Goal: Task Accomplishment & Management: Use online tool/utility

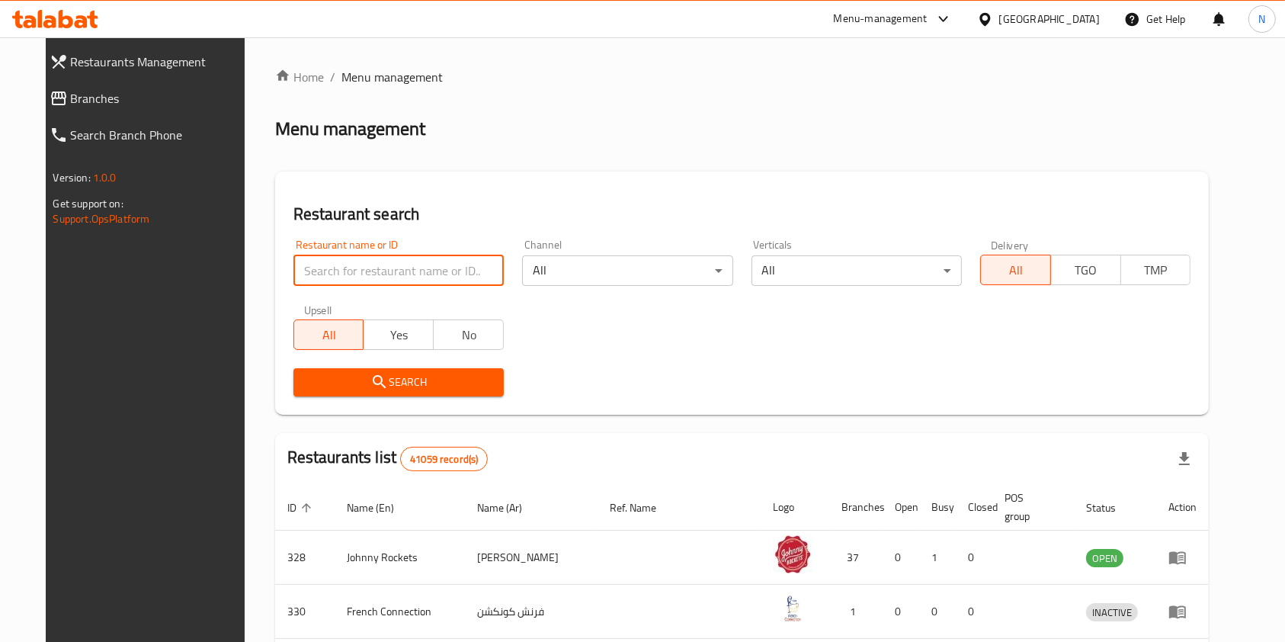
click at [383, 280] on input "search" at bounding box center [398, 270] width 210 height 30
type input "manchow wok"
click at [449, 387] on span "Search" at bounding box center [399, 382] width 186 height 19
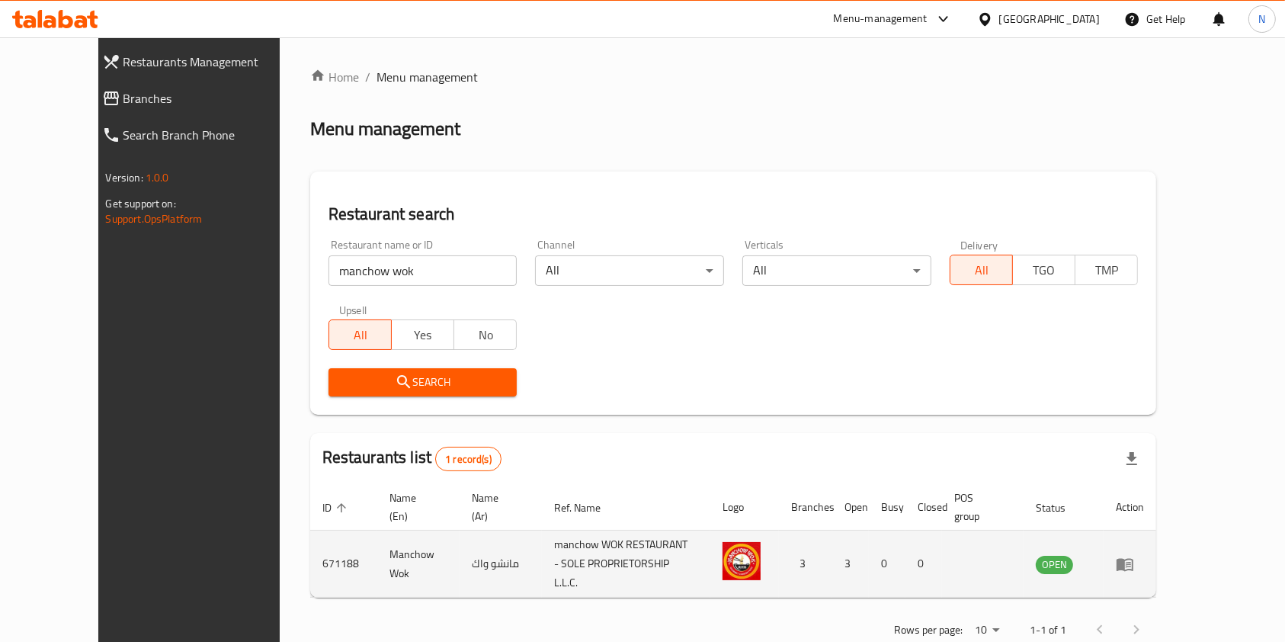
scroll to position [24, 0]
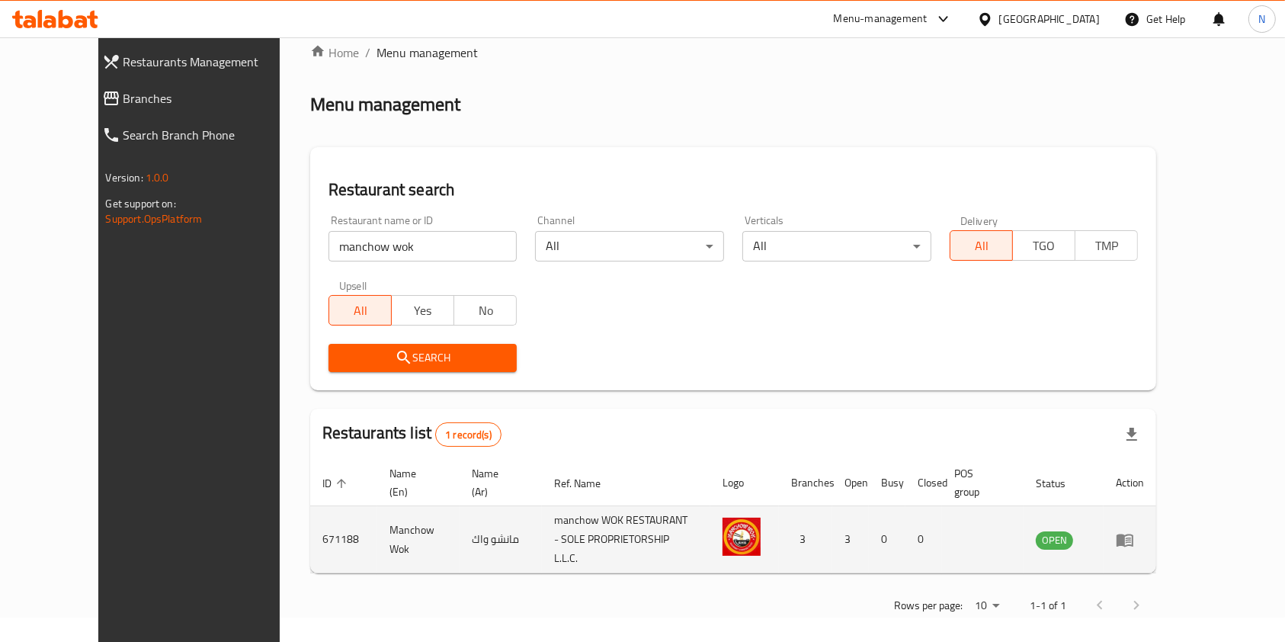
click at [1156, 524] on td "enhanced table" at bounding box center [1130, 539] width 53 height 67
click at [1156, 543] on td "enhanced table" at bounding box center [1130, 539] width 53 height 67
click at [1133, 533] on icon "enhanced table" at bounding box center [1125, 539] width 17 height 13
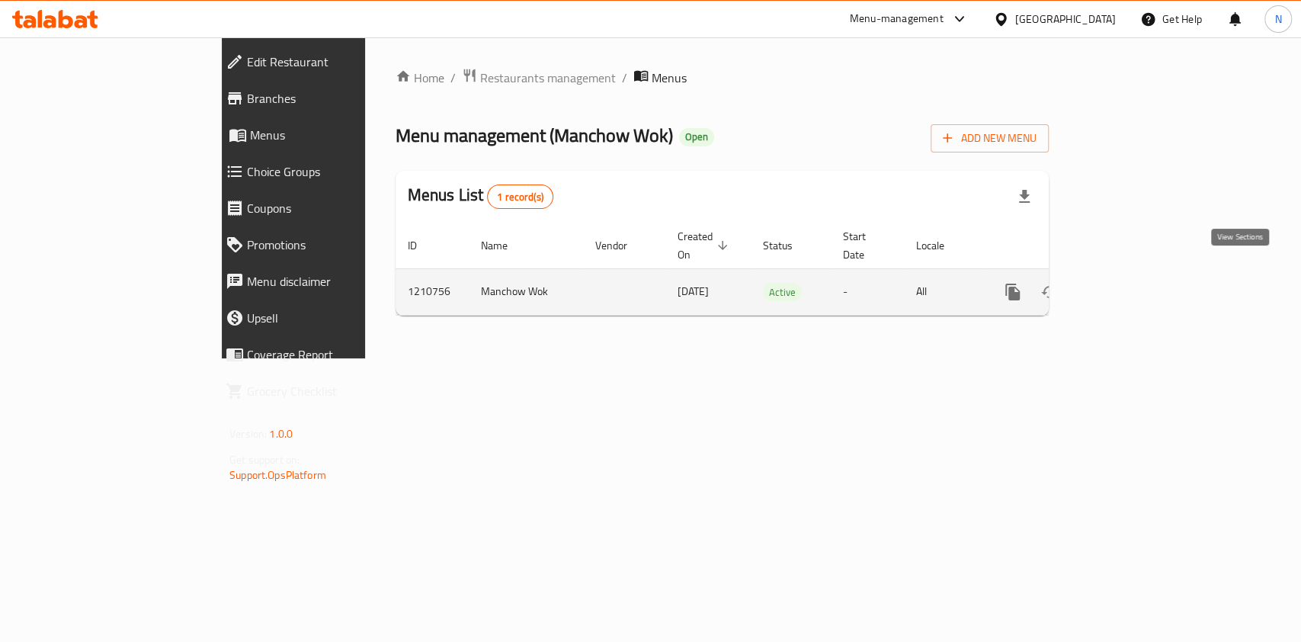
click at [1129, 285] on icon "enhanced table" at bounding box center [1123, 292] width 14 height 14
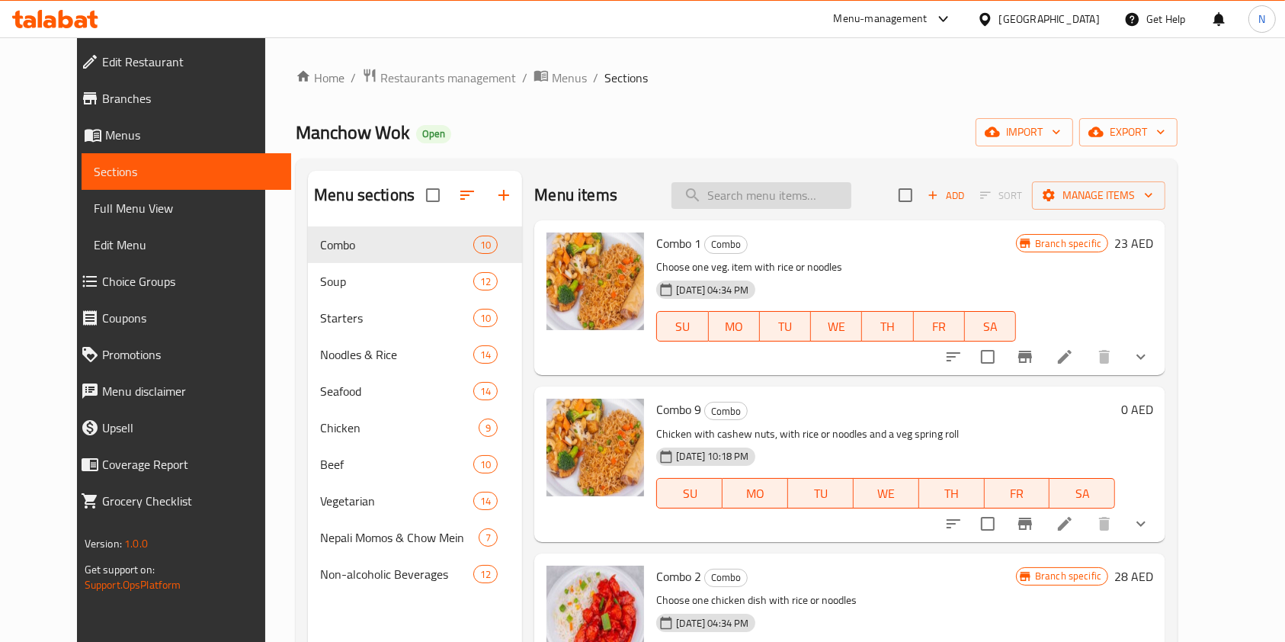
click at [744, 192] on input "search" at bounding box center [761, 195] width 180 height 27
paste input "Thanks for getting back to me on this one."
type input "Thanks for getting back to me on this one."
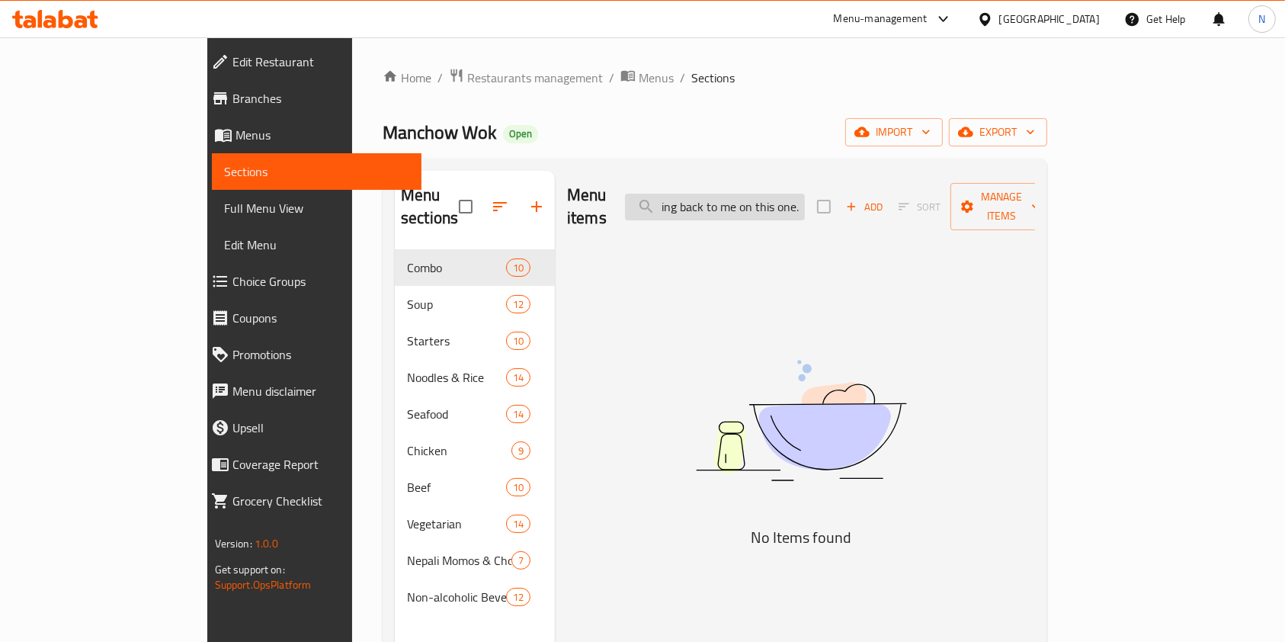
click at [771, 194] on input "Thanks for getting back to me on this one." at bounding box center [715, 207] width 180 height 27
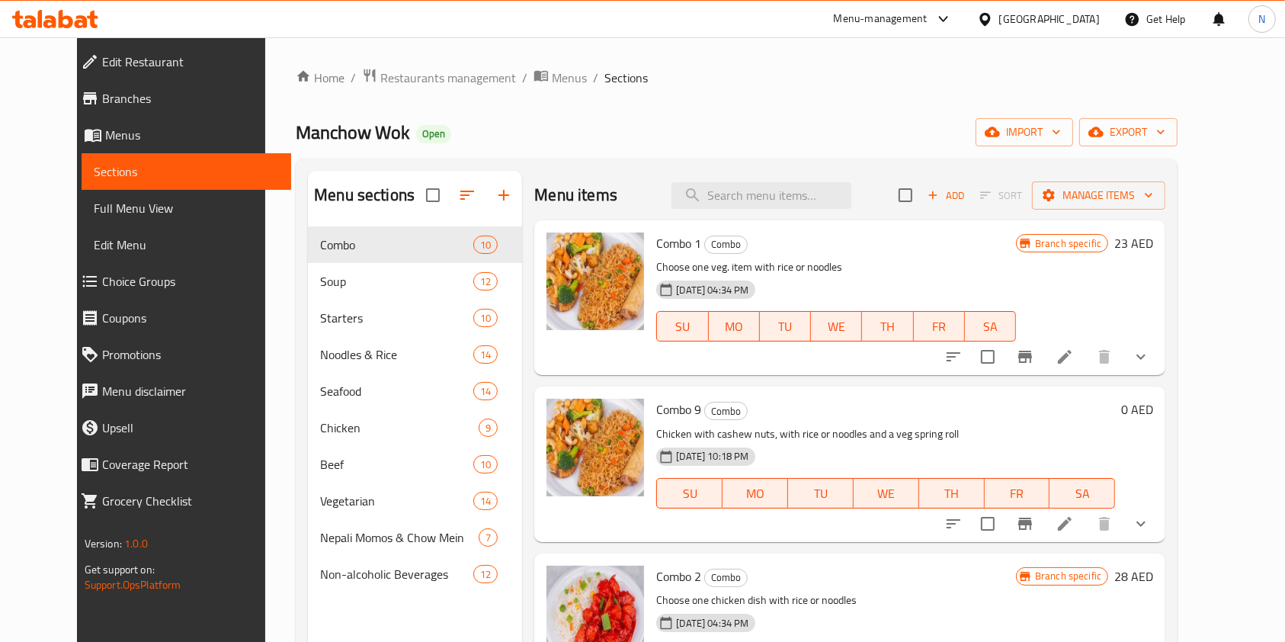
paste input "chicken fried rice"
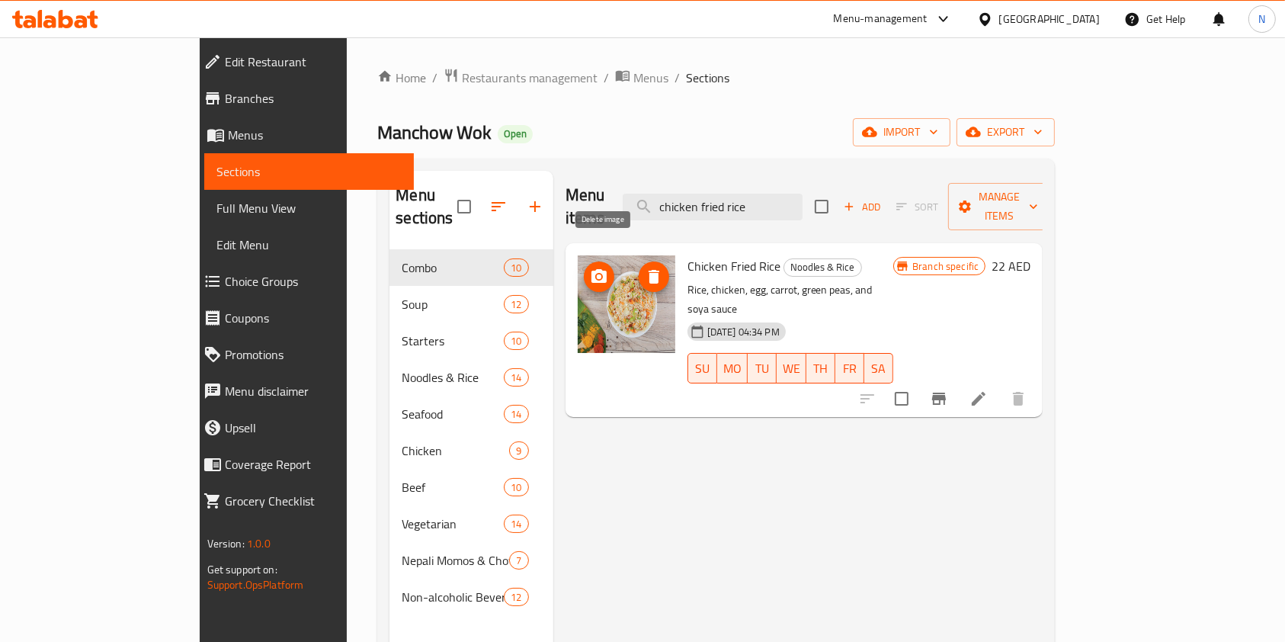
type input "chicken fried rice"
click at [649, 270] on icon "delete image" at bounding box center [654, 277] width 11 height 14
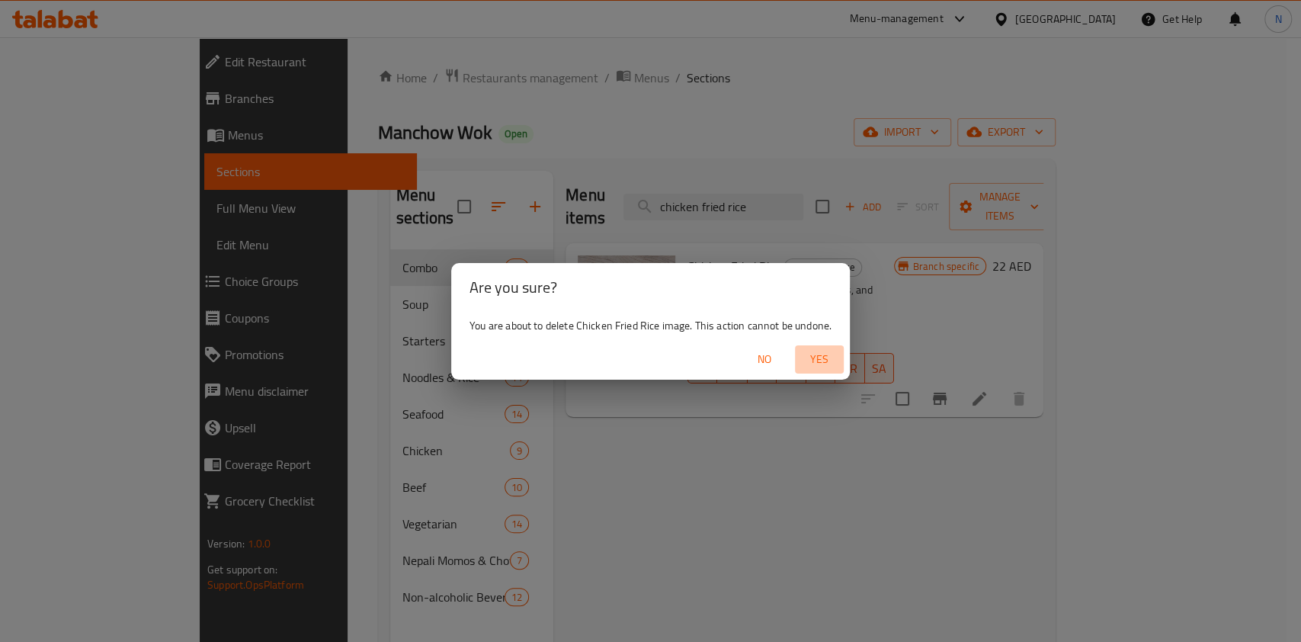
click at [806, 360] on span "Yes" at bounding box center [819, 359] width 37 height 19
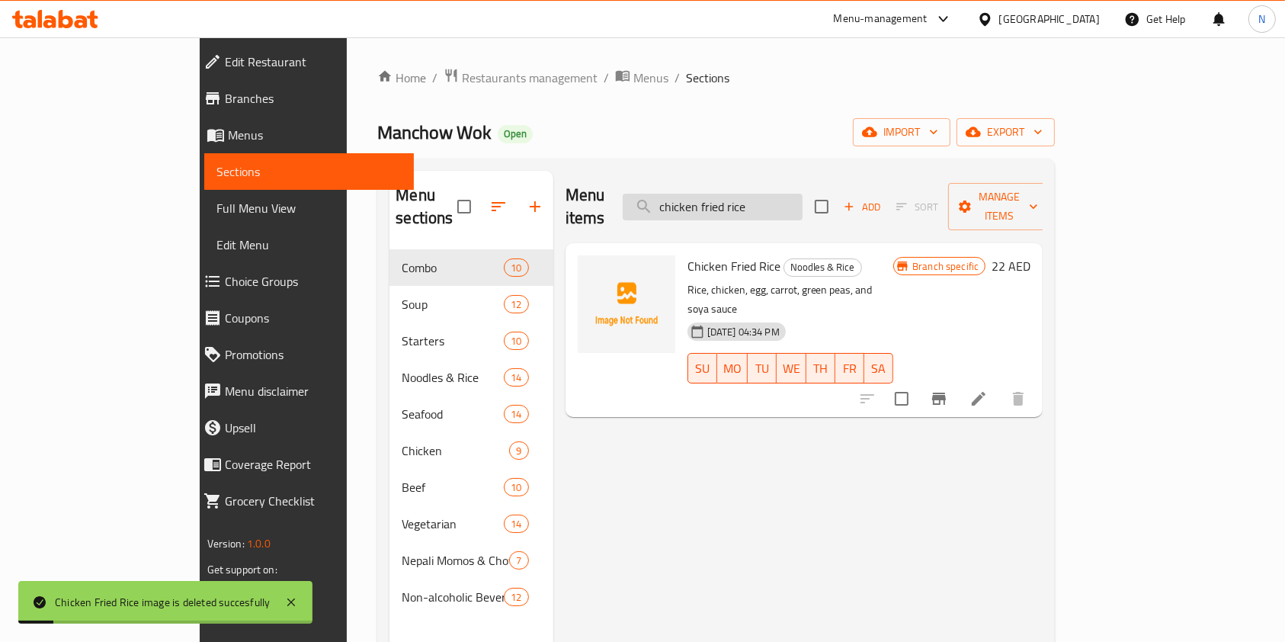
click at [803, 194] on input "chicken fried rice" at bounding box center [713, 207] width 180 height 27
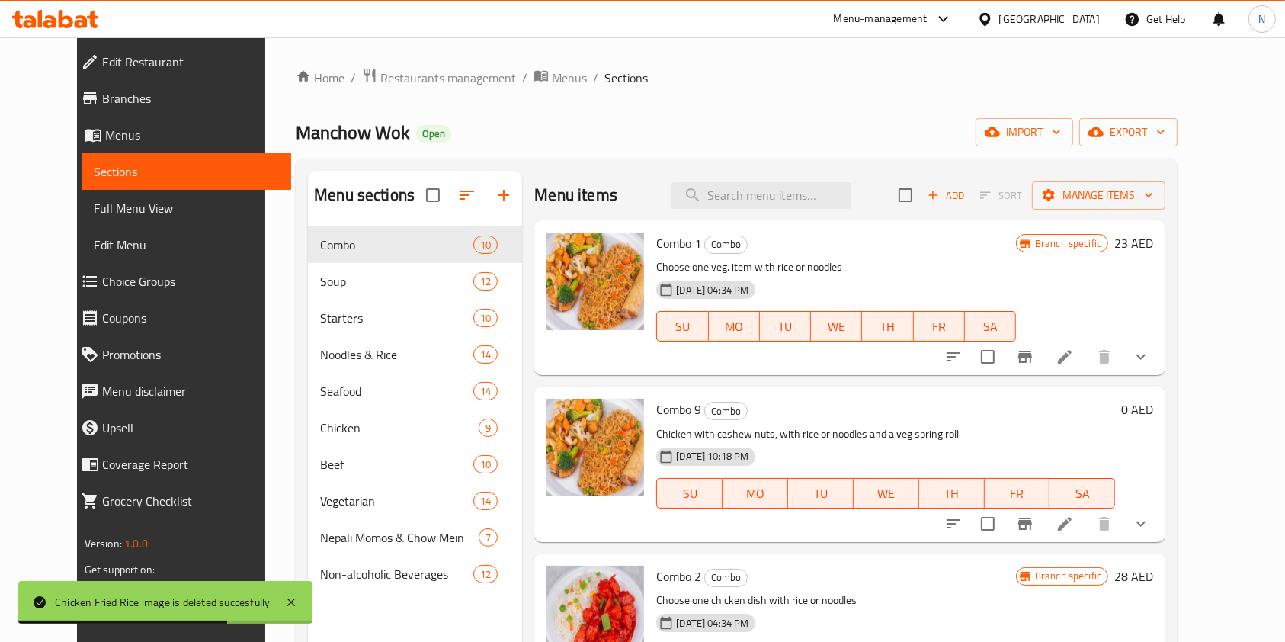
paste input "beef fried rice"
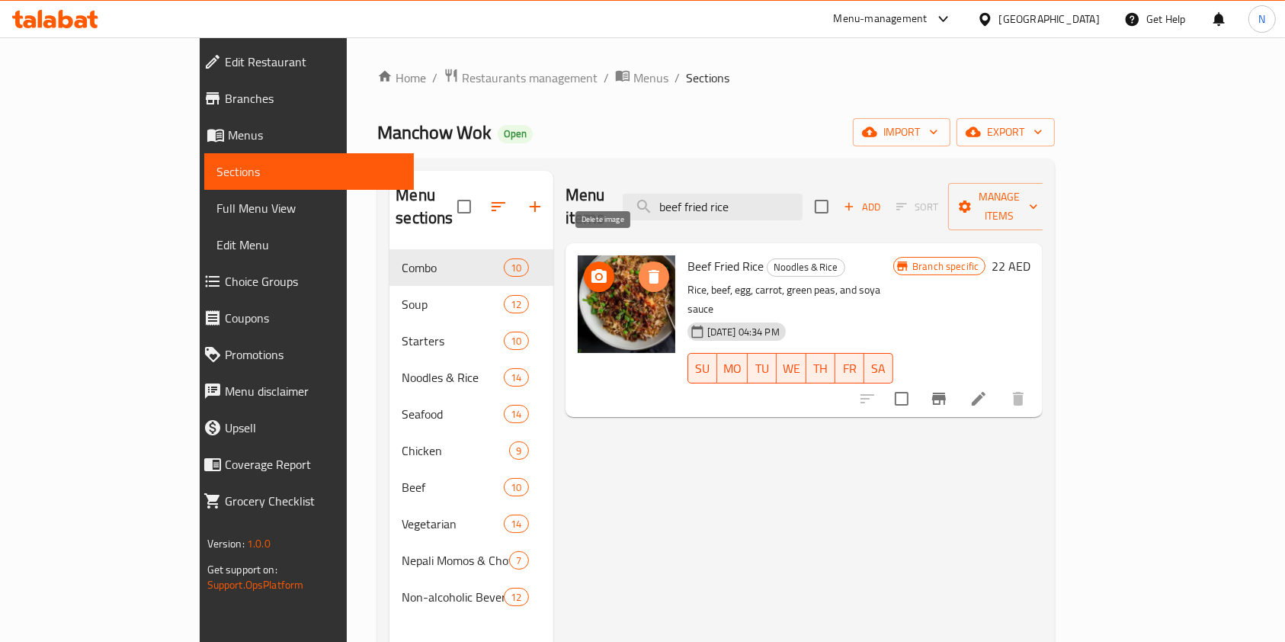
click at [649, 270] on icon "delete image" at bounding box center [654, 277] width 11 height 14
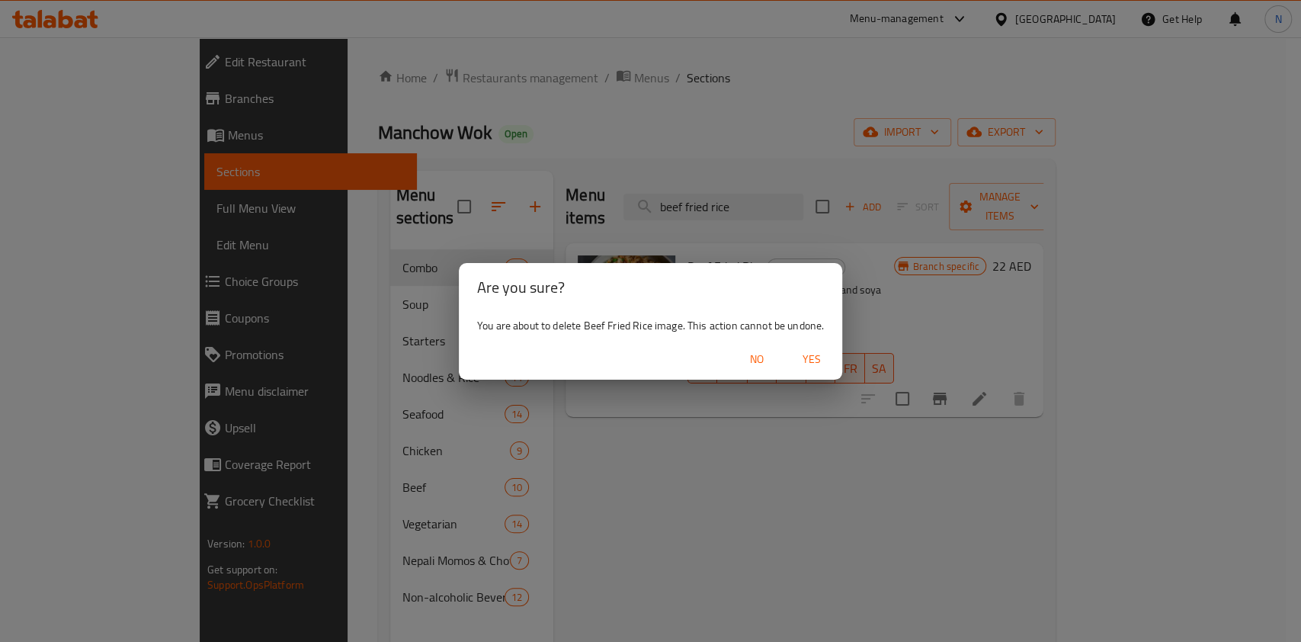
click at [812, 350] on span "Yes" at bounding box center [811, 359] width 37 height 19
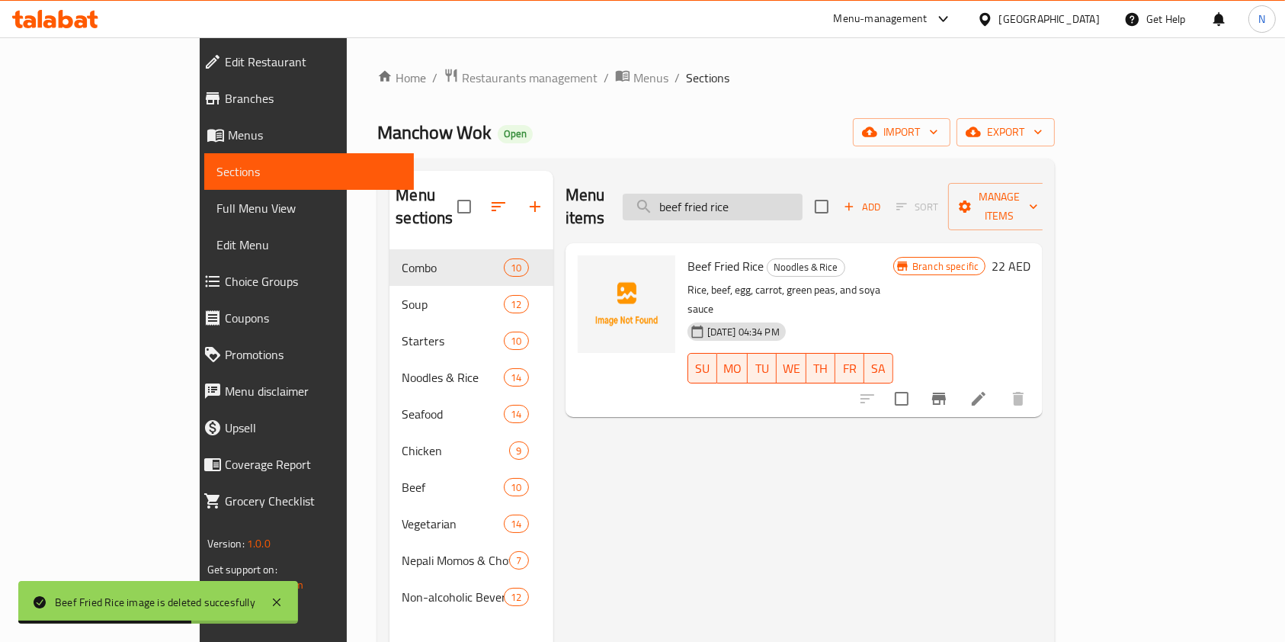
click at [785, 197] on input "beef fried rice" at bounding box center [713, 207] width 180 height 27
paste input "mixed"
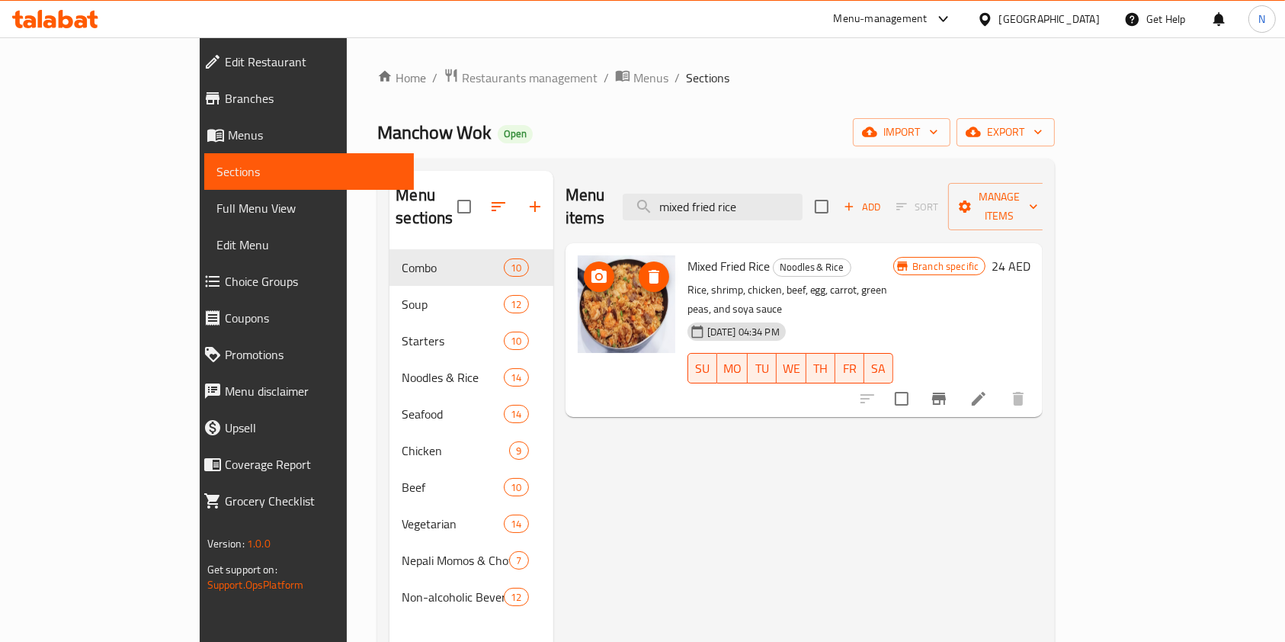
click at [649, 270] on icon "delete image" at bounding box center [654, 277] width 11 height 14
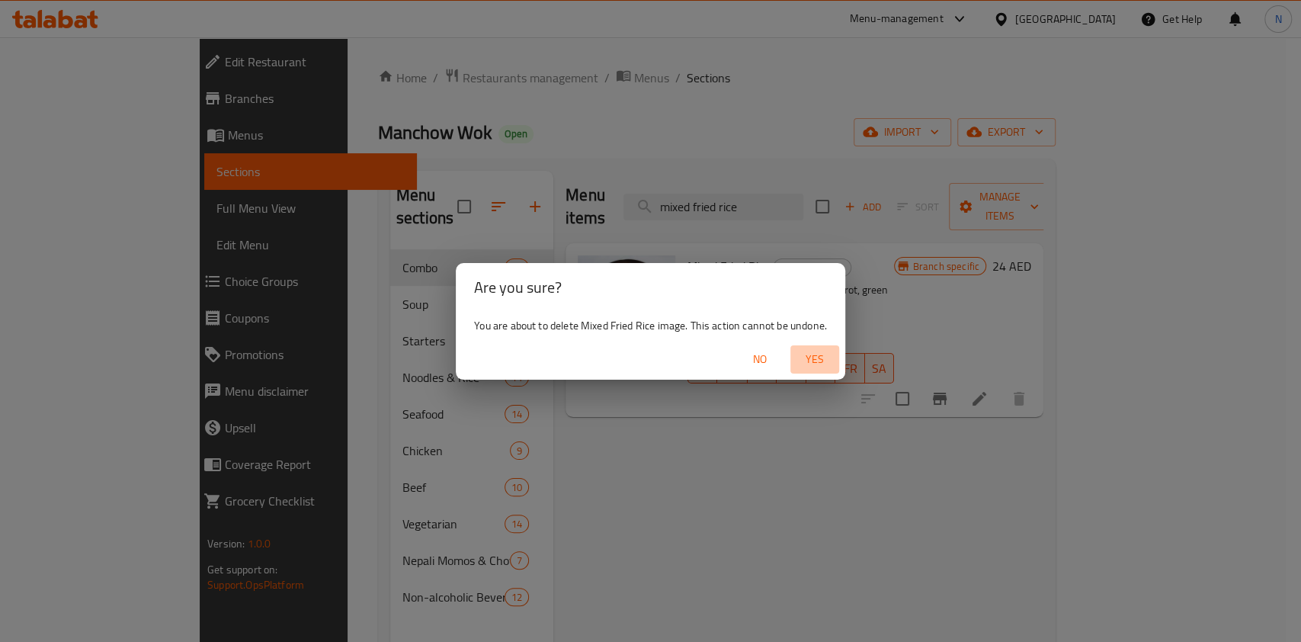
click at [816, 351] on span "Yes" at bounding box center [814, 359] width 37 height 19
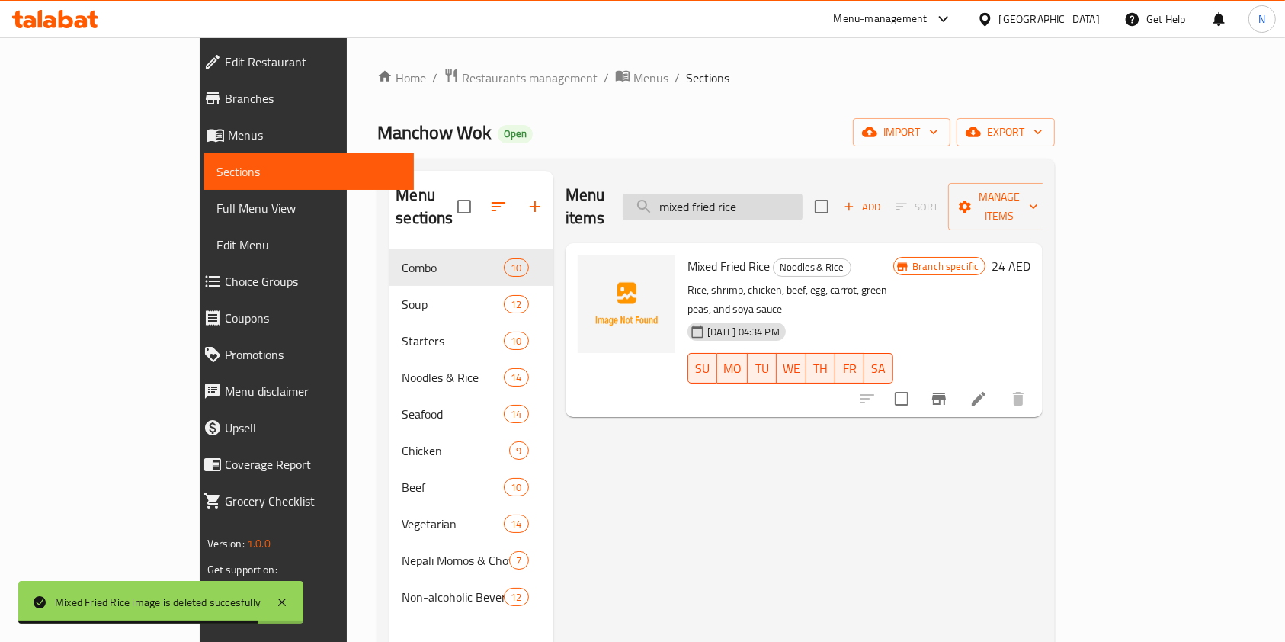
click at [793, 204] on input "mixed fried rice" at bounding box center [713, 207] width 180 height 27
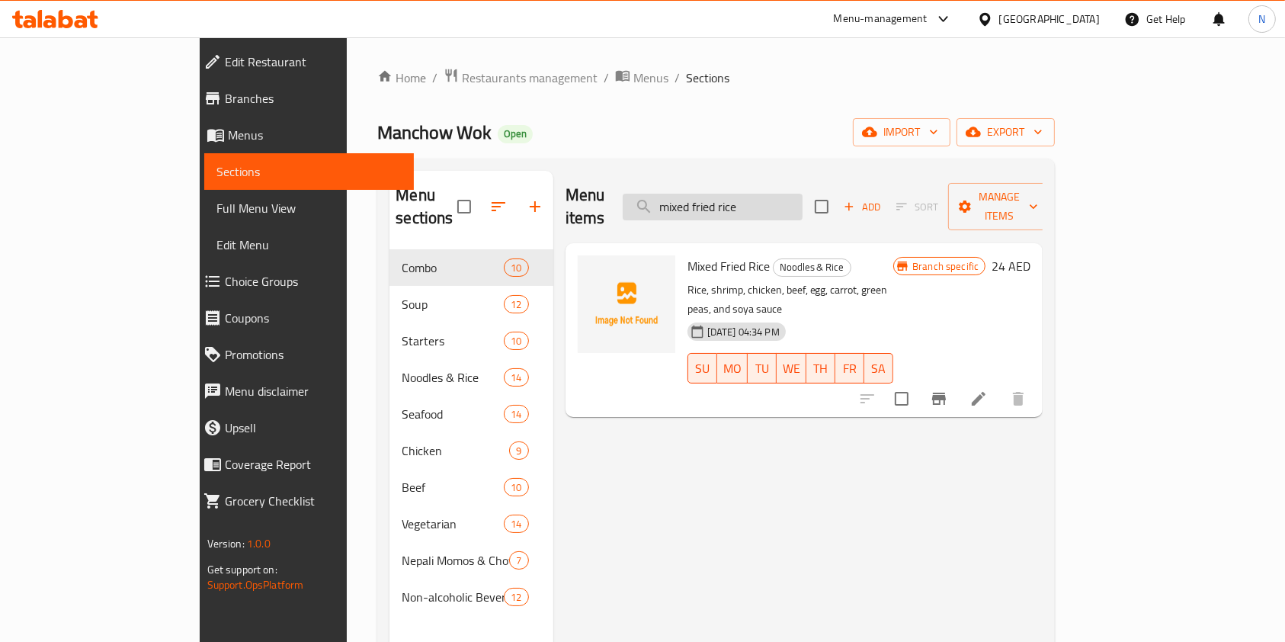
type input "v"
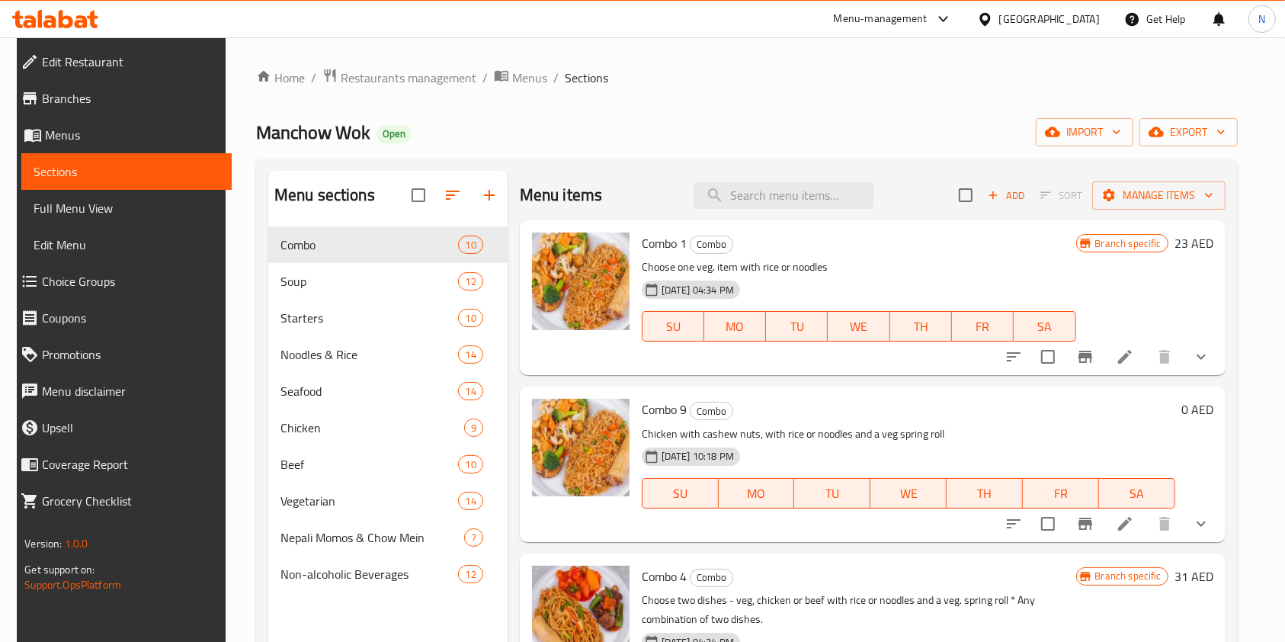
paste input "chicken hakka noodles"
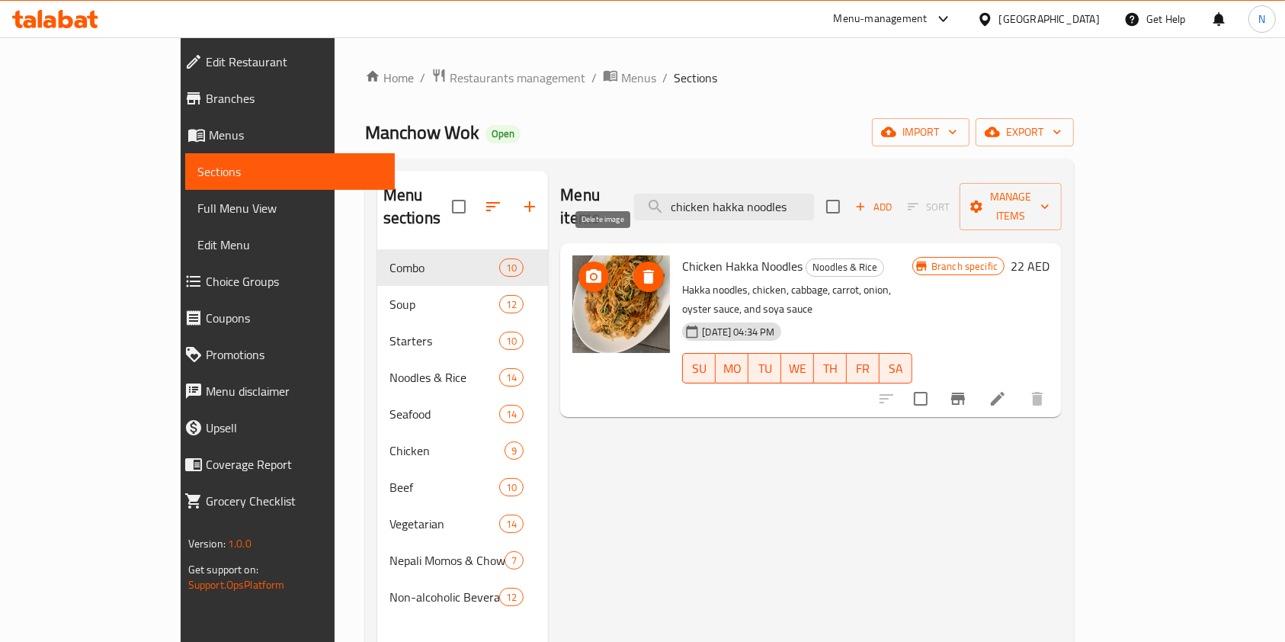
click at [643, 270] on icon "delete image" at bounding box center [648, 277] width 11 height 14
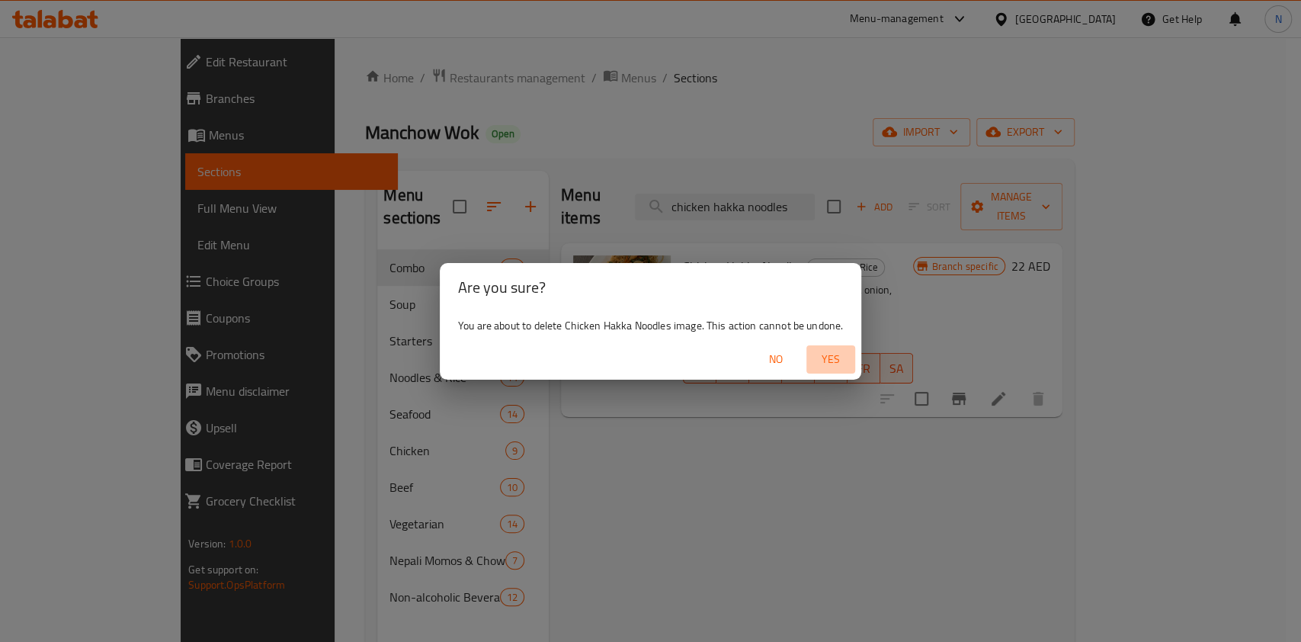
click at [835, 356] on span "Yes" at bounding box center [830, 359] width 37 height 19
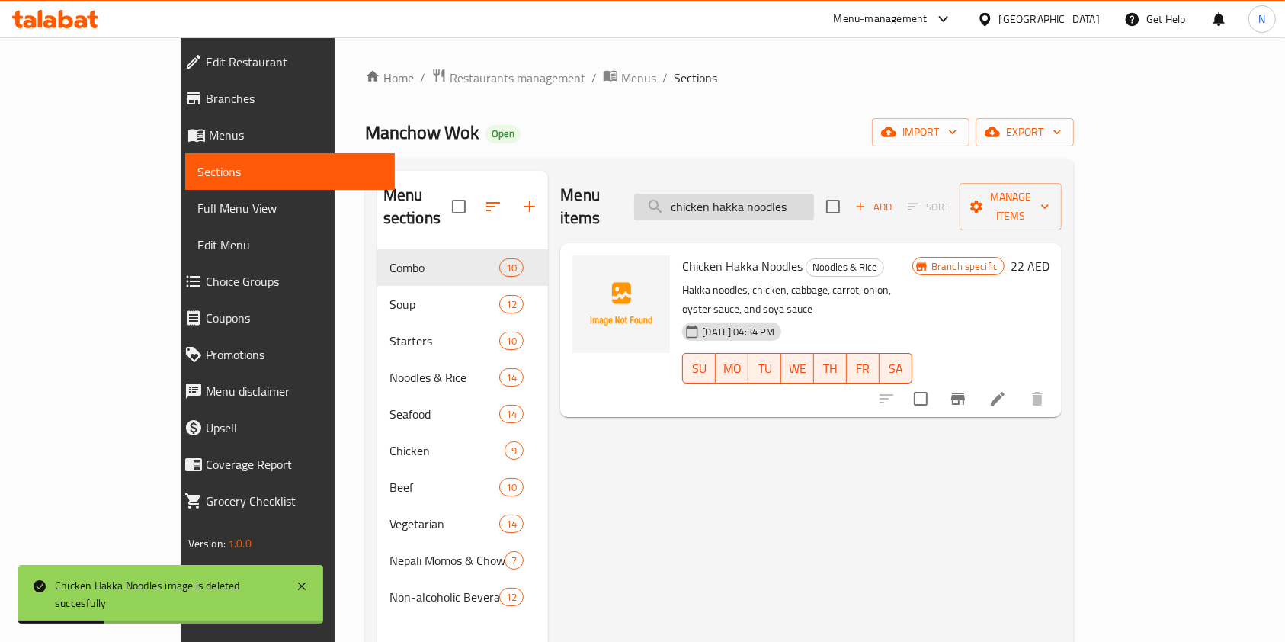
click at [799, 194] on input "chicken hakka noodles" at bounding box center [724, 207] width 180 height 27
paste input "beef hakka noodles,"
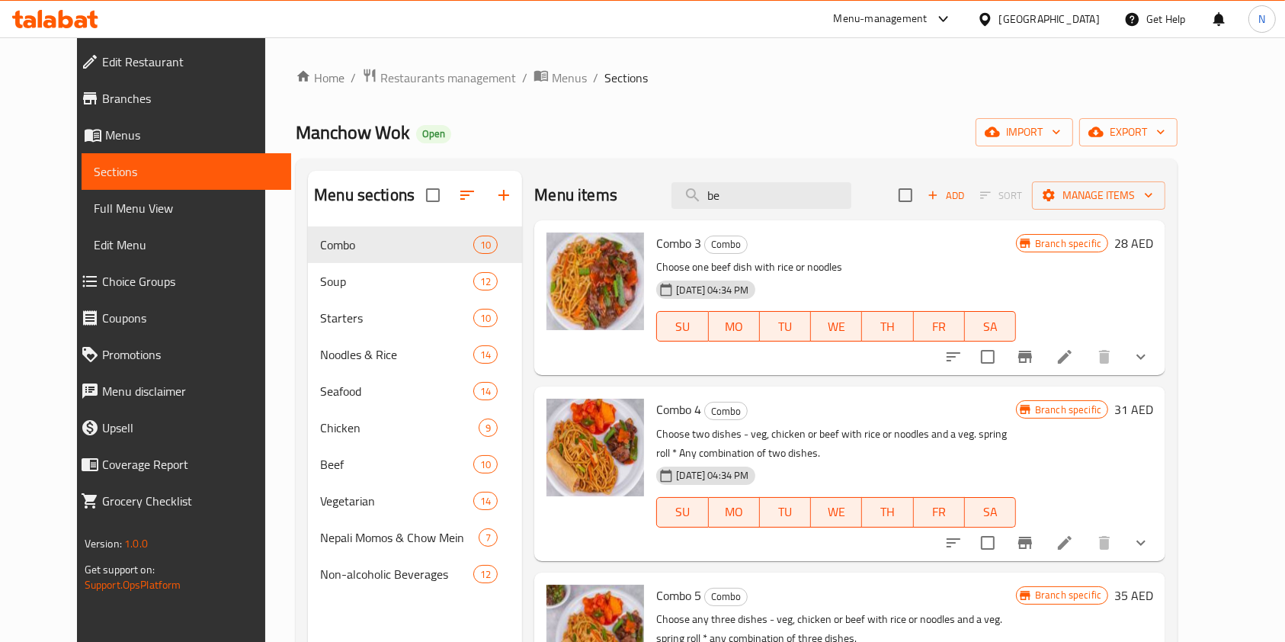
type input "b"
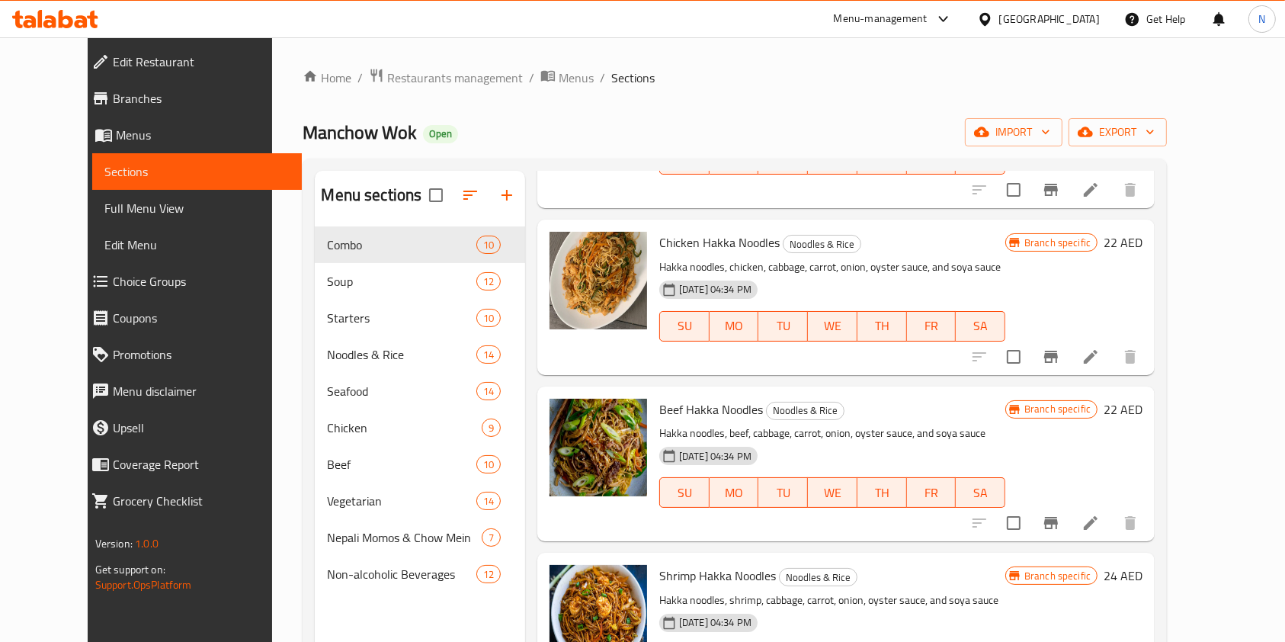
scroll to position [192, 0]
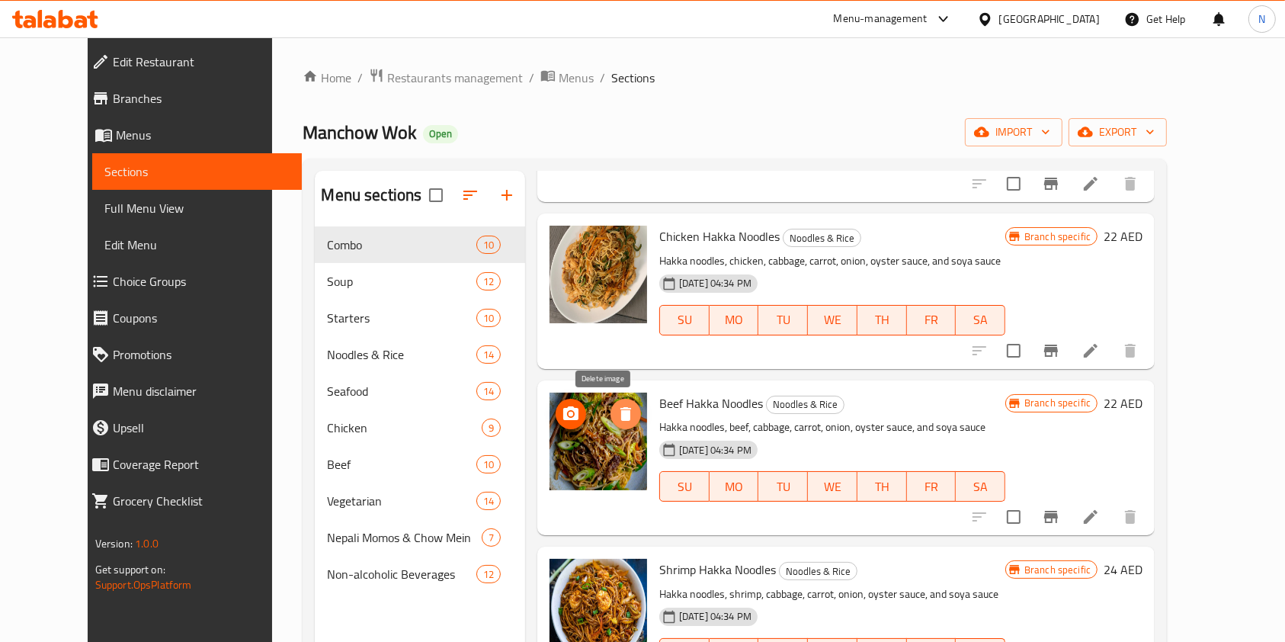
click at [620, 414] on icon "delete image" at bounding box center [625, 414] width 11 height 14
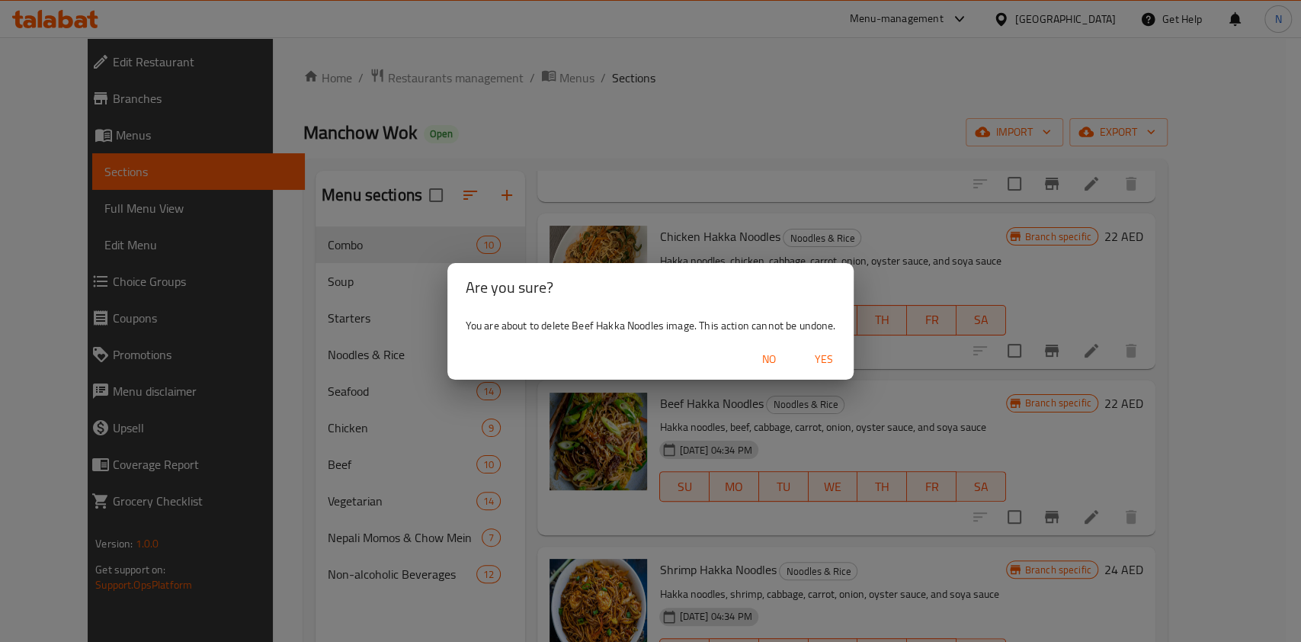
click at [833, 351] on span "Yes" at bounding box center [823, 359] width 37 height 19
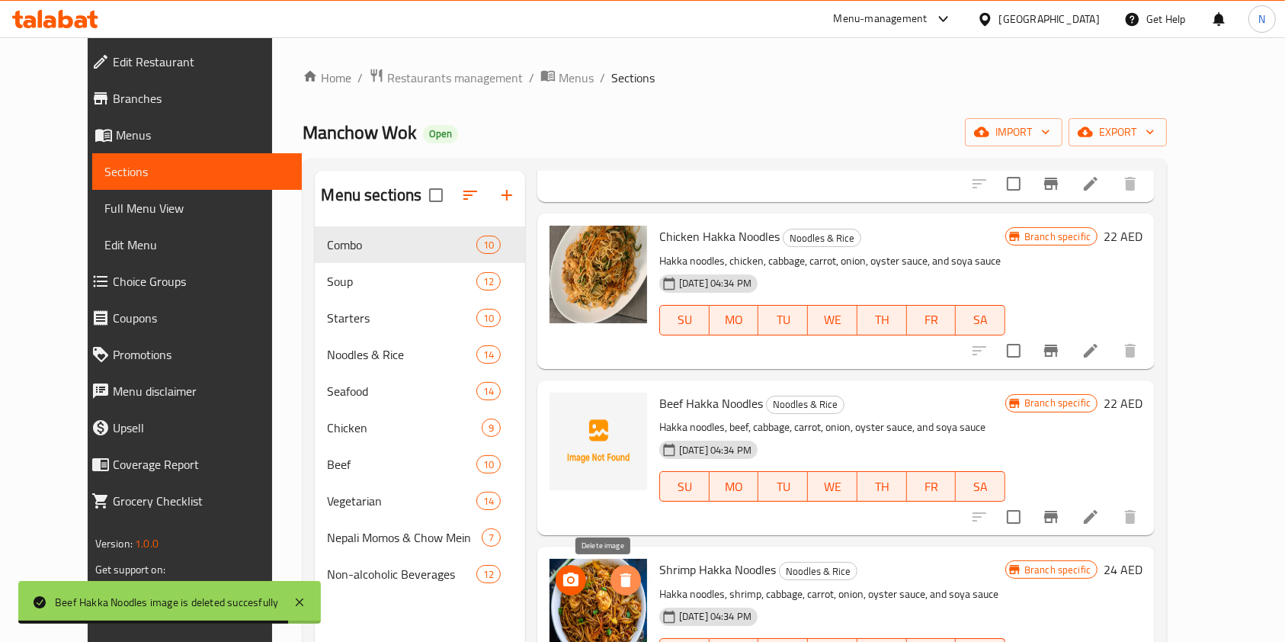
click at [620, 576] on icon "delete image" at bounding box center [625, 580] width 11 height 14
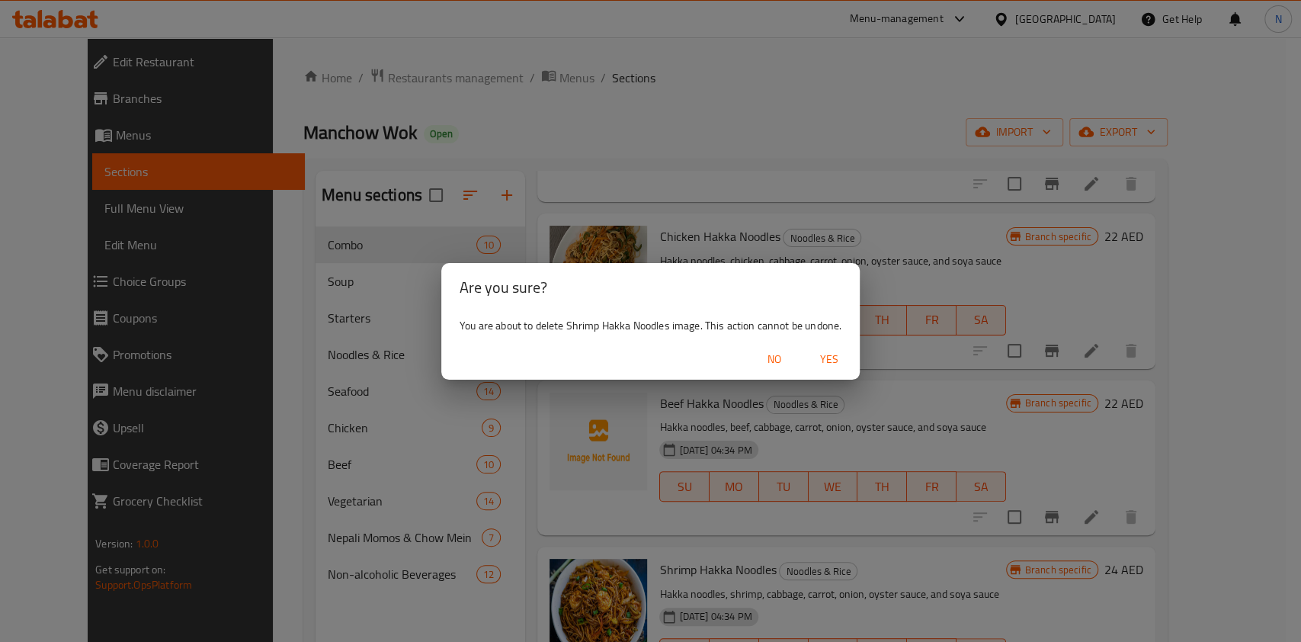
click at [842, 348] on button "Yes" at bounding box center [829, 359] width 49 height 28
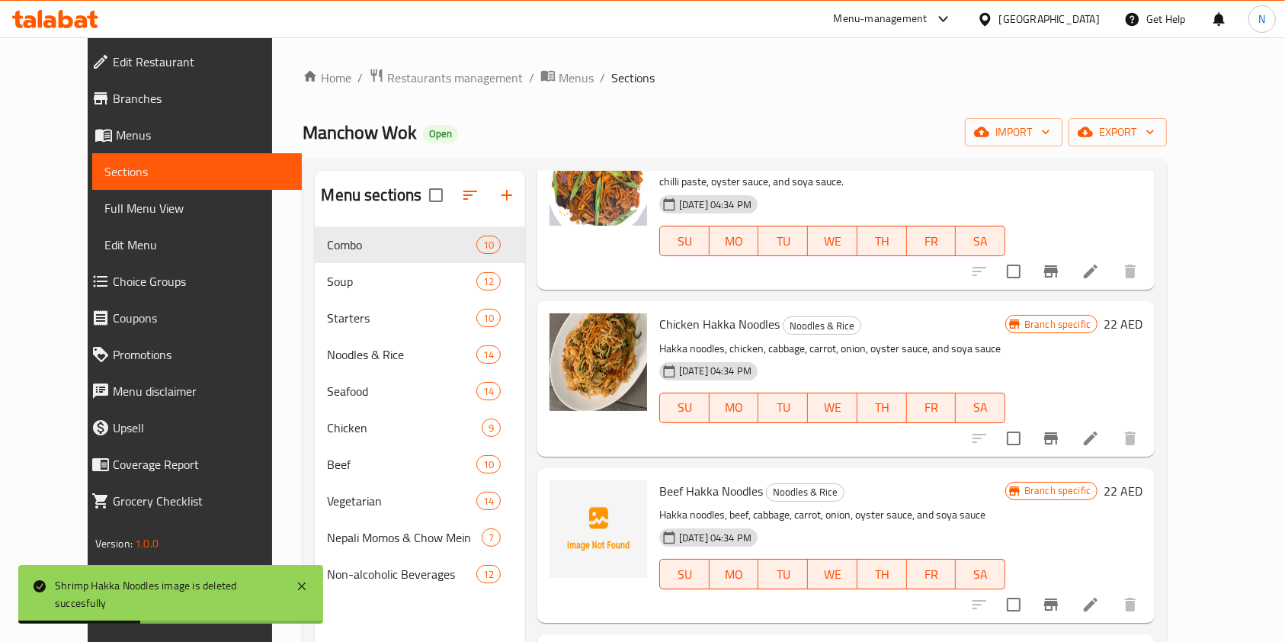
scroll to position [104, 0]
click at [617, 332] on icon "delete image" at bounding box center [626, 335] width 18 height 18
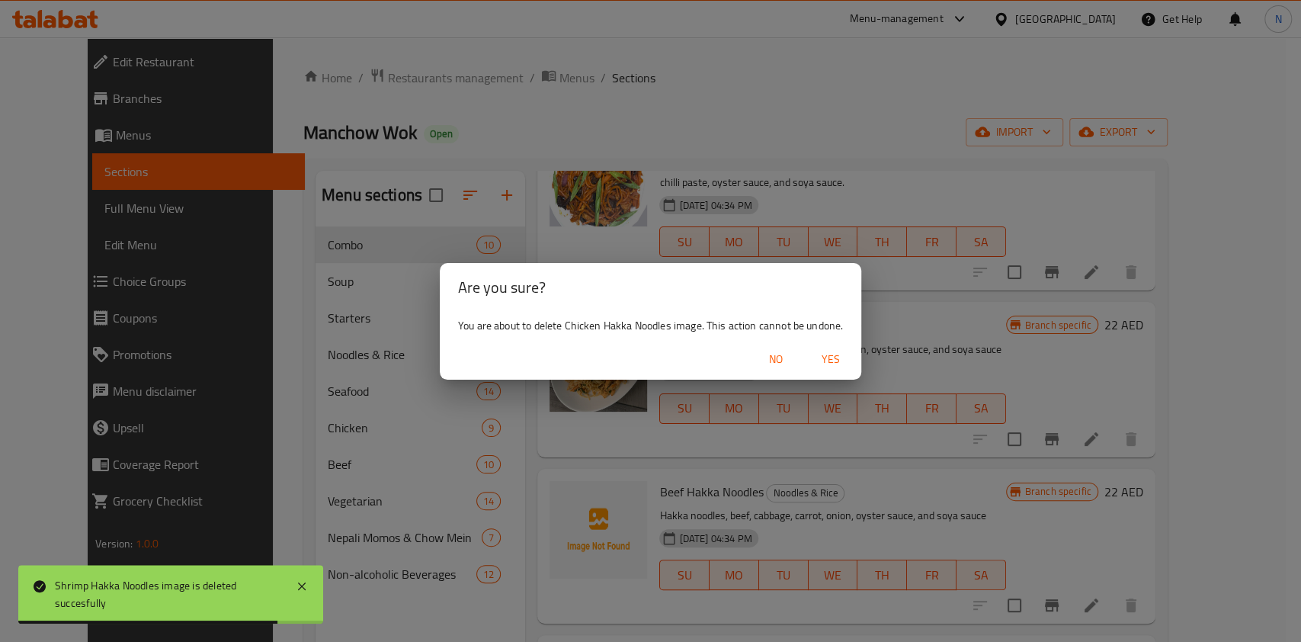
click at [831, 359] on span "Yes" at bounding box center [830, 359] width 37 height 19
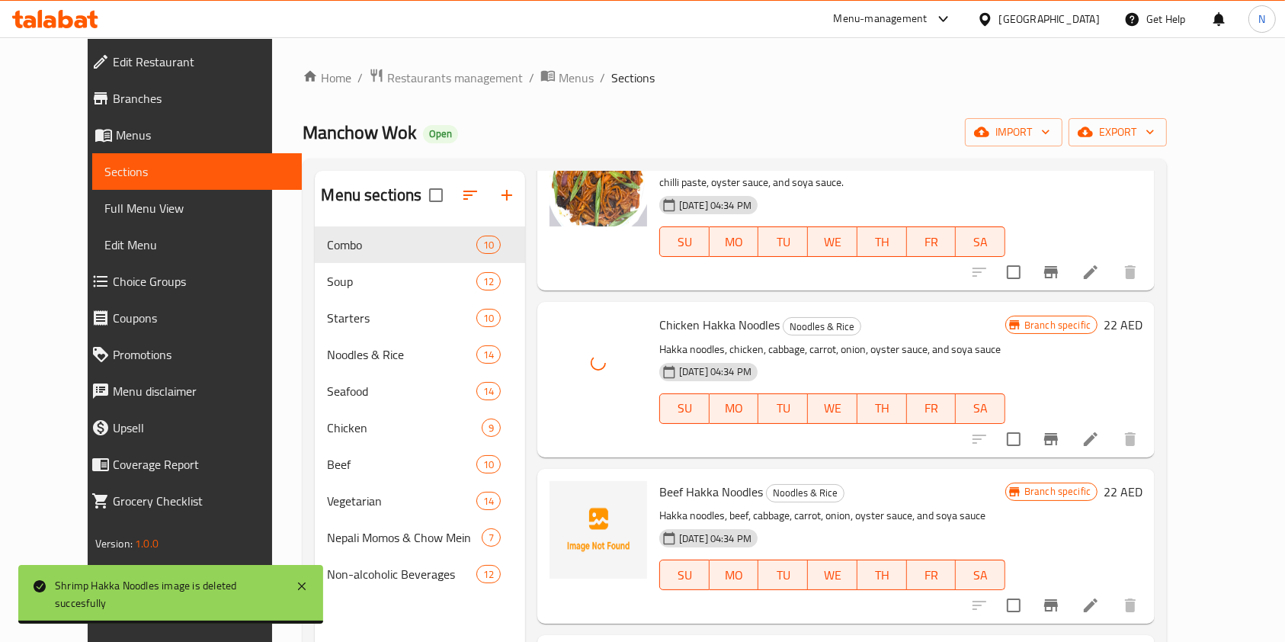
scroll to position [0, 0]
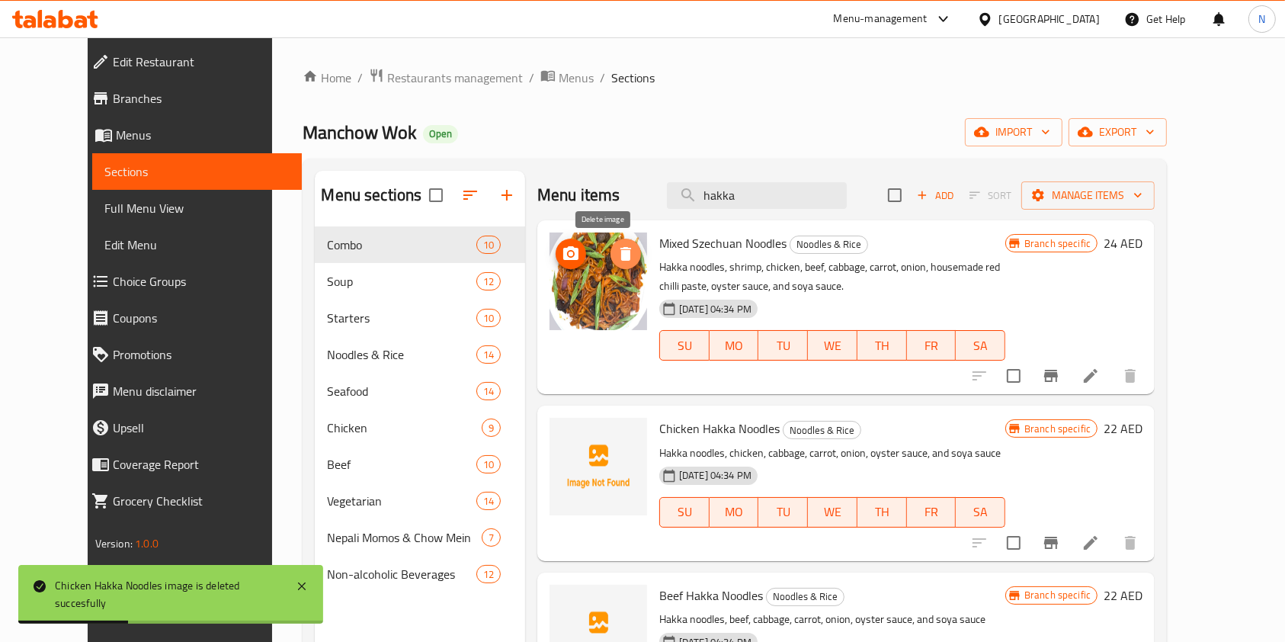
click at [617, 247] on icon "delete image" at bounding box center [626, 254] width 18 height 18
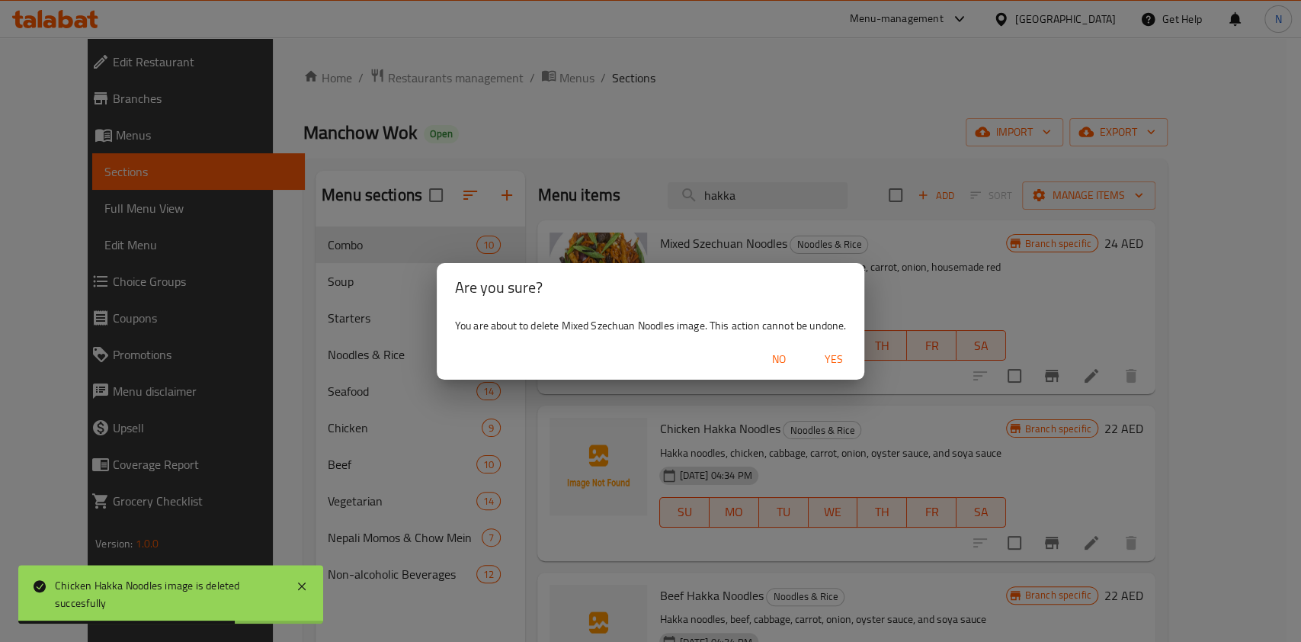
click at [829, 360] on span "Yes" at bounding box center [833, 359] width 37 height 19
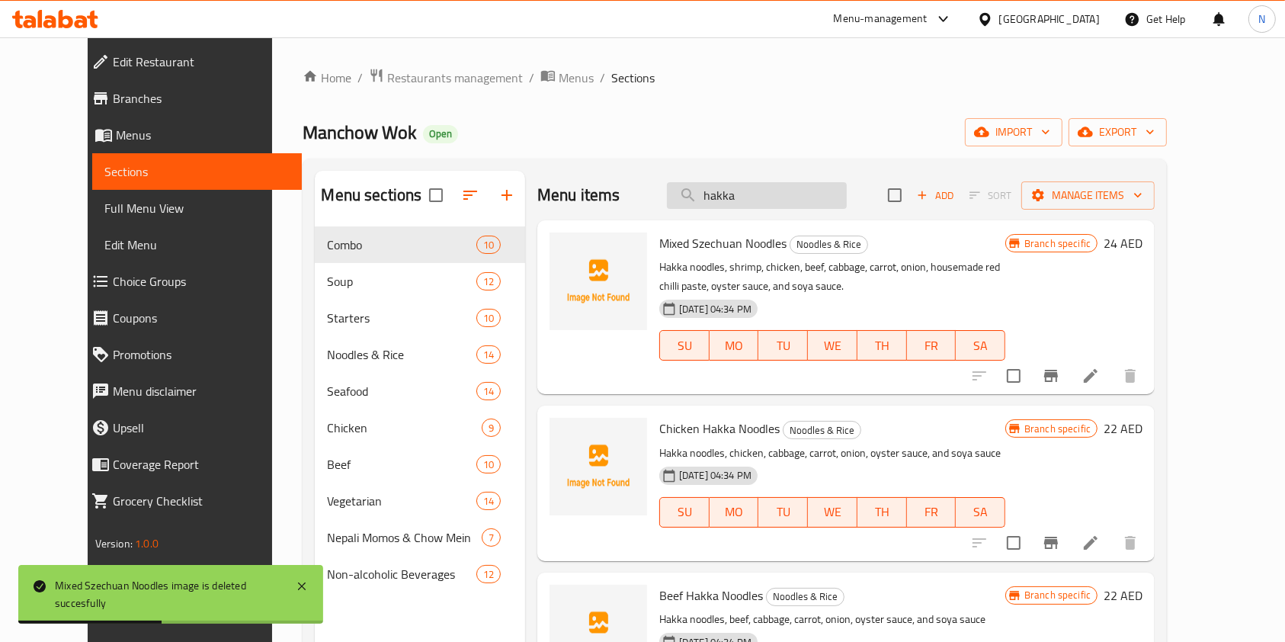
click at [776, 197] on input "hakka" at bounding box center [757, 195] width 180 height 27
click at [776, 194] on input "hakka" at bounding box center [757, 195] width 180 height 27
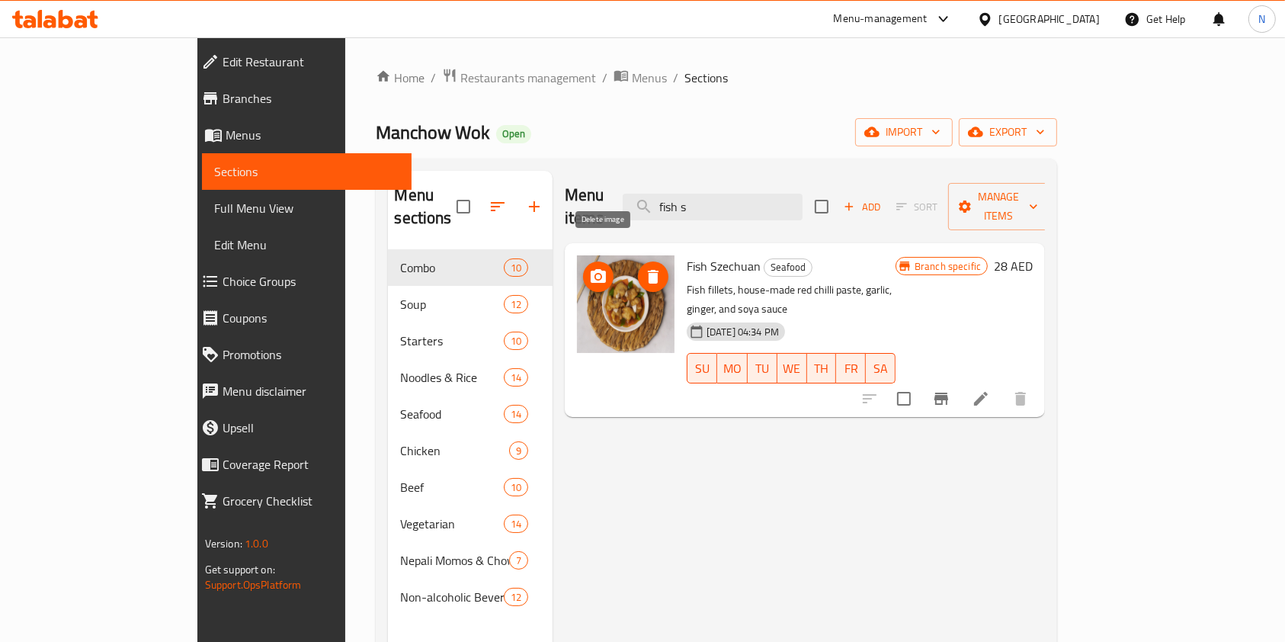
click at [648, 270] on icon "delete image" at bounding box center [653, 277] width 11 height 14
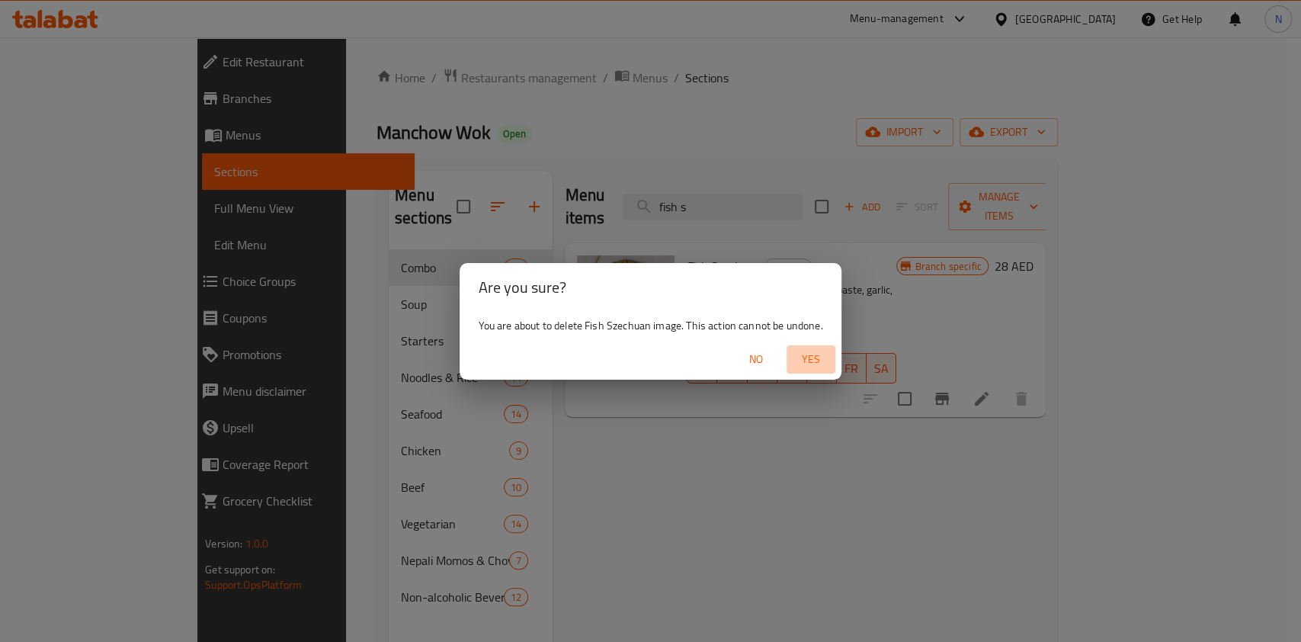
click at [813, 358] on span "Yes" at bounding box center [811, 359] width 37 height 19
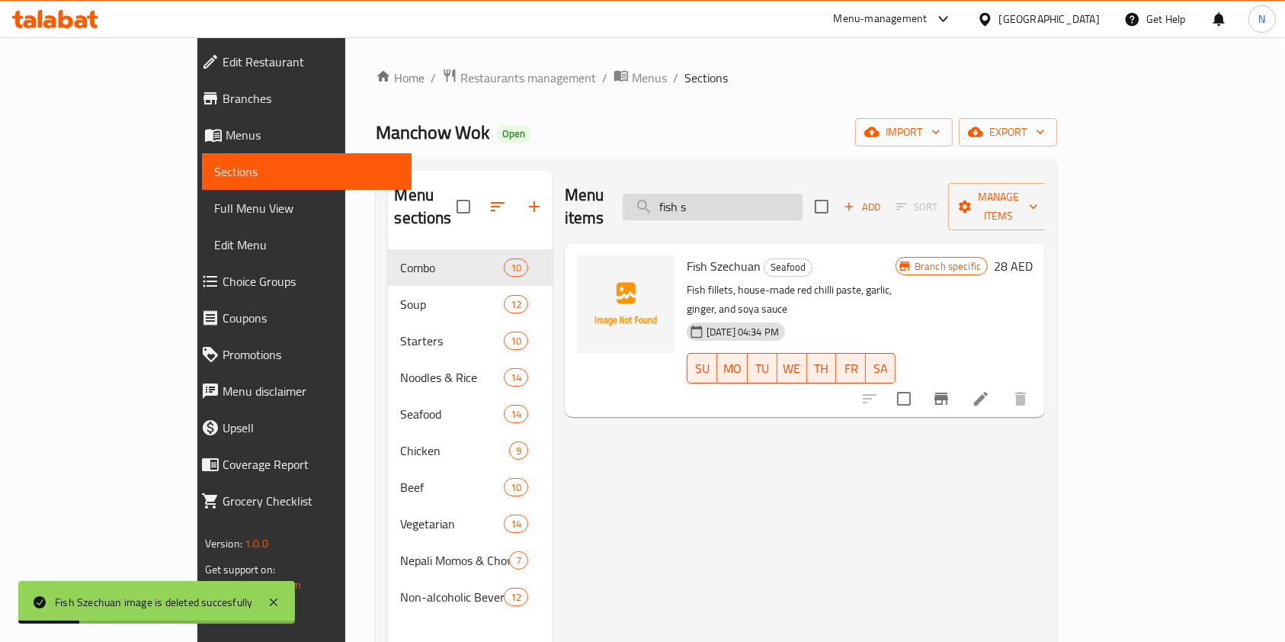
click at [781, 194] on input "fish s" at bounding box center [713, 207] width 180 height 27
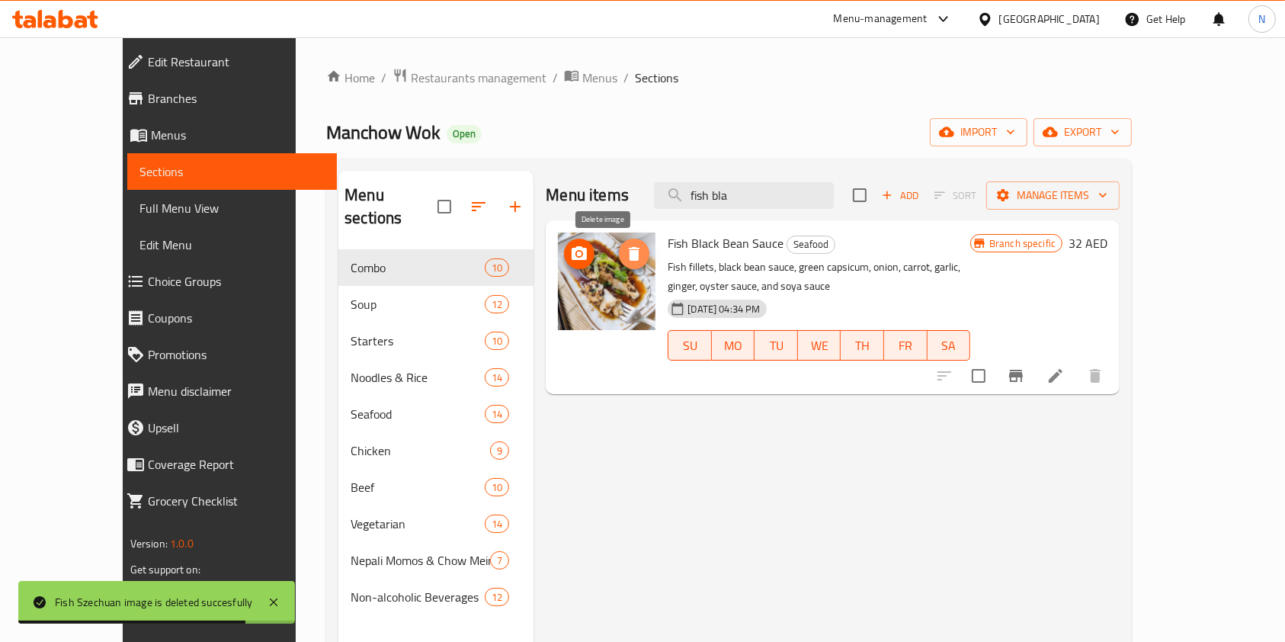
click at [629, 254] on icon "delete image" at bounding box center [634, 254] width 11 height 14
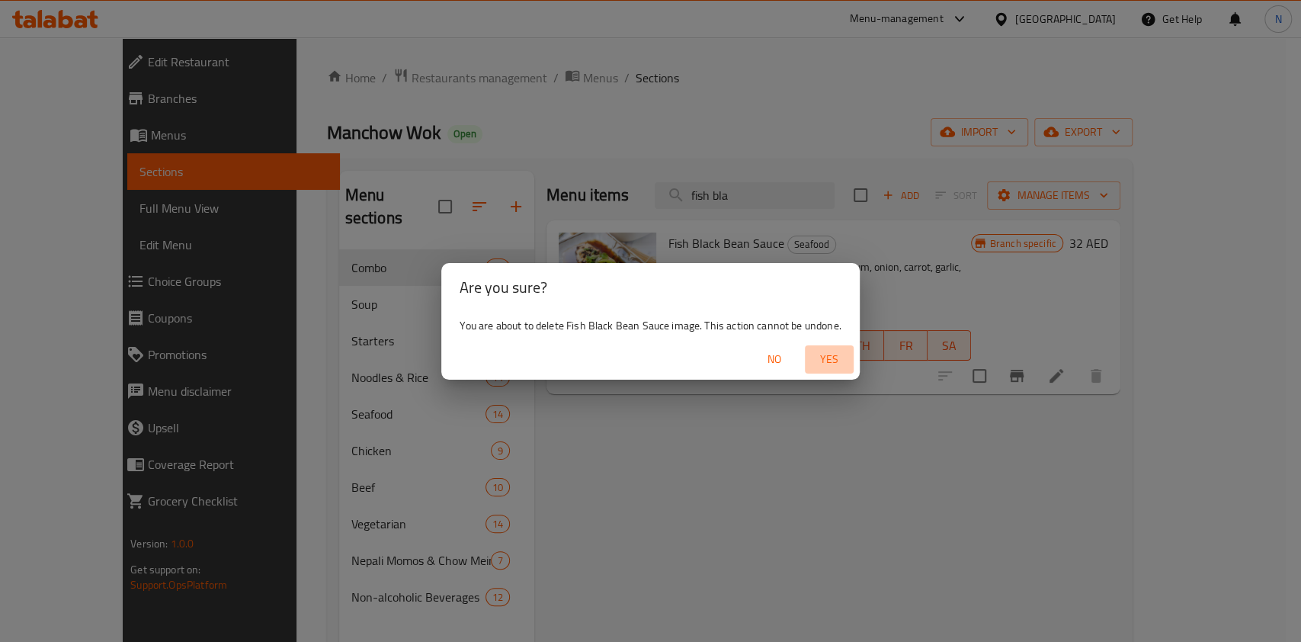
click at [830, 360] on span "Yes" at bounding box center [829, 359] width 37 height 19
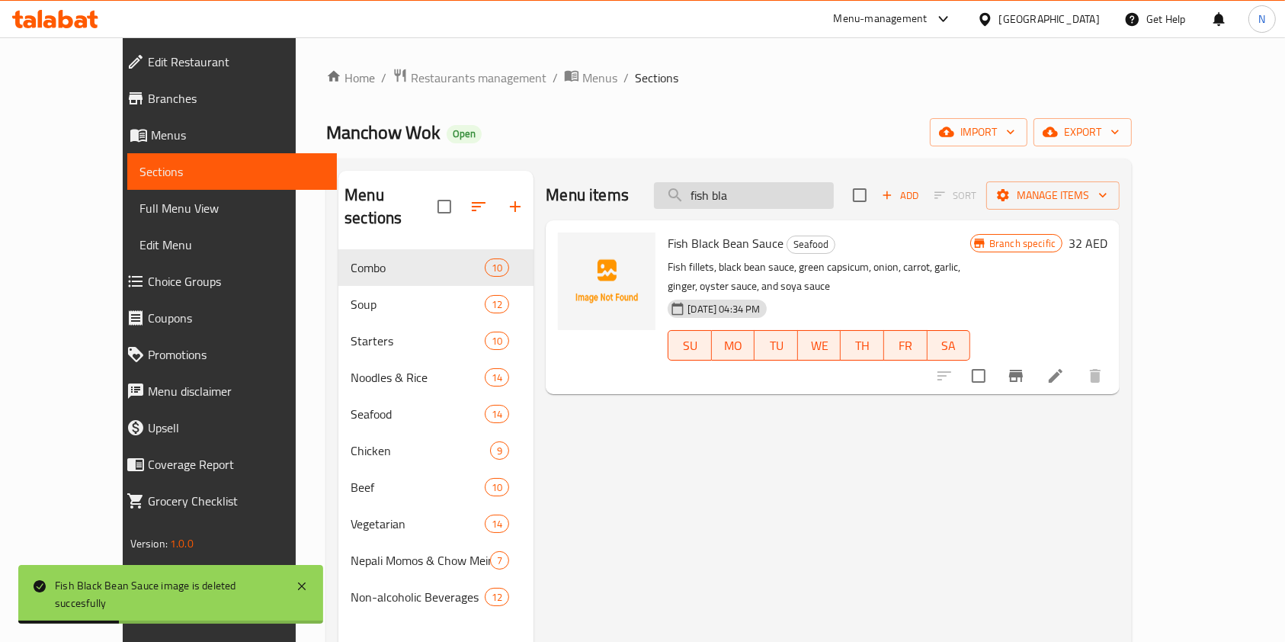
click at [810, 192] on input "fish bla" at bounding box center [744, 195] width 180 height 27
paste input "with broccol"
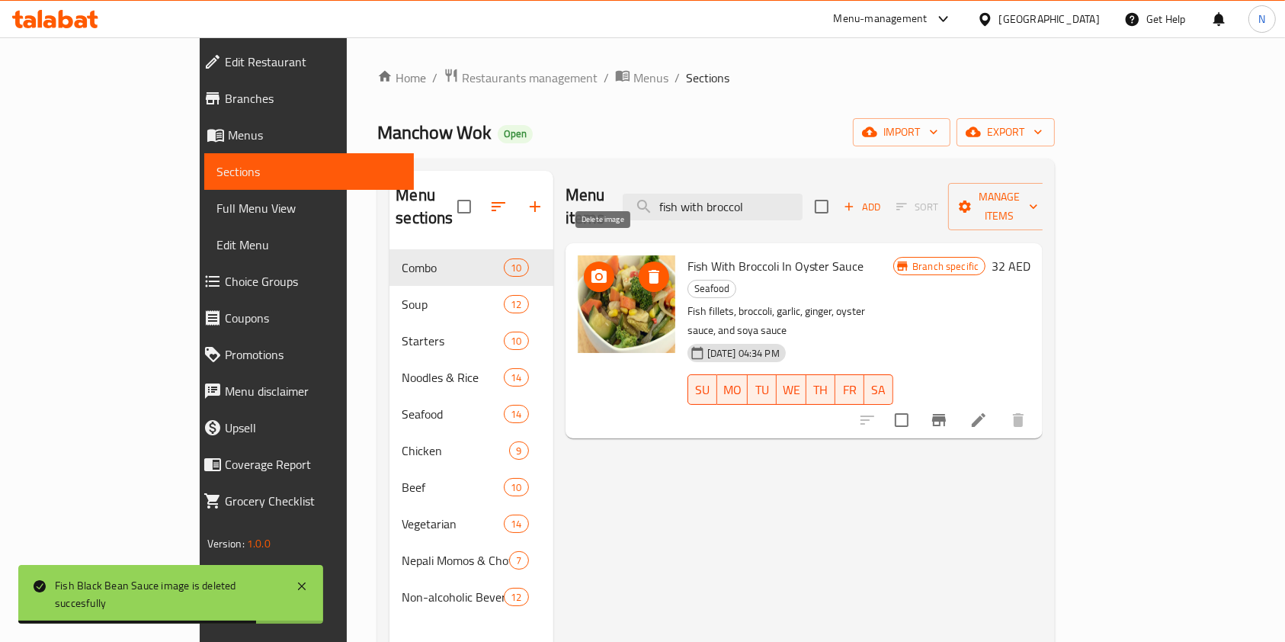
type input "fish with broccol"
click at [649, 270] on icon "delete image" at bounding box center [654, 277] width 11 height 14
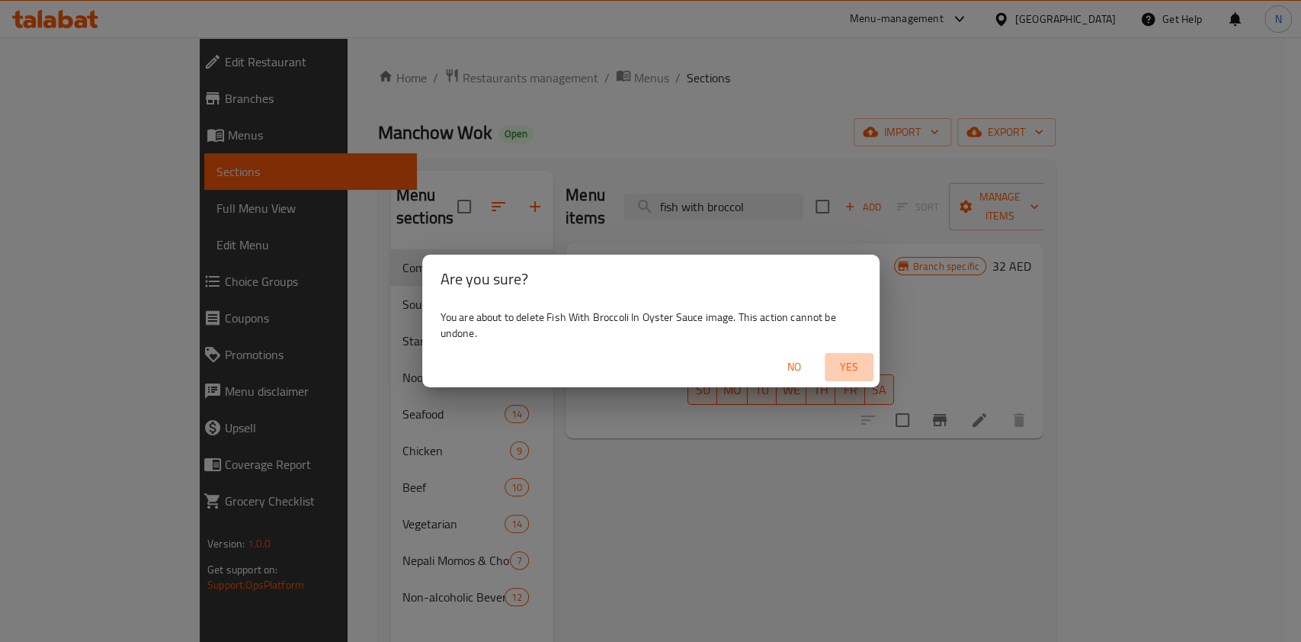
click at [845, 363] on span "Yes" at bounding box center [849, 366] width 37 height 19
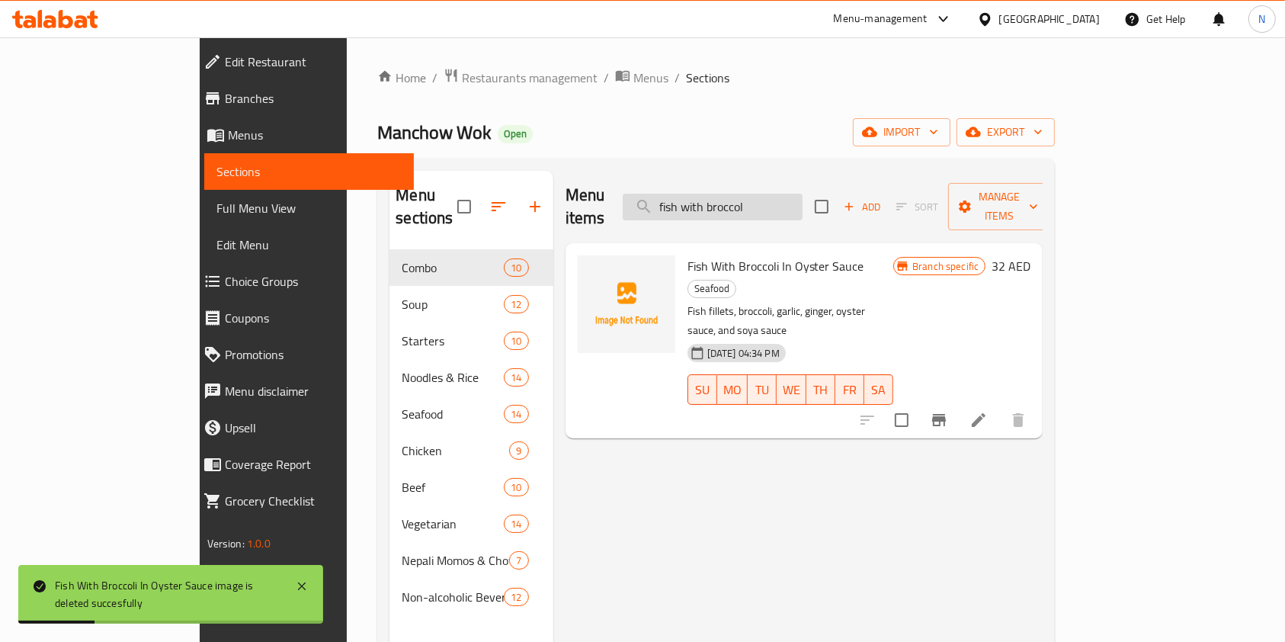
click at [803, 194] on input "fish with broccol" at bounding box center [713, 207] width 180 height 27
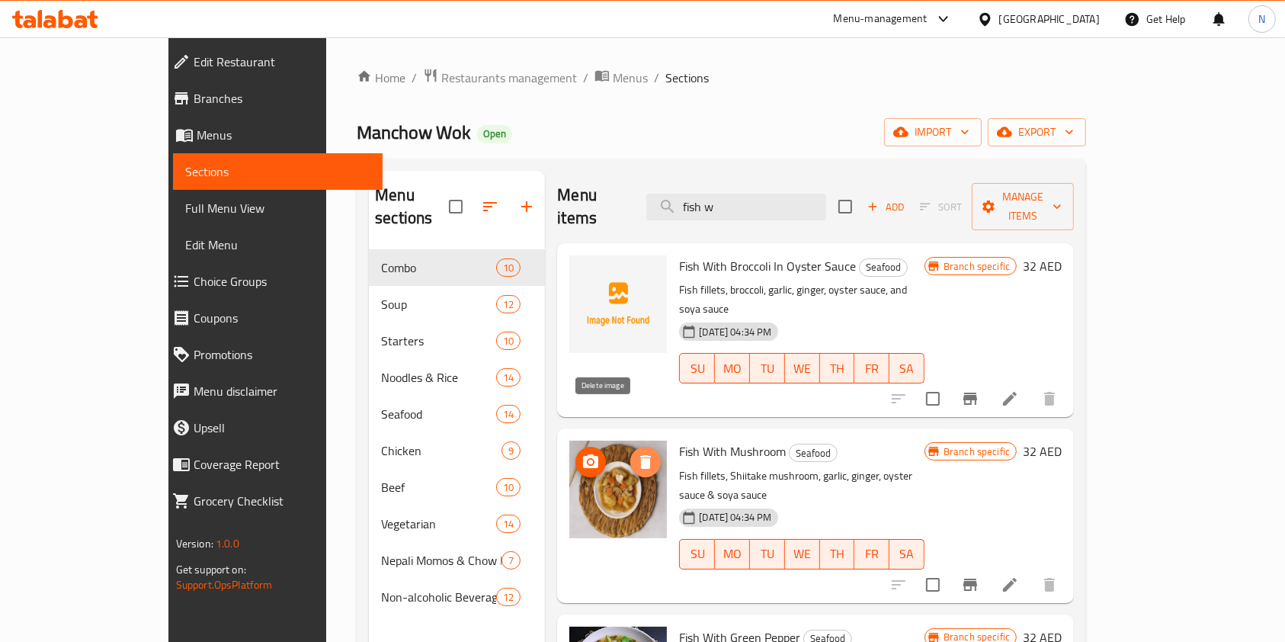
click at [640, 455] on icon "delete image" at bounding box center [645, 462] width 11 height 14
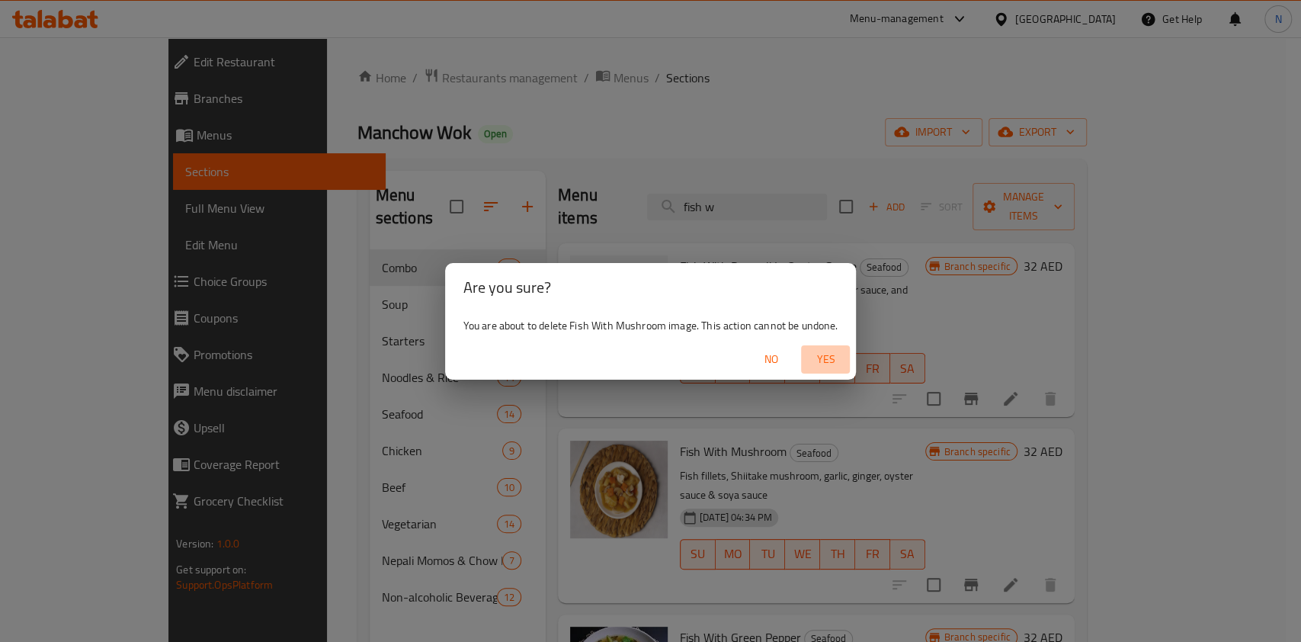
click at [824, 370] on button "Yes" at bounding box center [825, 359] width 49 height 28
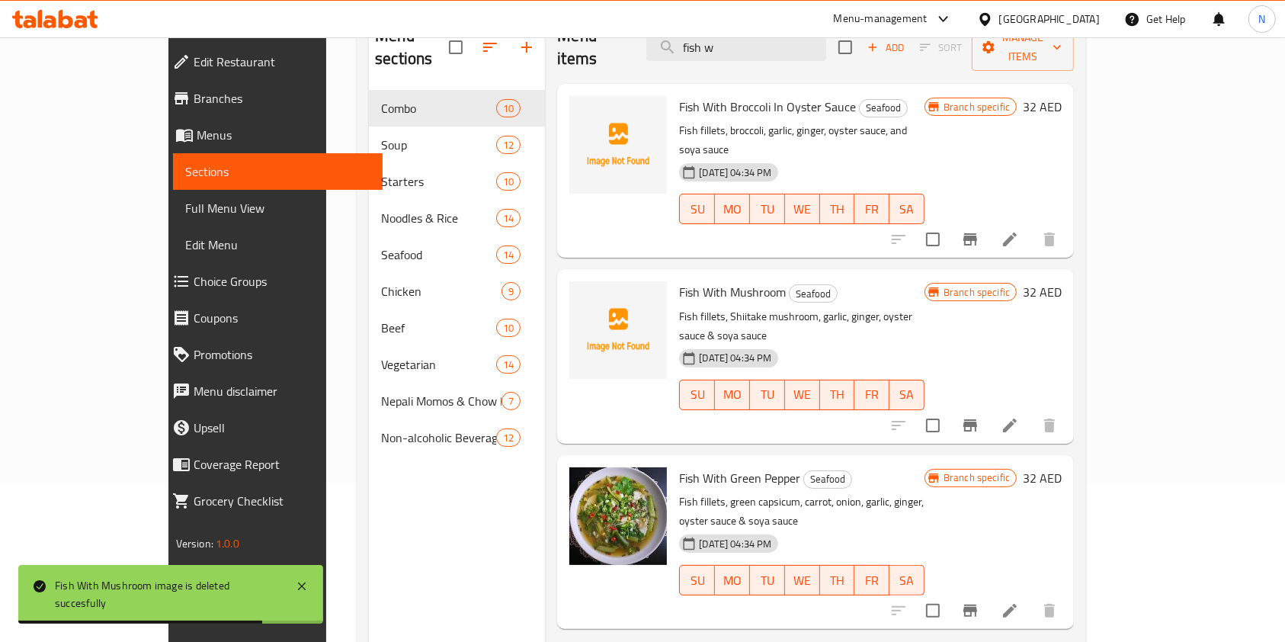
scroll to position [160, 0]
click at [640, 481] on icon "delete image" at bounding box center [645, 488] width 11 height 14
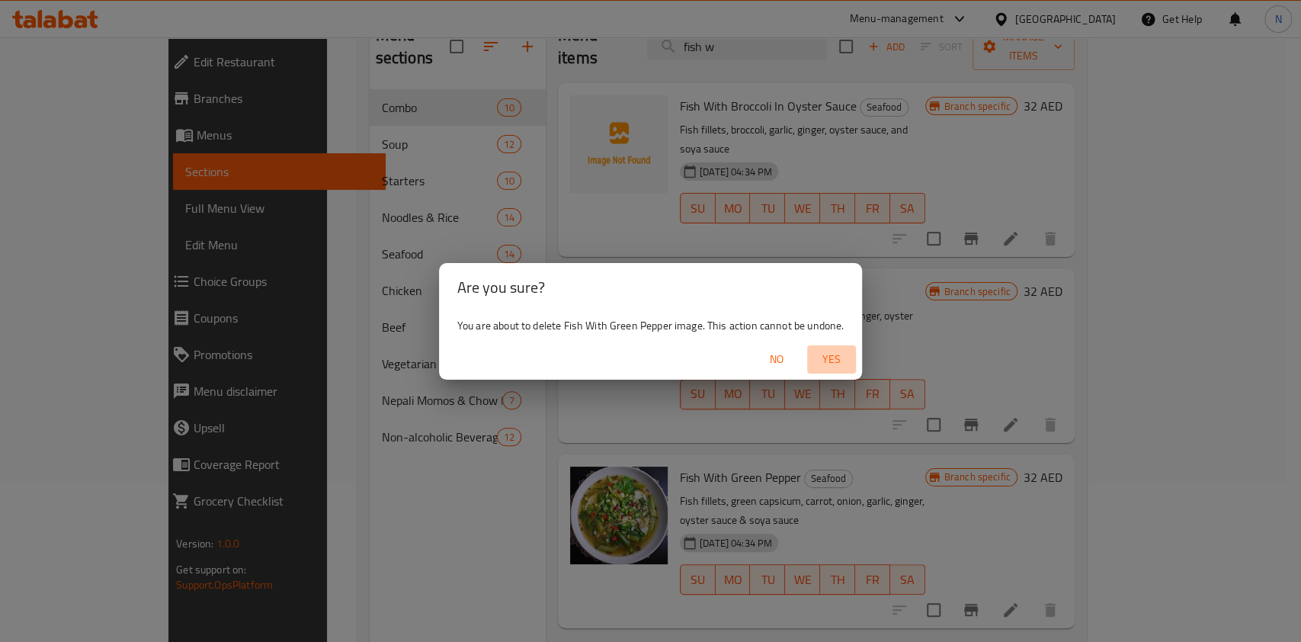
click at [828, 358] on span "Yes" at bounding box center [831, 359] width 37 height 19
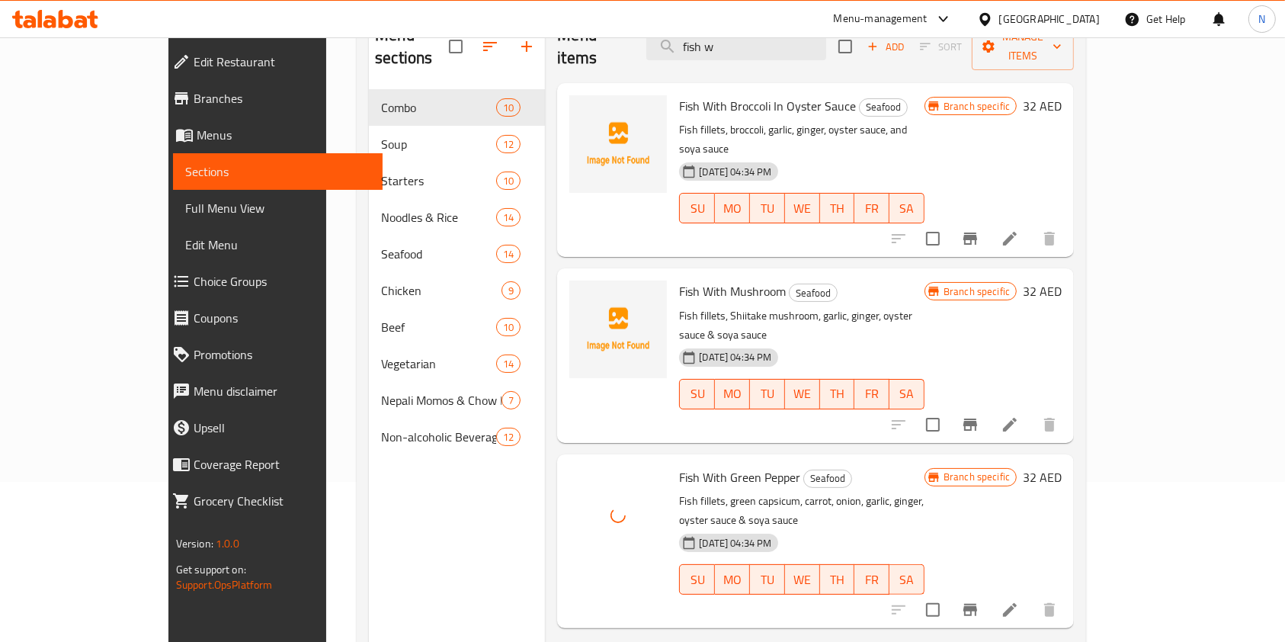
scroll to position [0, 0]
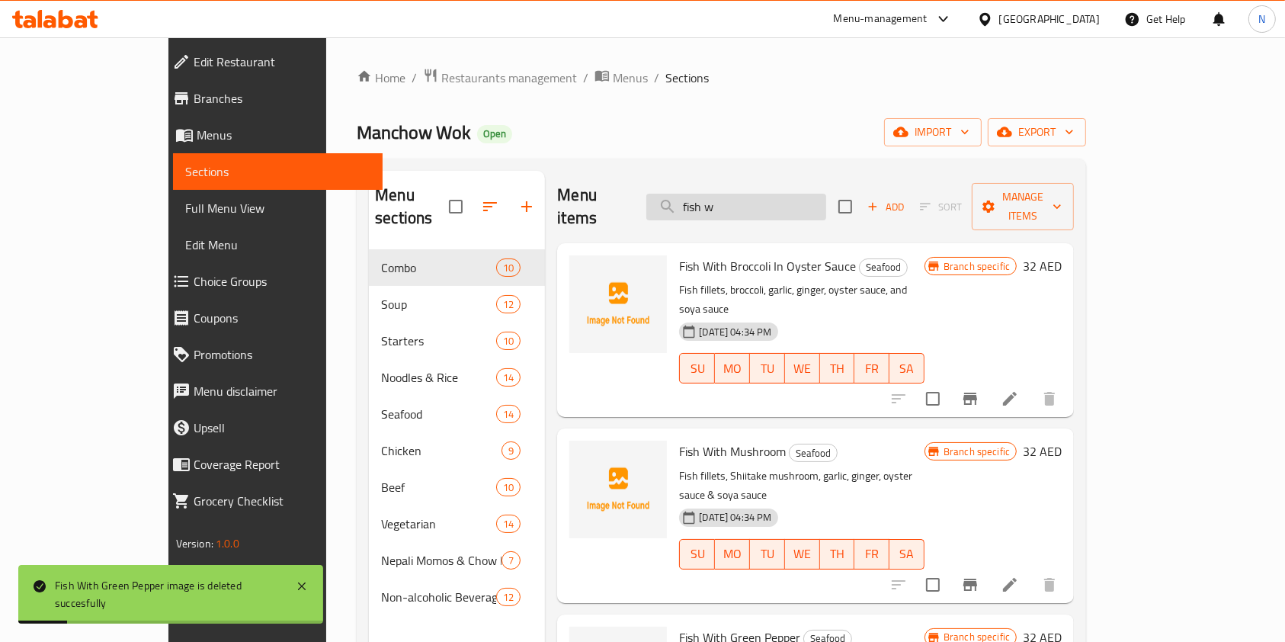
click at [793, 199] on input "fish w" at bounding box center [736, 207] width 180 height 27
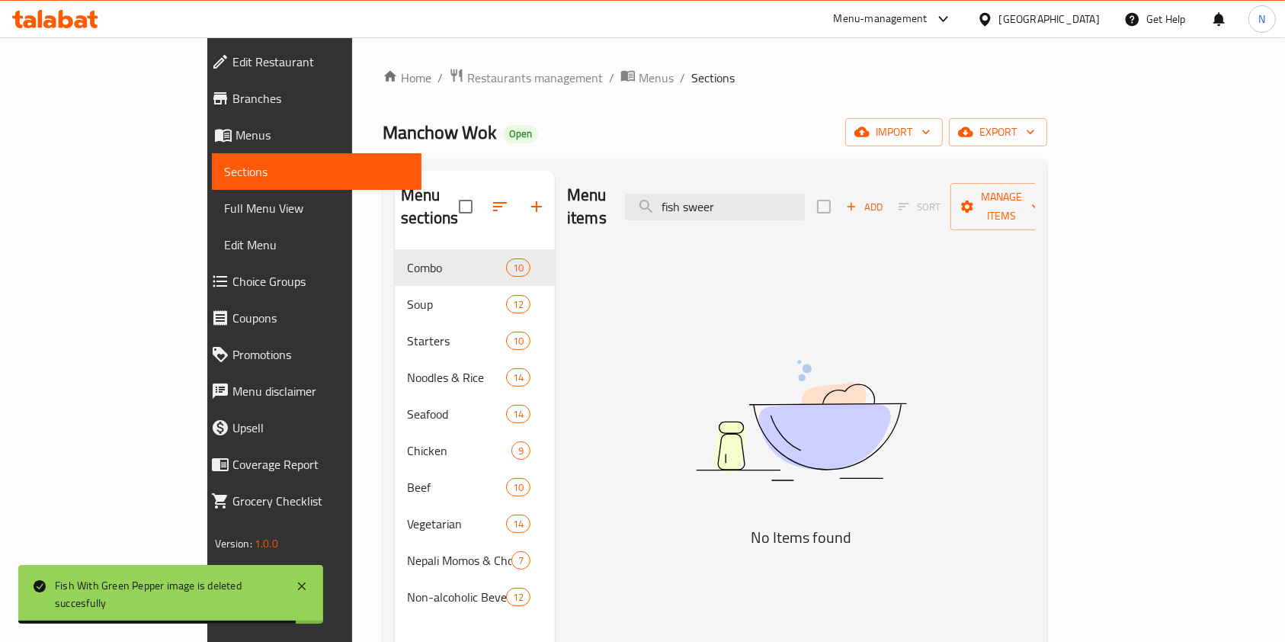
drag, startPoint x: 755, startPoint y: 194, endPoint x: 676, endPoint y: 190, distance: 78.6
click at [676, 190] on div "Menu items fish sweer Add Sort Manage items" at bounding box center [801, 207] width 468 height 72
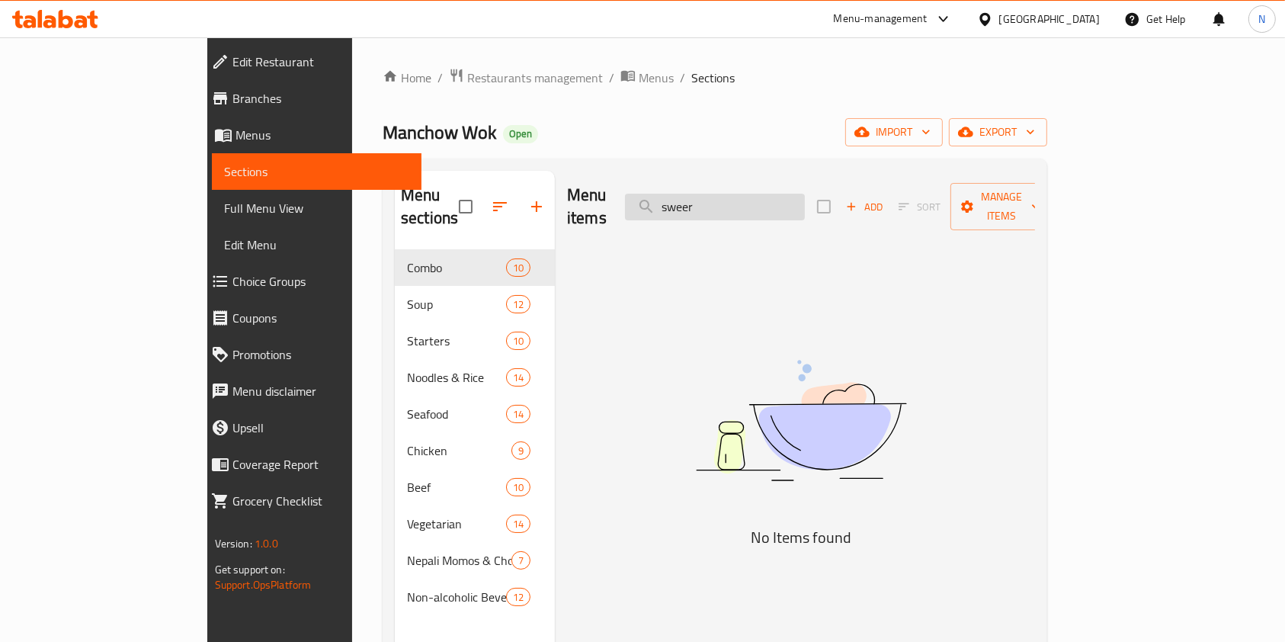
click at [802, 194] on input "sweer" at bounding box center [715, 207] width 180 height 27
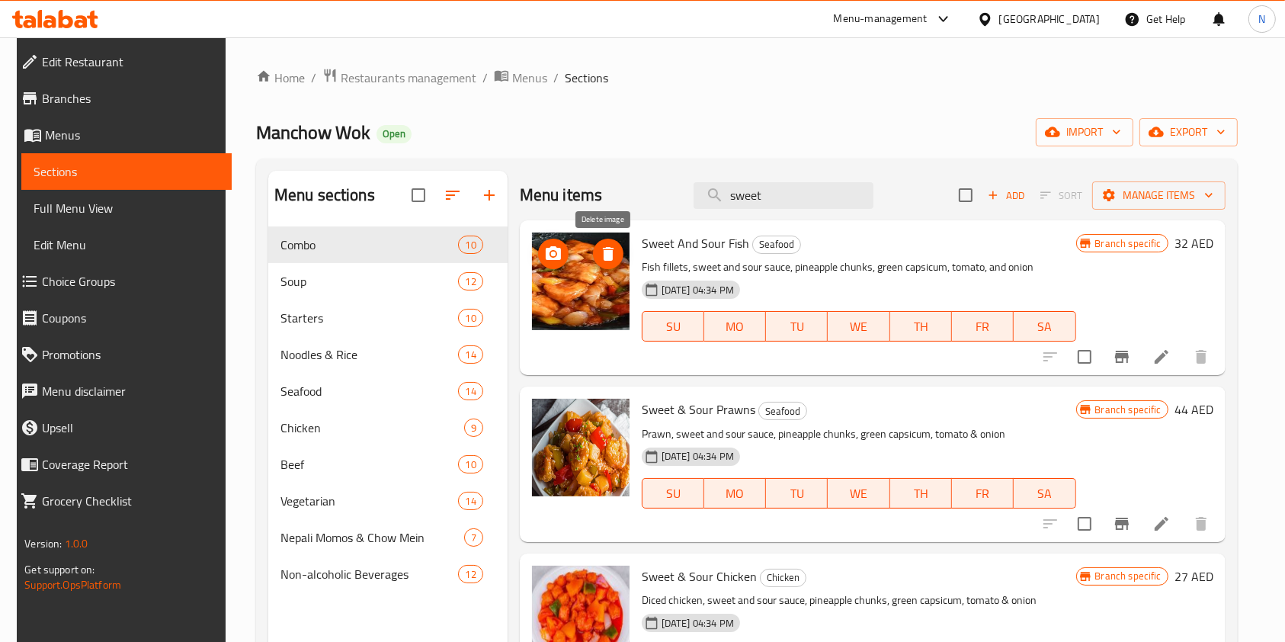
type input "sweet"
click at [599, 251] on icon "delete image" at bounding box center [608, 254] width 18 height 18
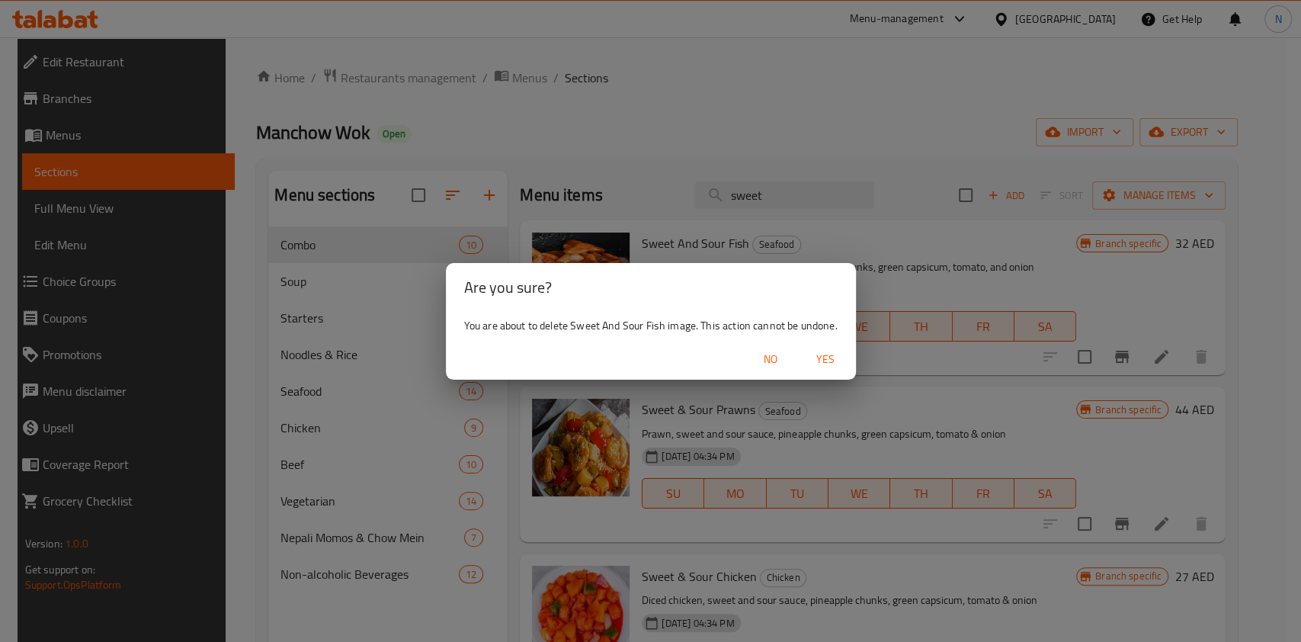
click at [837, 356] on span "Yes" at bounding box center [825, 359] width 37 height 19
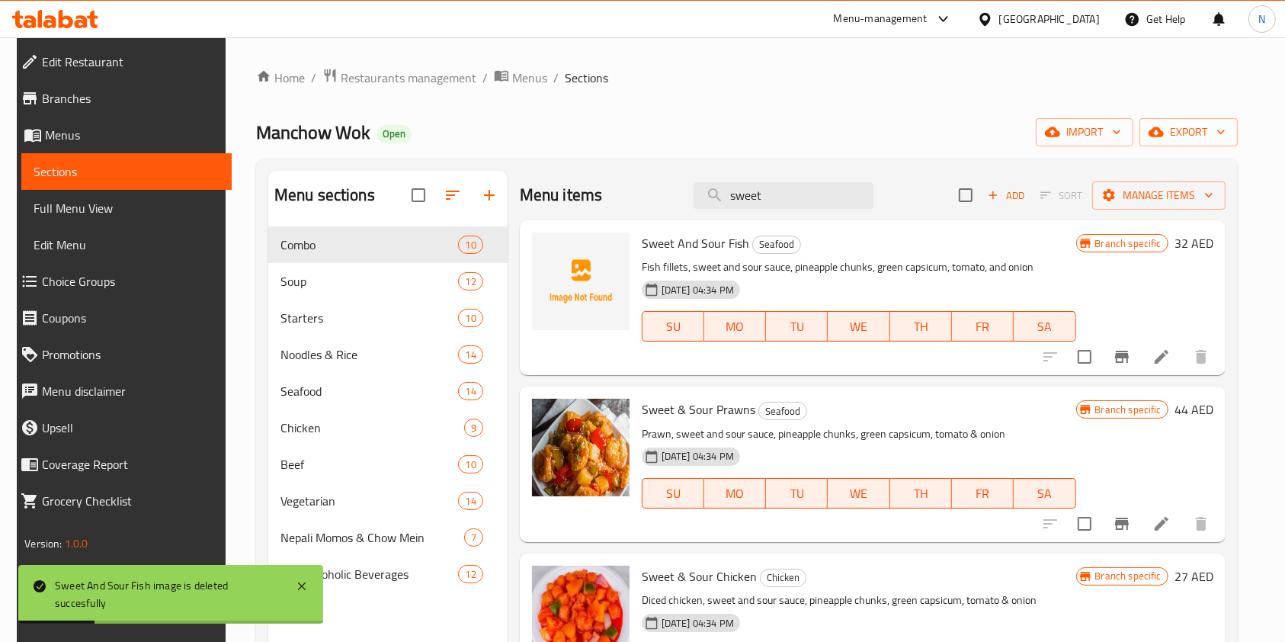
click at [771, 213] on div "Menu items sweet Add Sort Manage items" at bounding box center [873, 196] width 706 height 50
click at [775, 192] on input "sweet" at bounding box center [784, 195] width 180 height 27
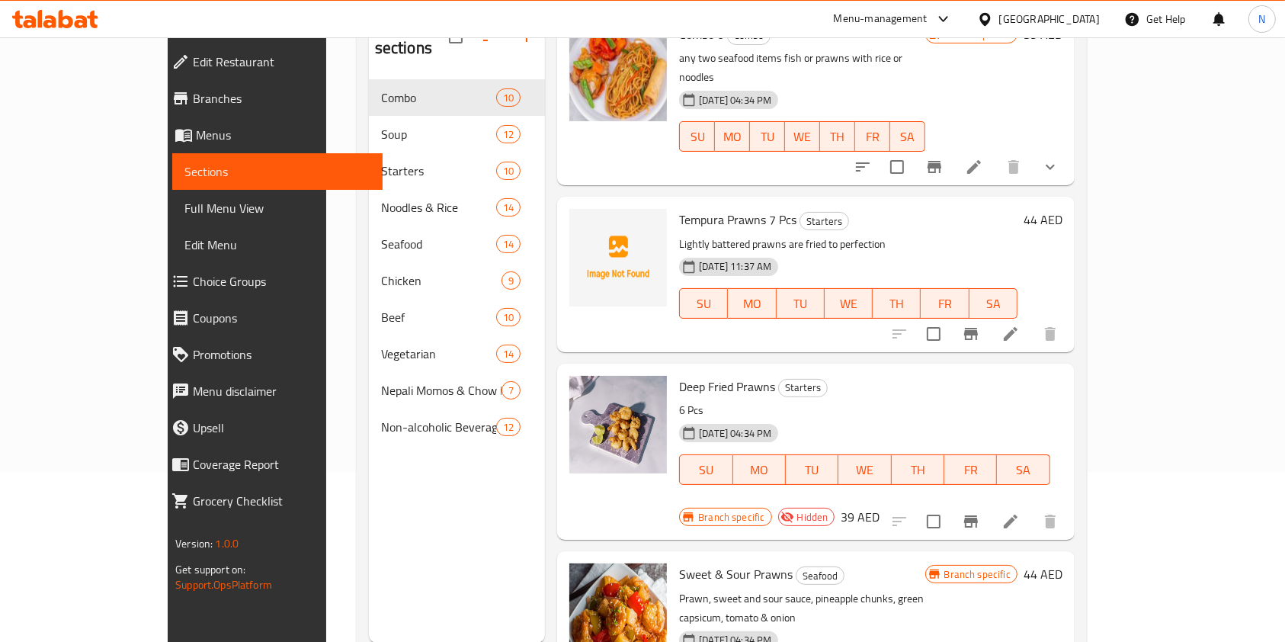
scroll to position [213, 0]
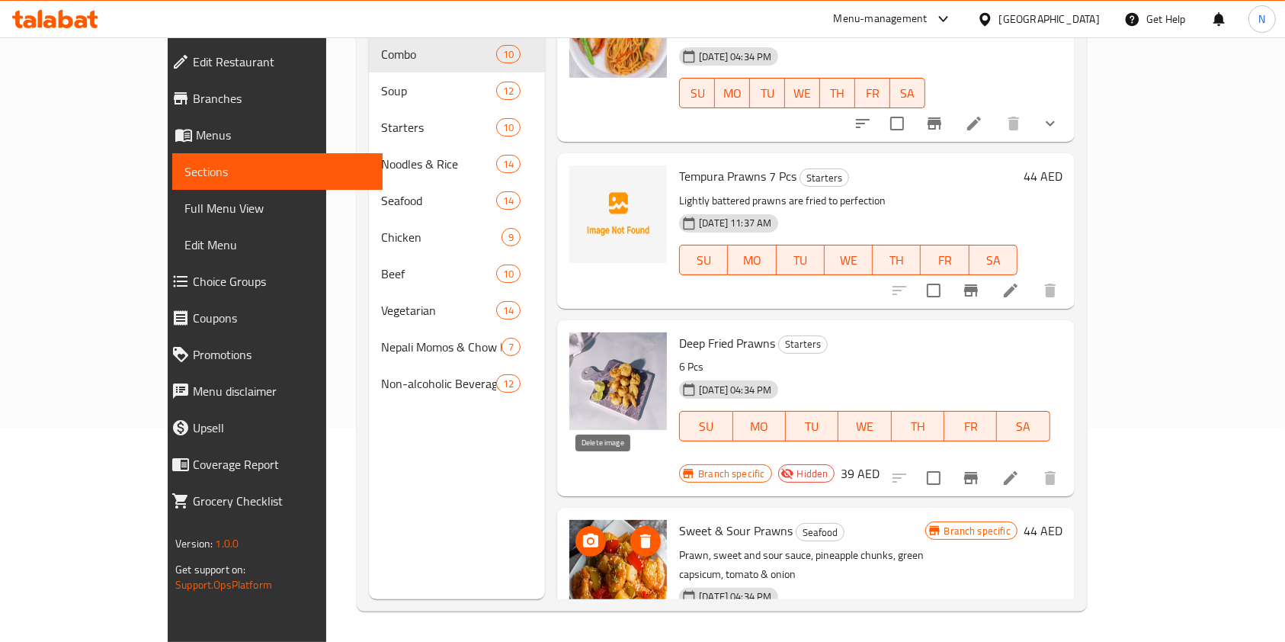
click at [640, 534] on icon "delete image" at bounding box center [645, 541] width 11 height 14
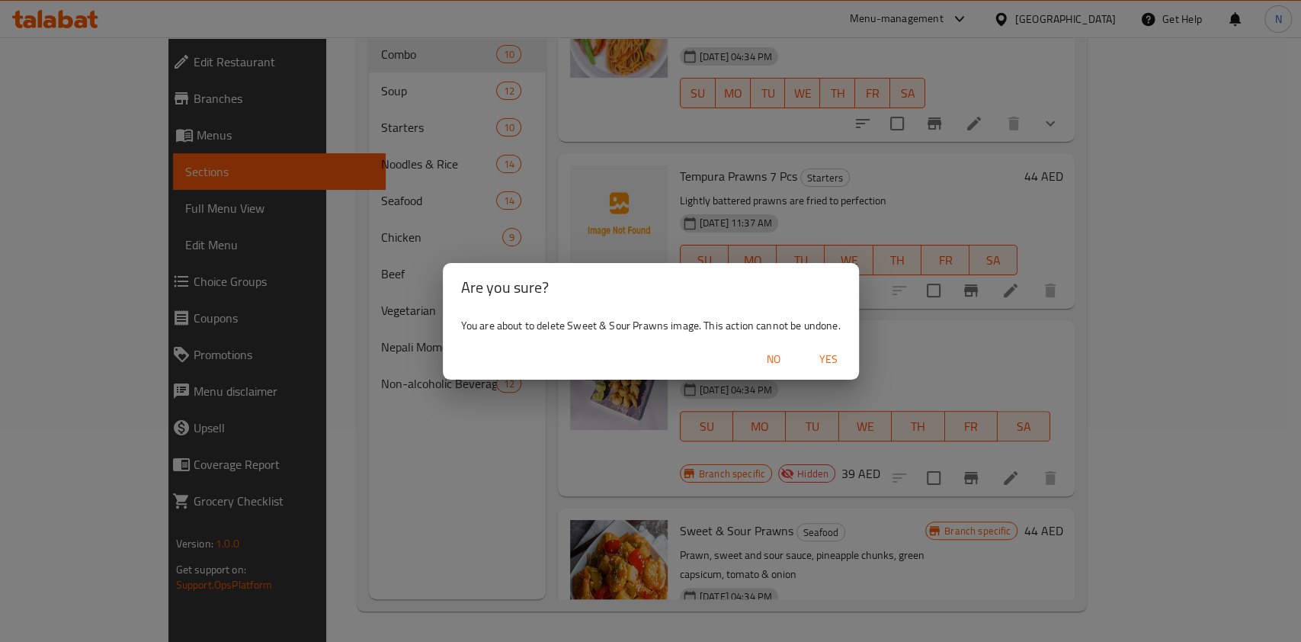
click at [838, 363] on span "Yes" at bounding box center [828, 359] width 37 height 19
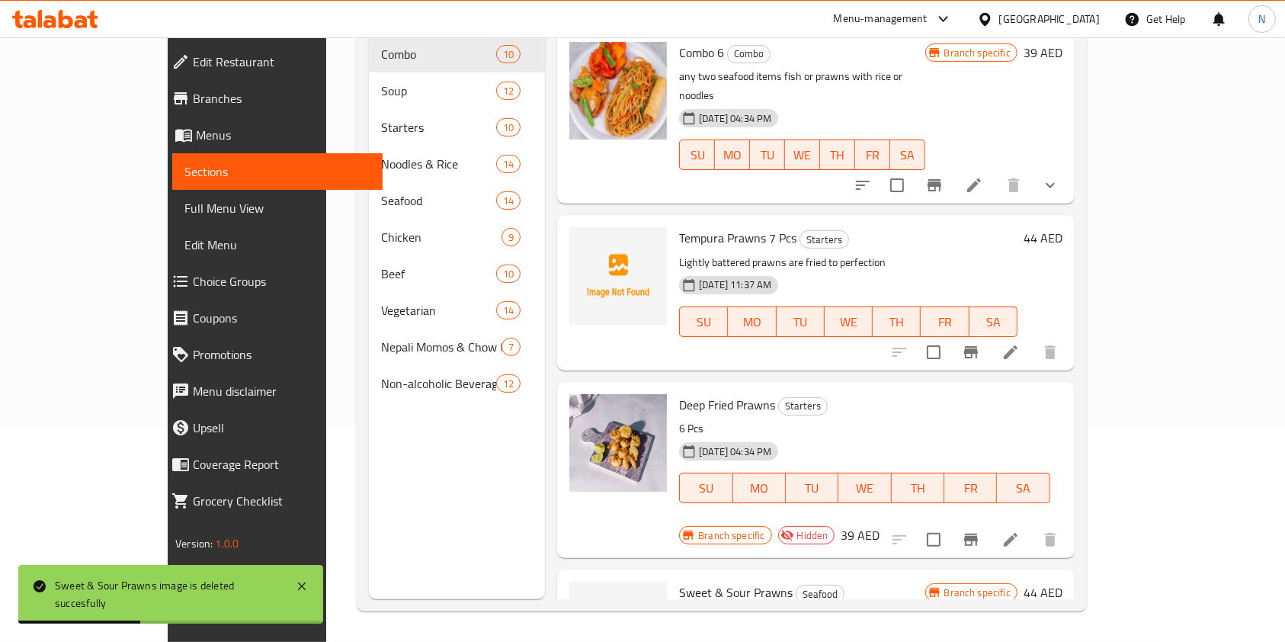
scroll to position [0, 0]
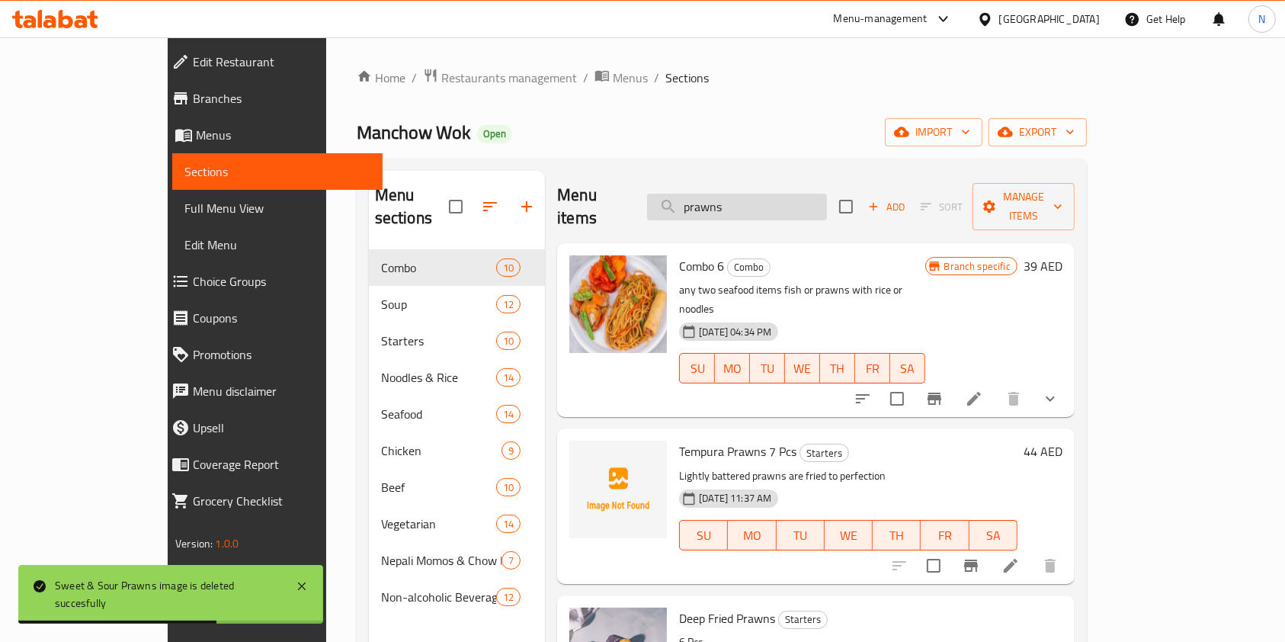
click at [774, 195] on input "prawns" at bounding box center [737, 207] width 180 height 27
paste input "manchurian"
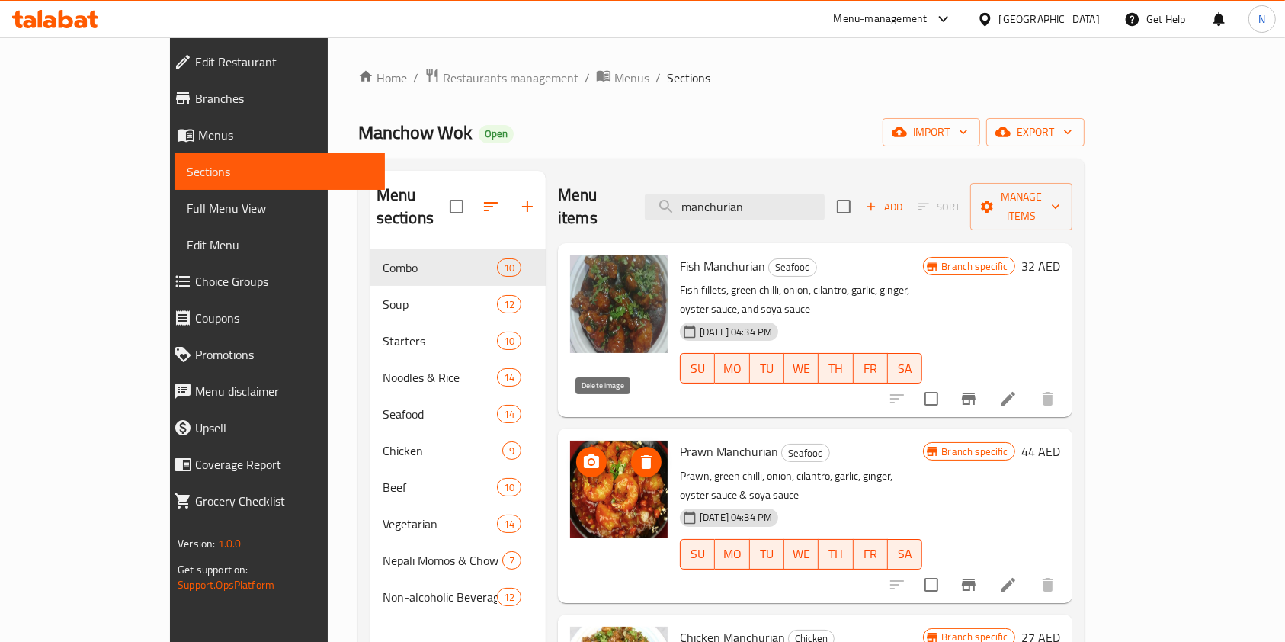
click at [641, 455] on icon "delete image" at bounding box center [646, 462] width 11 height 14
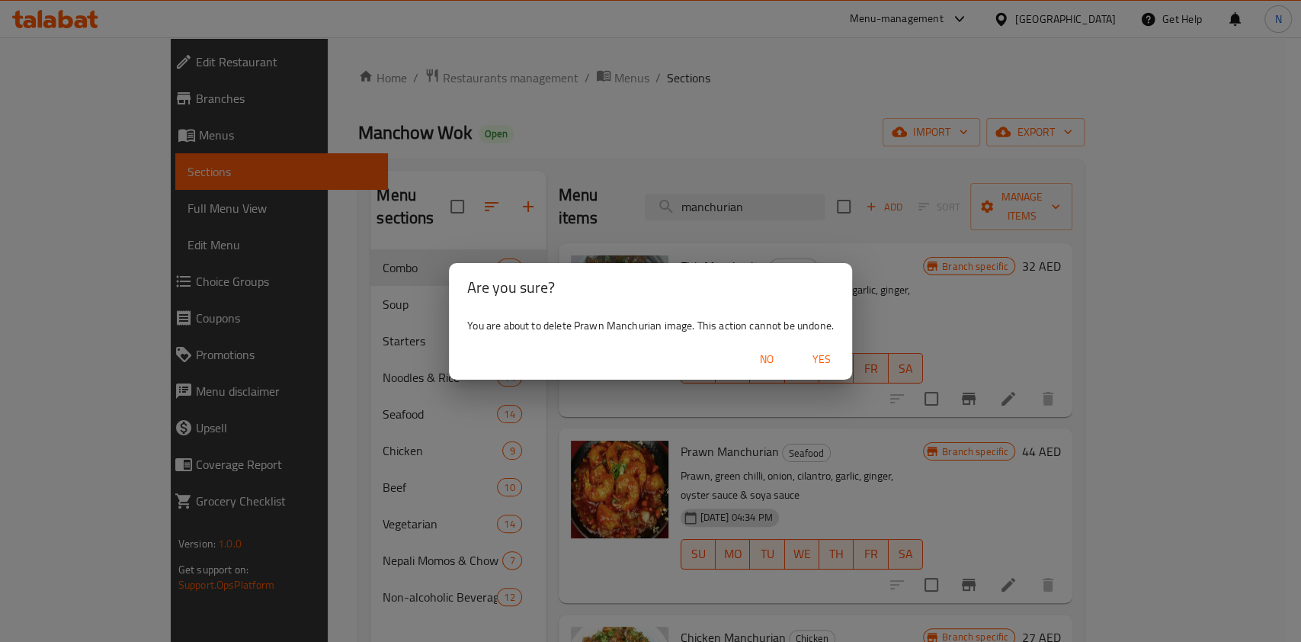
click at [823, 356] on span "Yes" at bounding box center [821, 359] width 37 height 19
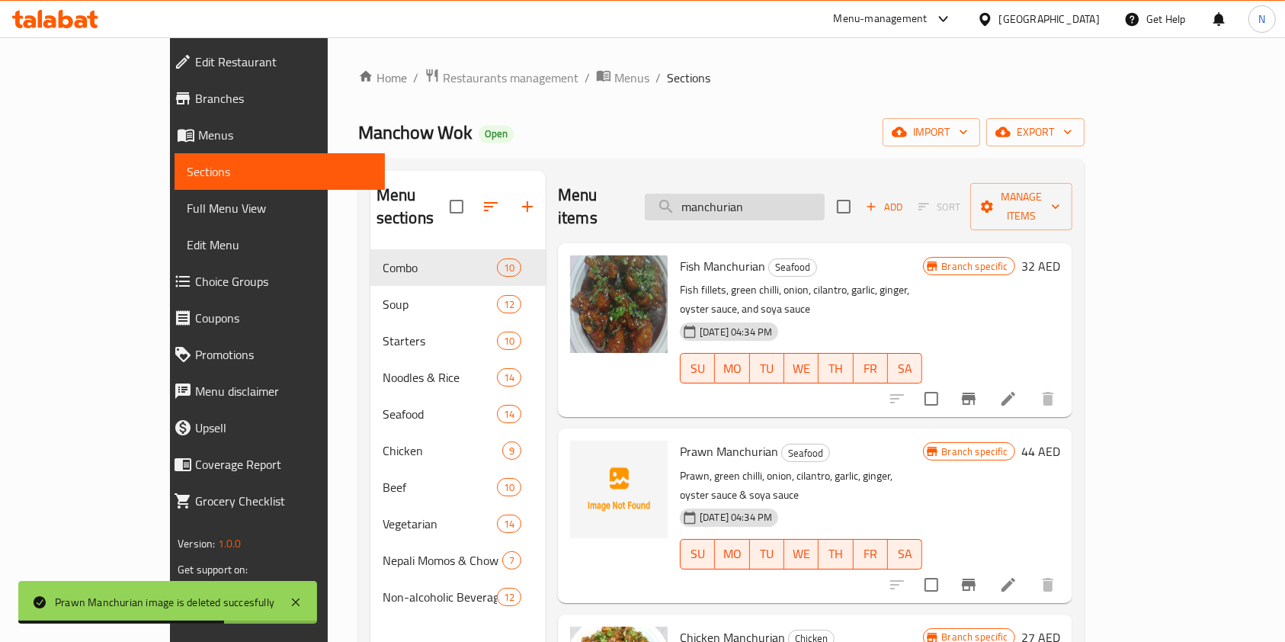
click at [815, 204] on input "manchurian" at bounding box center [735, 207] width 180 height 27
paste input "cashew nuts"
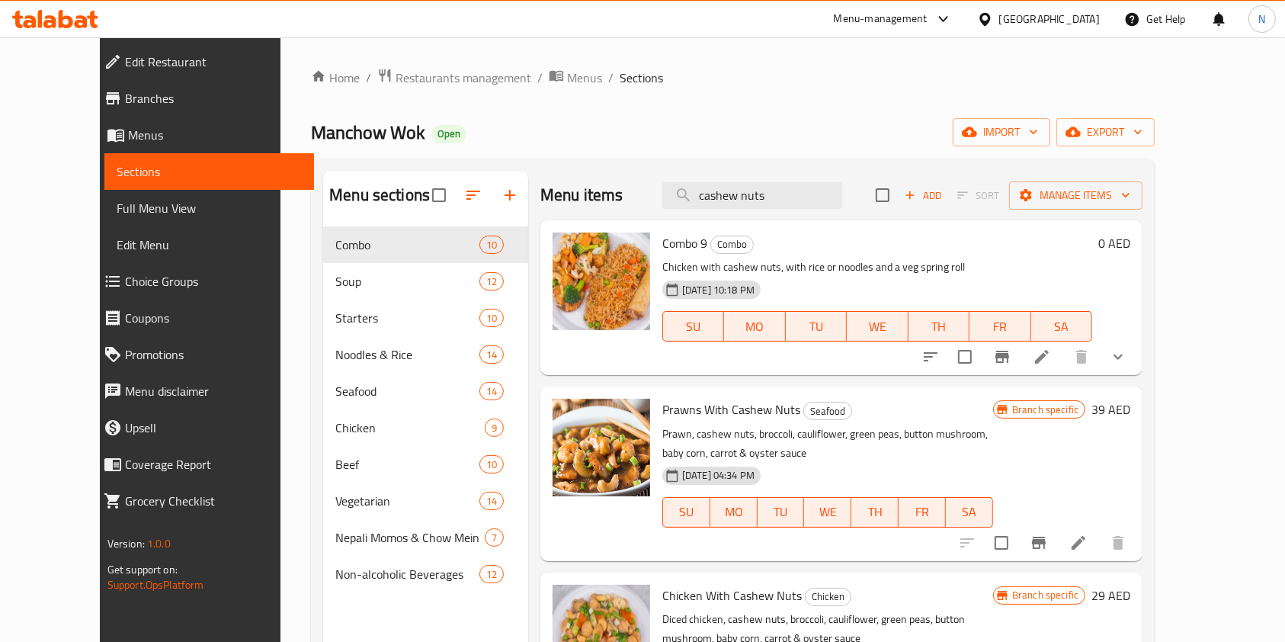
scroll to position [100, 0]
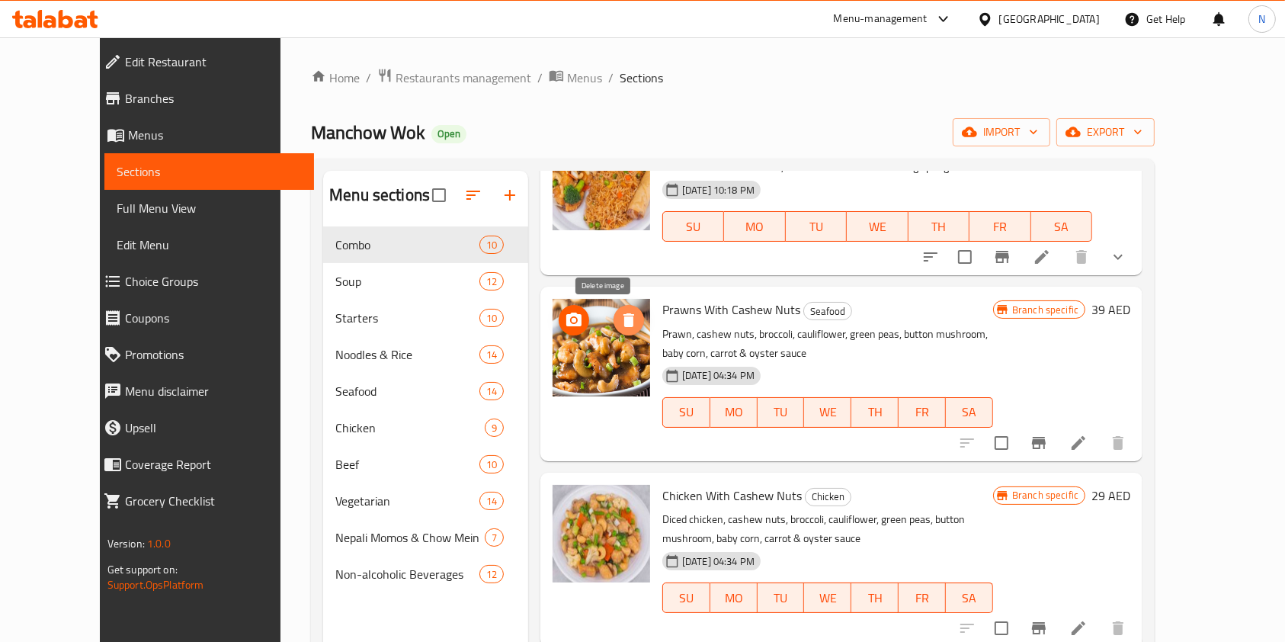
click at [620, 325] on icon "delete image" at bounding box center [629, 320] width 18 height 18
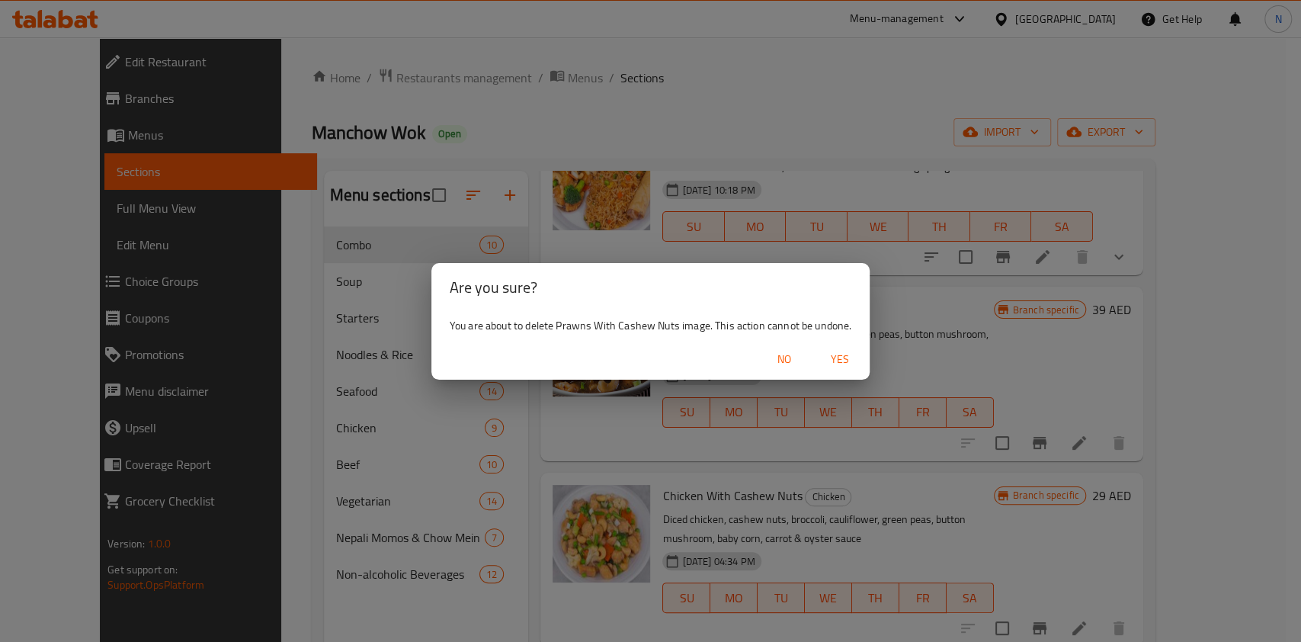
click at [848, 359] on span "Yes" at bounding box center [839, 359] width 37 height 19
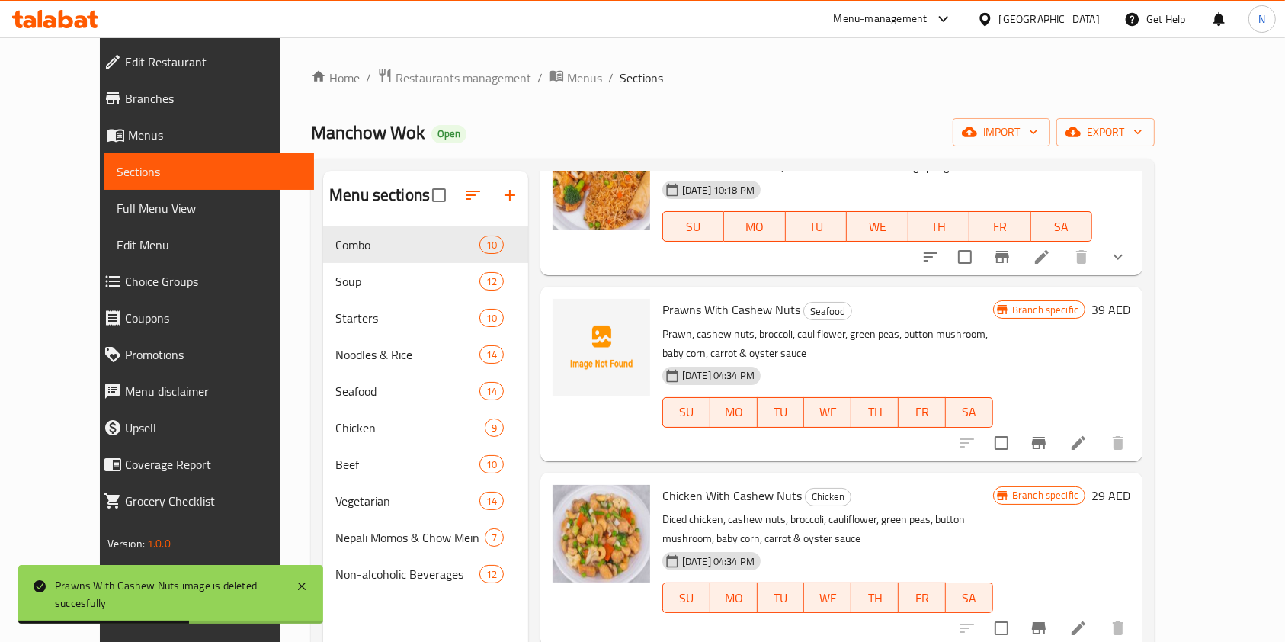
scroll to position [0, 0]
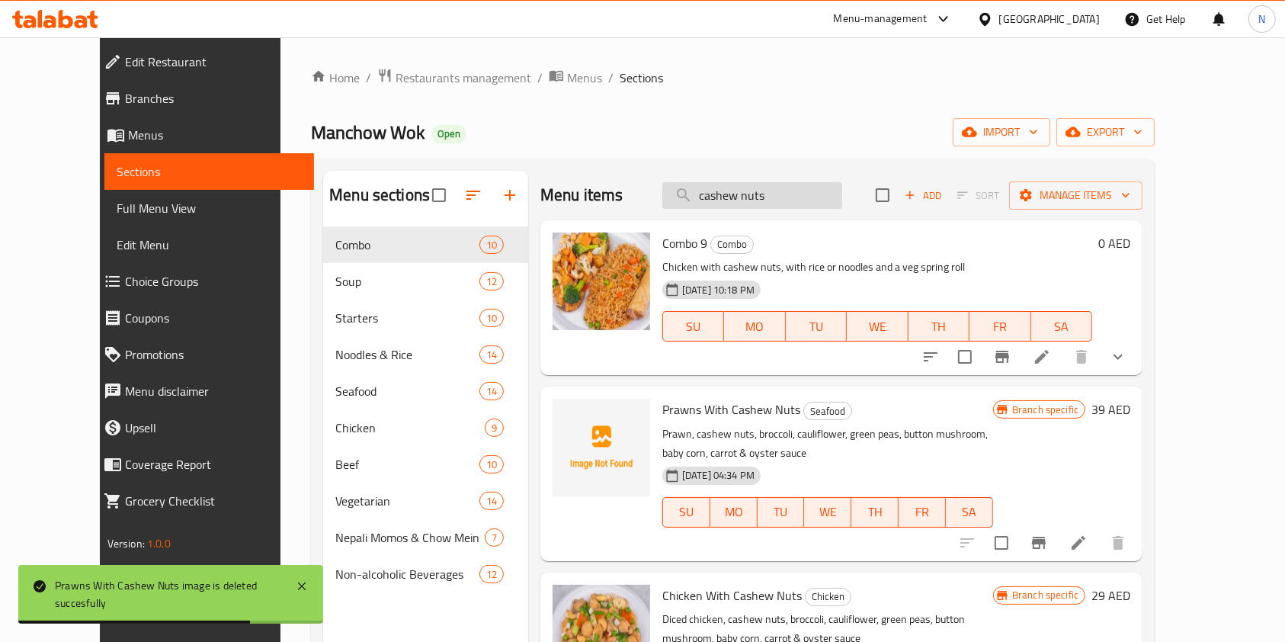
click at [751, 199] on input "cashew nuts" at bounding box center [752, 195] width 180 height 27
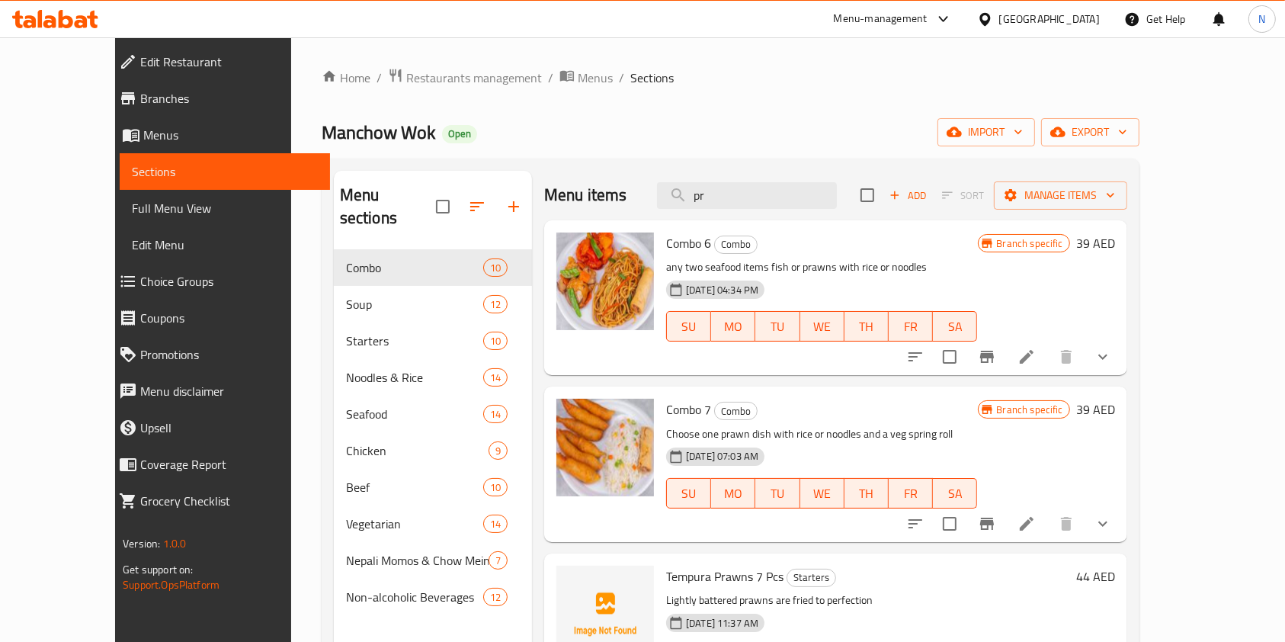
type input "p"
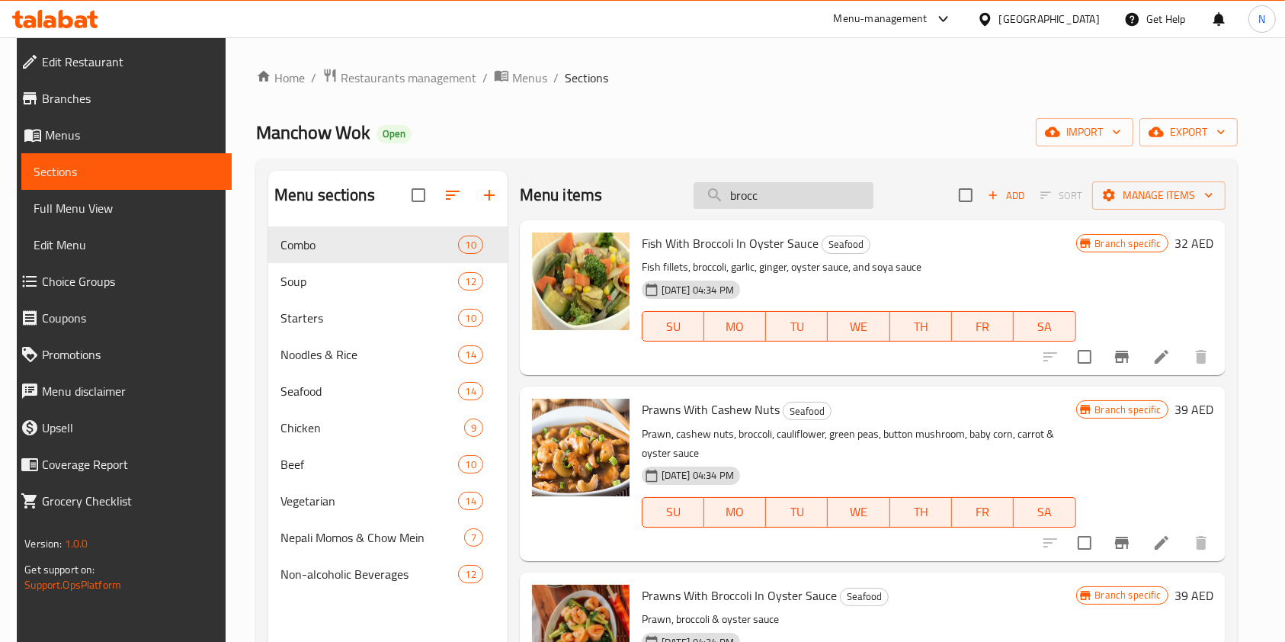
click at [767, 200] on input "brocc" at bounding box center [784, 195] width 180 height 27
paste input "prawns with broccoli"
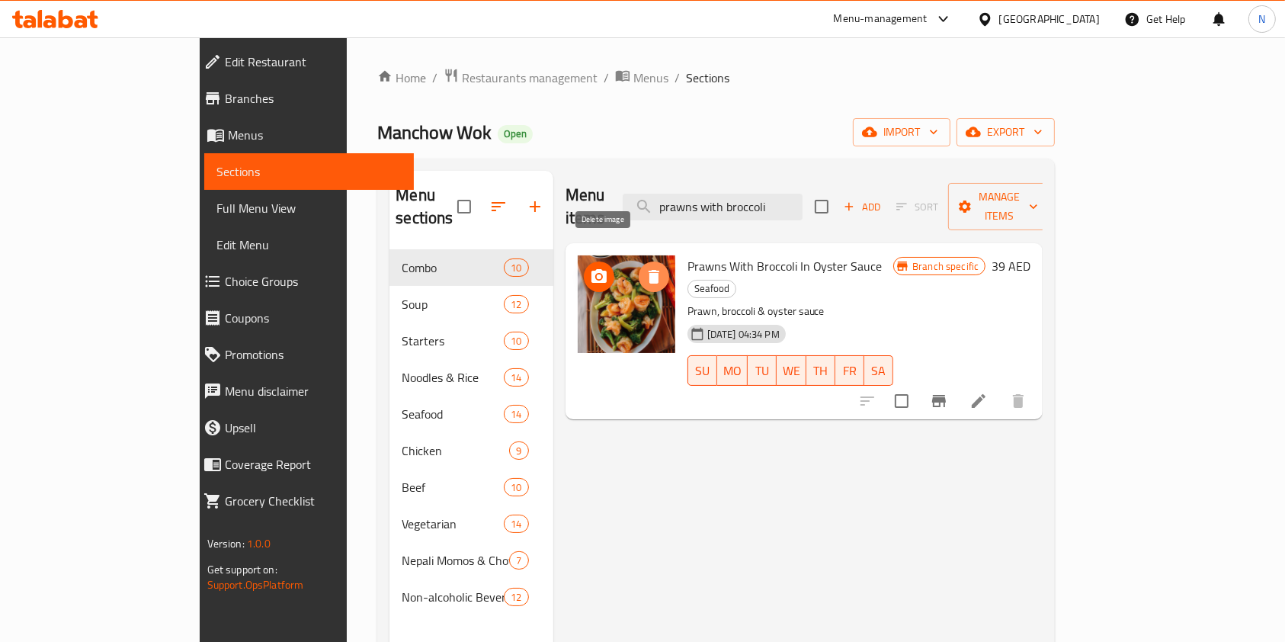
click at [645, 268] on icon "delete image" at bounding box center [654, 277] width 18 height 18
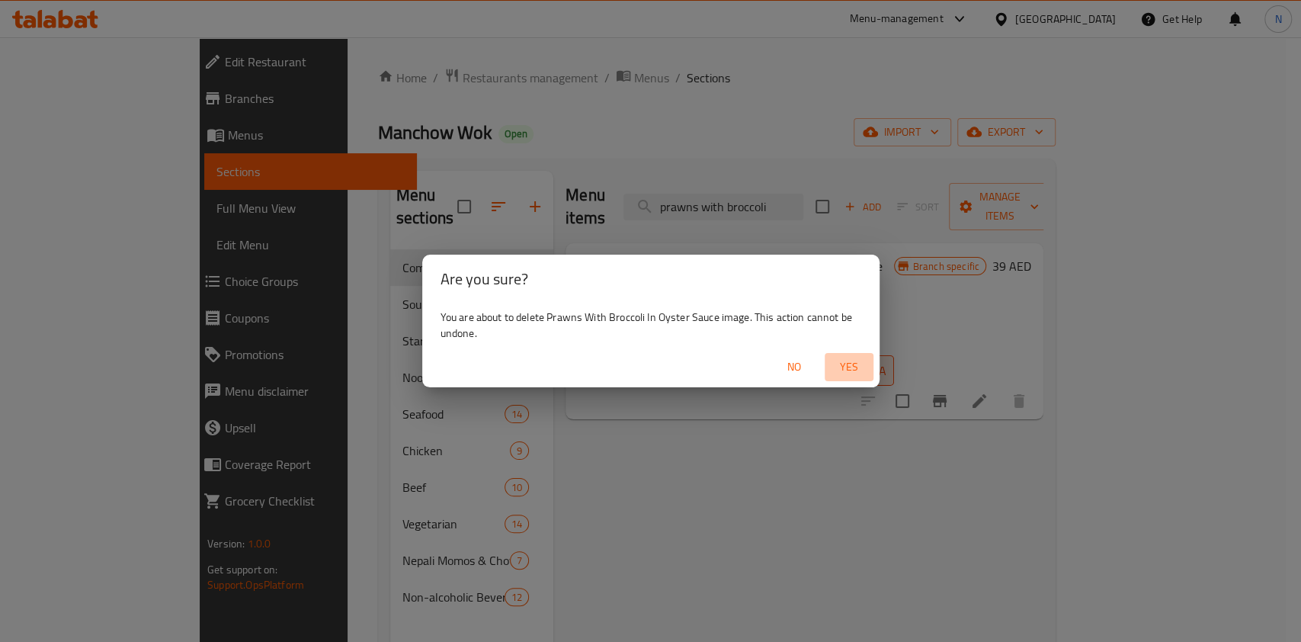
click at [857, 363] on span "Yes" at bounding box center [849, 366] width 37 height 19
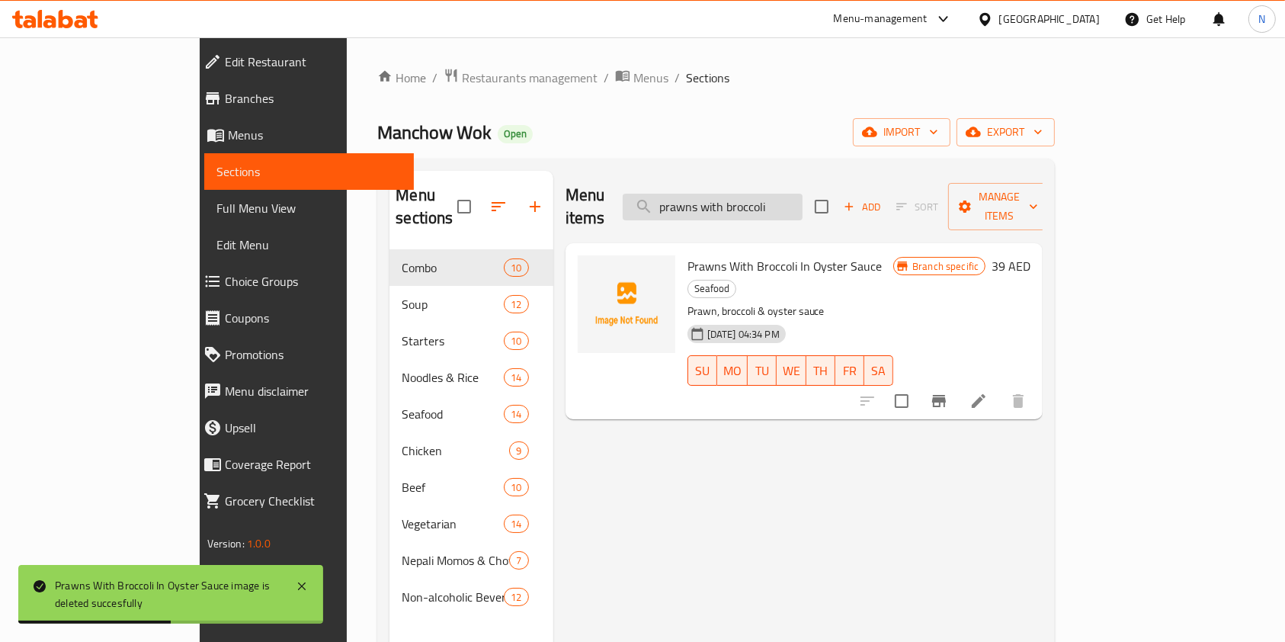
click at [803, 194] on input "prawns with broccoli" at bounding box center [713, 207] width 180 height 27
paste input "chicken kung pao"
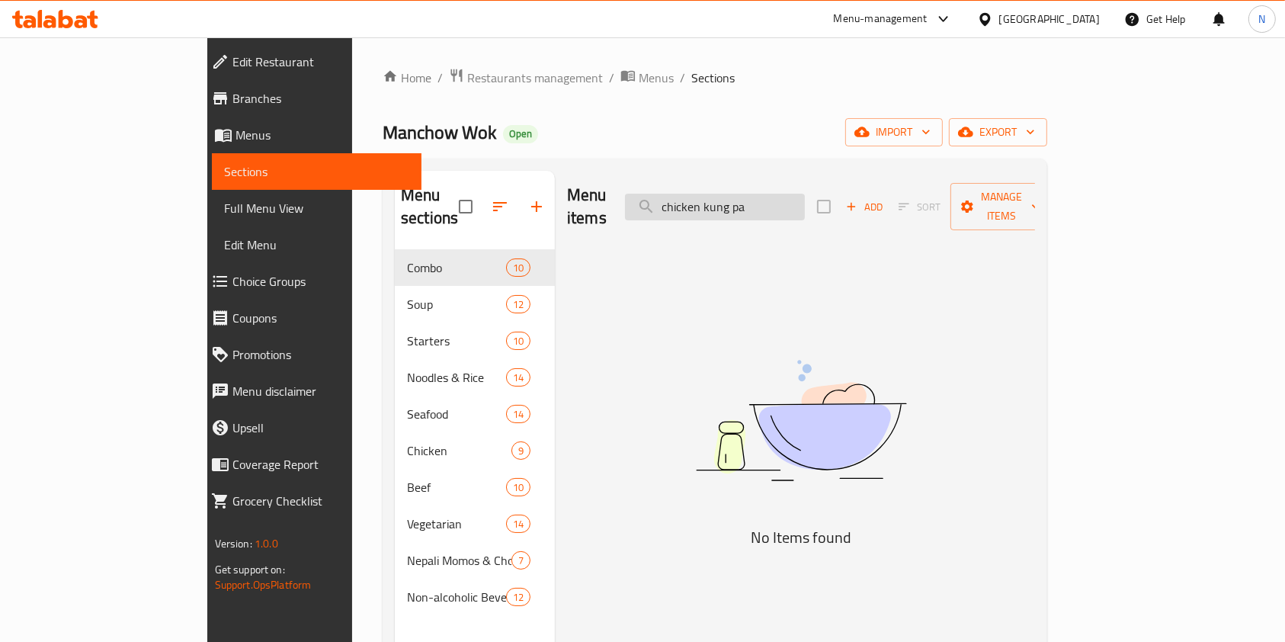
click at [755, 197] on input "chicken kung pa" at bounding box center [715, 207] width 180 height 27
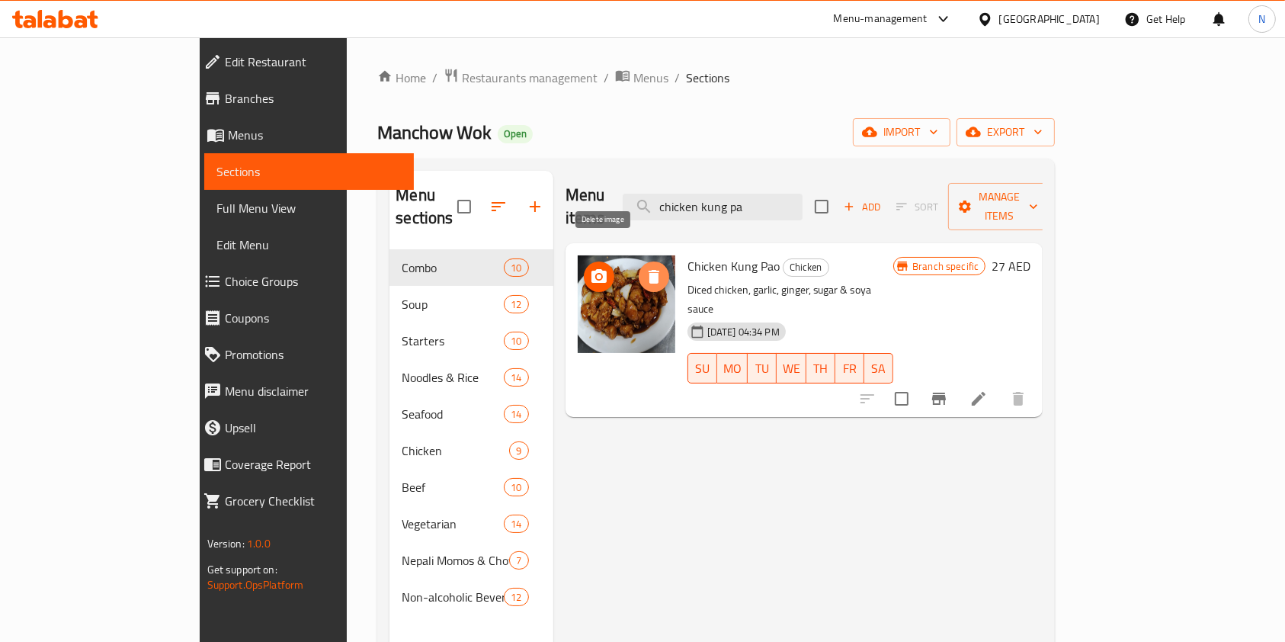
click at [649, 270] on icon "delete image" at bounding box center [654, 277] width 11 height 14
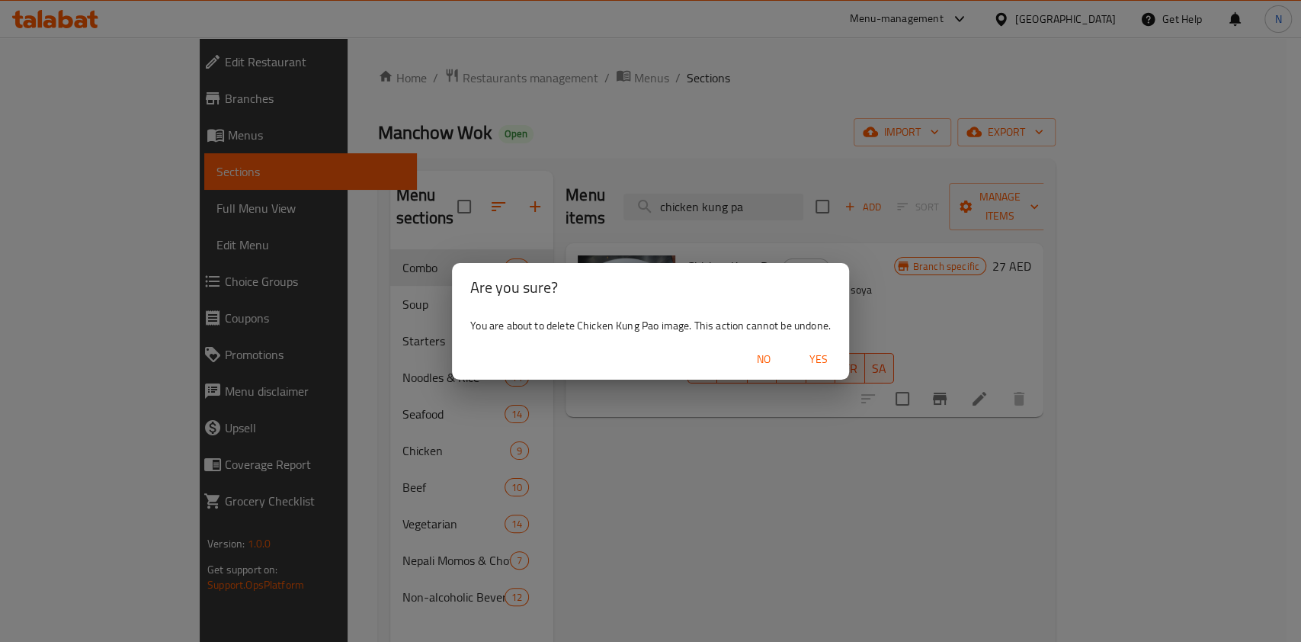
click at [837, 355] on button "Yes" at bounding box center [818, 359] width 49 height 28
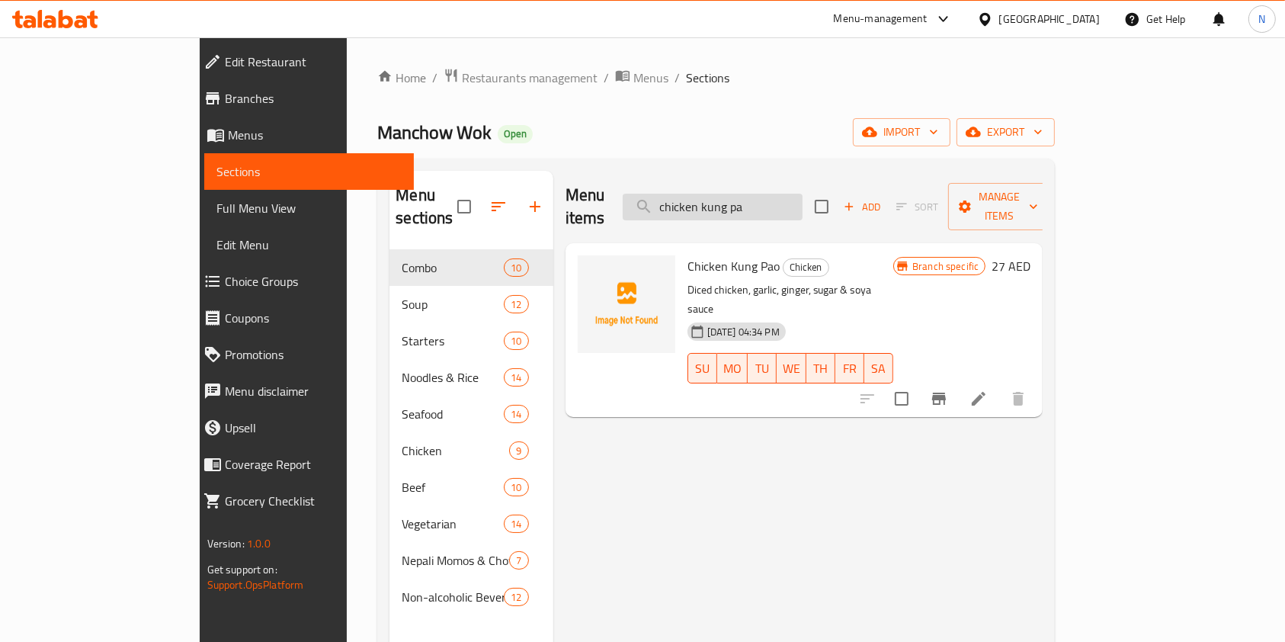
click at [790, 196] on input "chicken kung pa" at bounding box center [713, 207] width 180 height 27
paste input "black peppe"
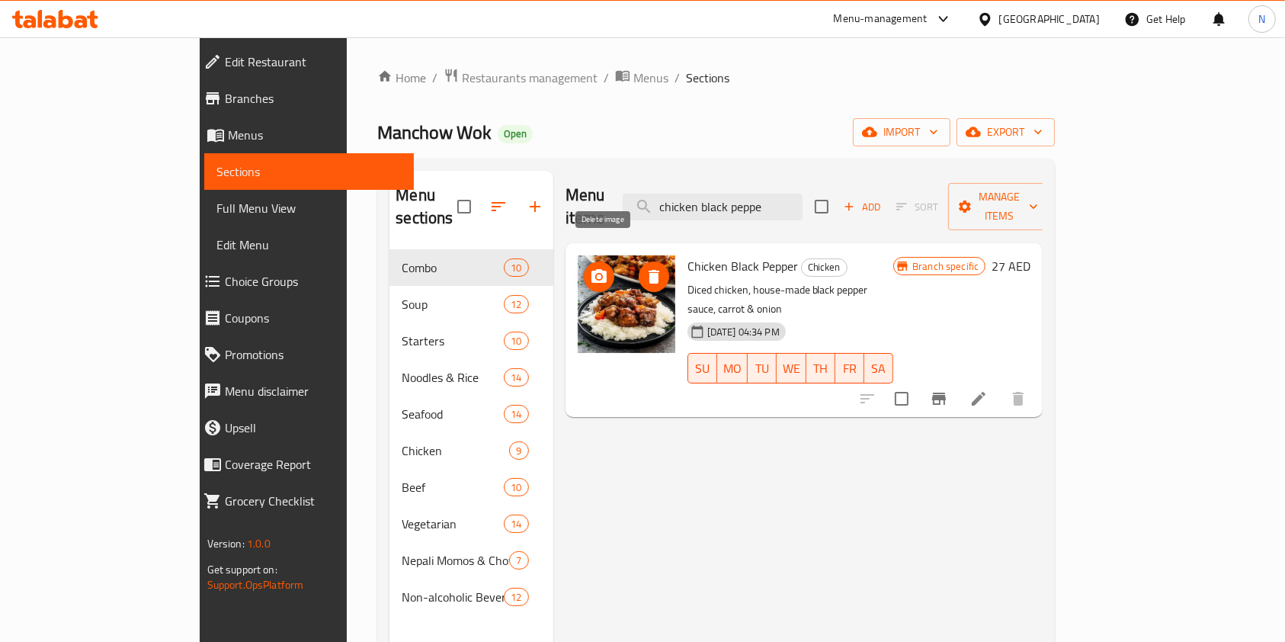
click at [649, 270] on icon "delete image" at bounding box center [654, 277] width 11 height 14
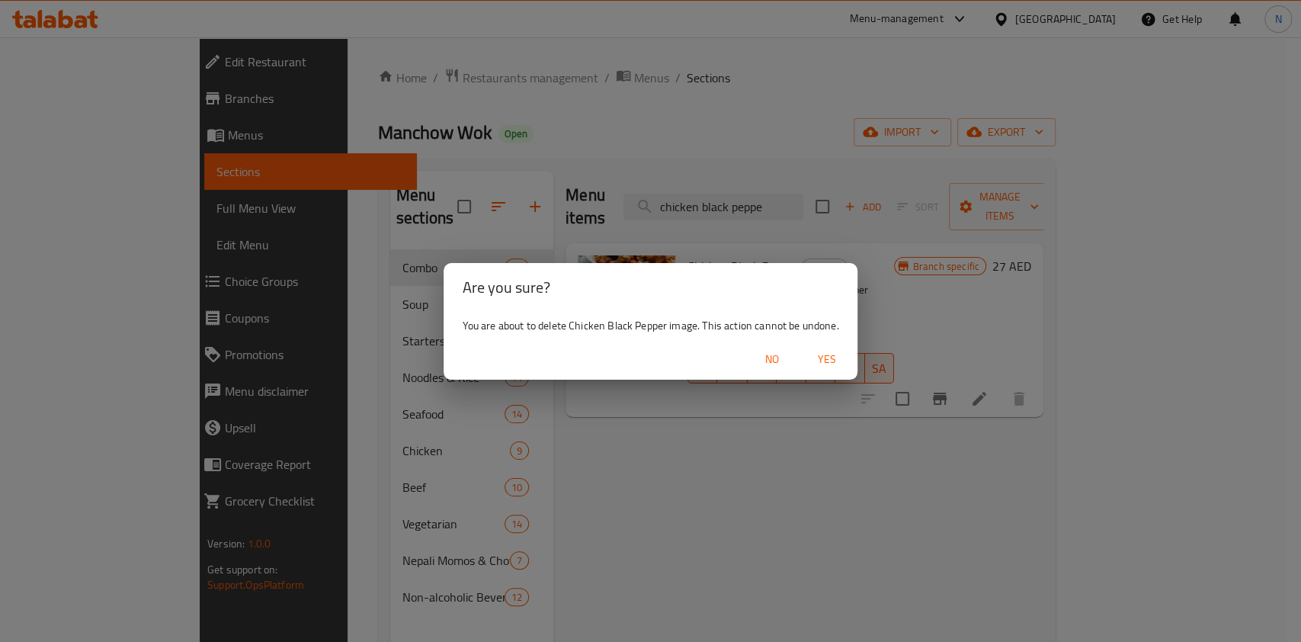
click at [839, 360] on span "Yes" at bounding box center [827, 359] width 37 height 19
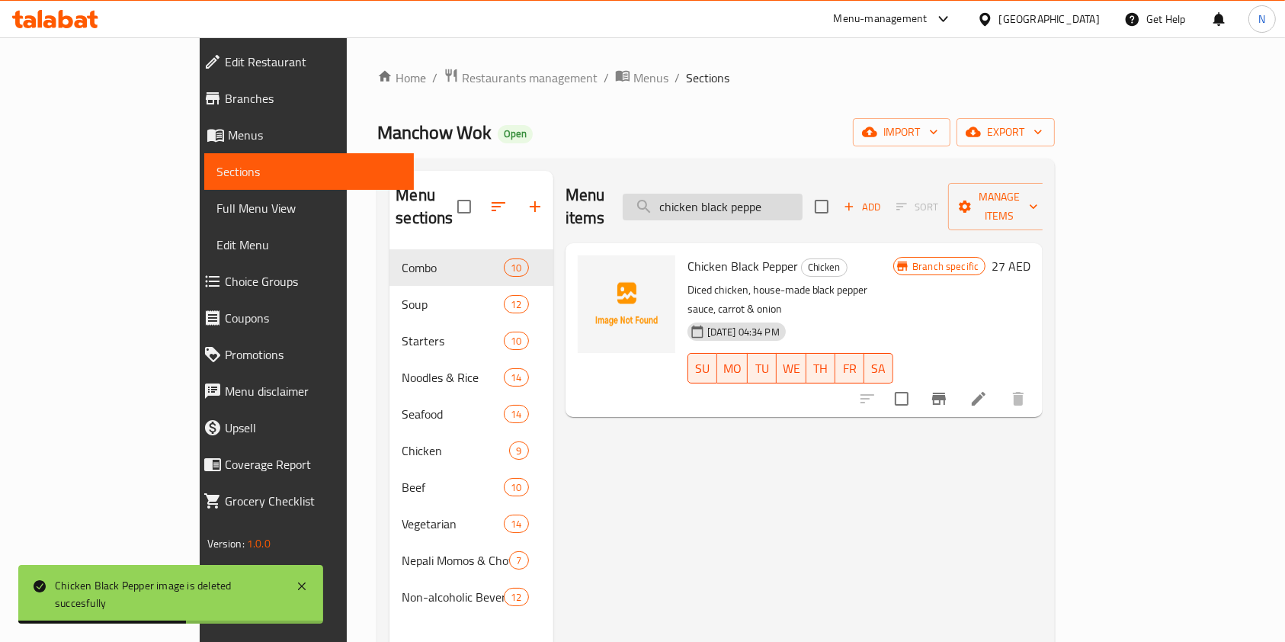
click at [769, 201] on input "chicken black peppe" at bounding box center [713, 207] width 180 height 27
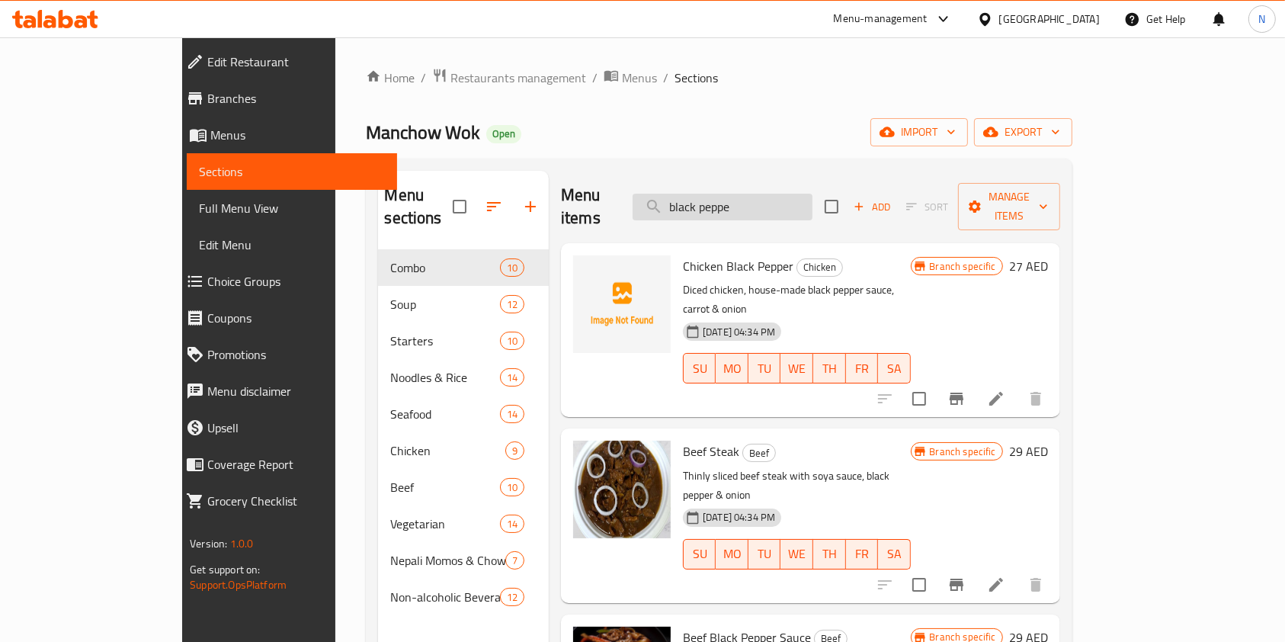
click at [769, 201] on input "black peppe" at bounding box center [723, 207] width 180 height 27
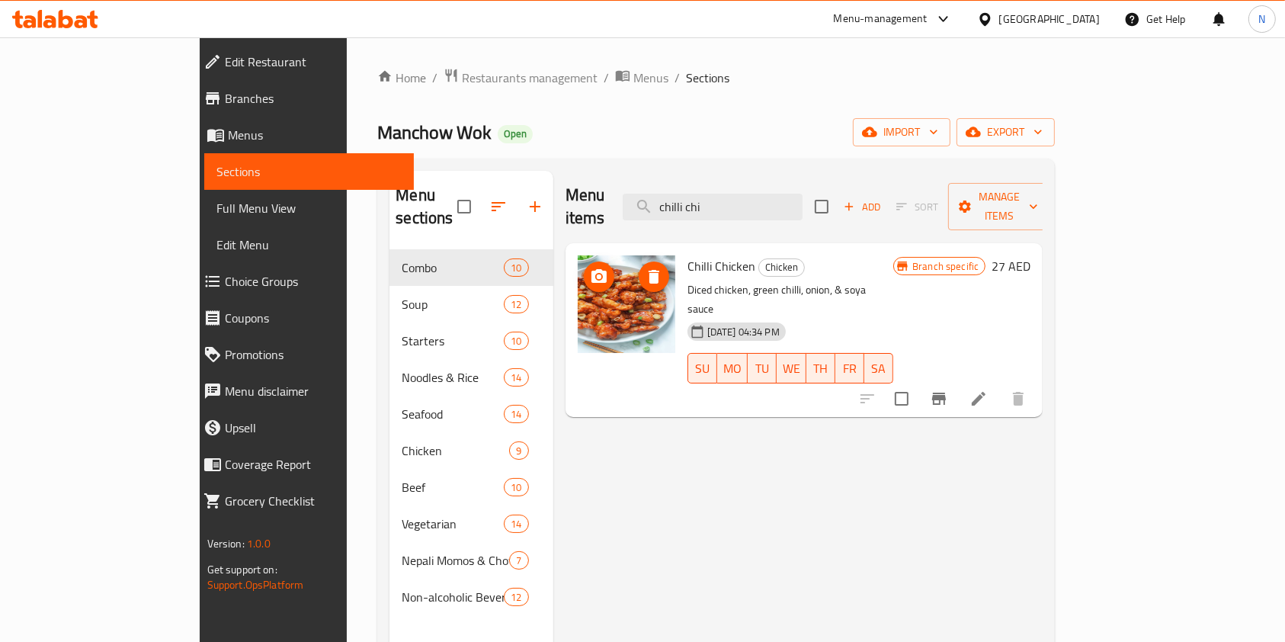
click at [645, 268] on icon "delete image" at bounding box center [654, 277] width 18 height 18
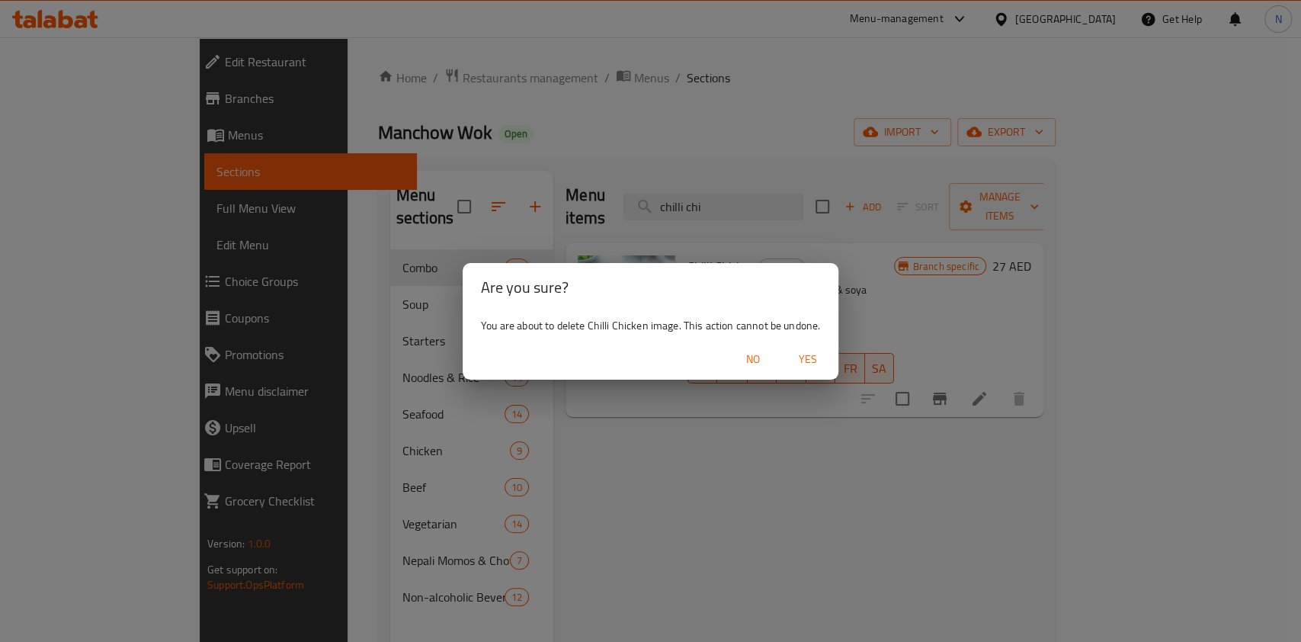
click at [811, 364] on span "Yes" at bounding box center [808, 359] width 37 height 19
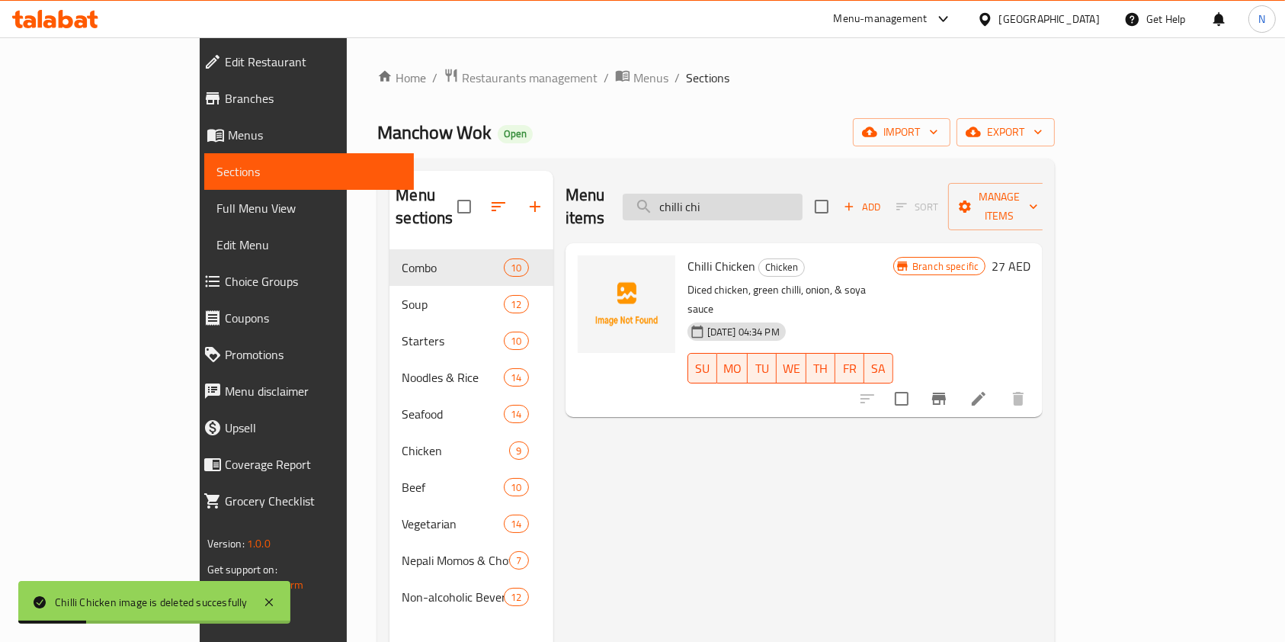
click at [803, 203] on input "chilli chi" at bounding box center [713, 207] width 180 height 27
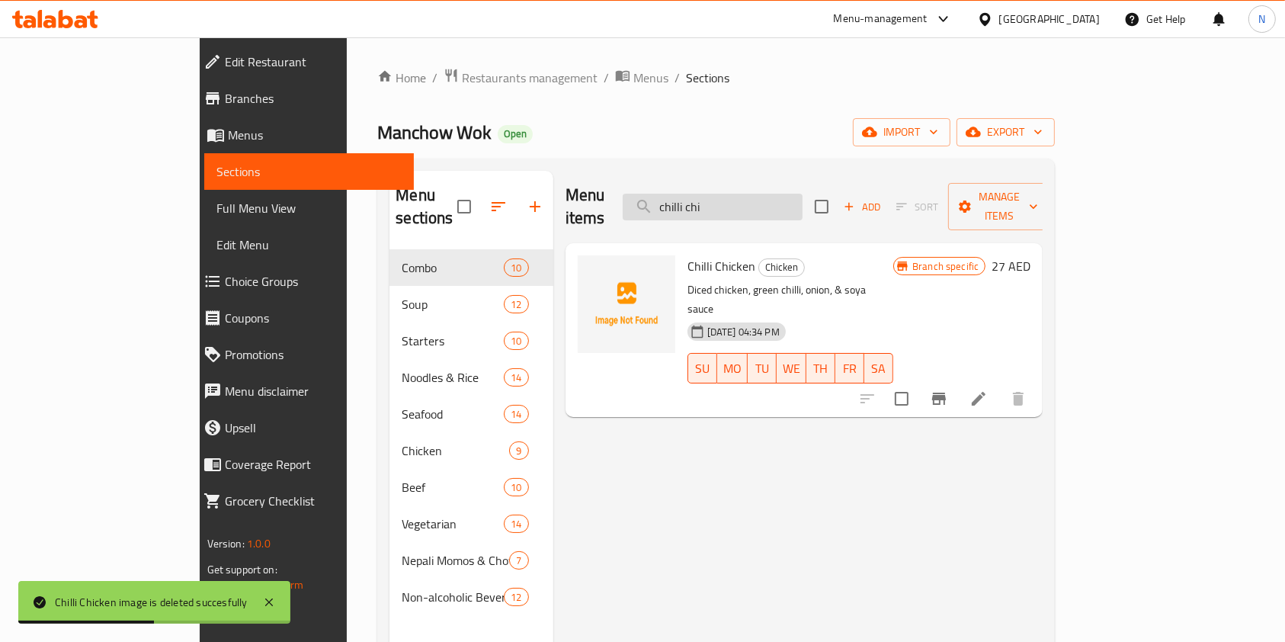
click at [803, 203] on input "chilli chi" at bounding box center [713, 207] width 180 height 27
paste input "cken with broccol"
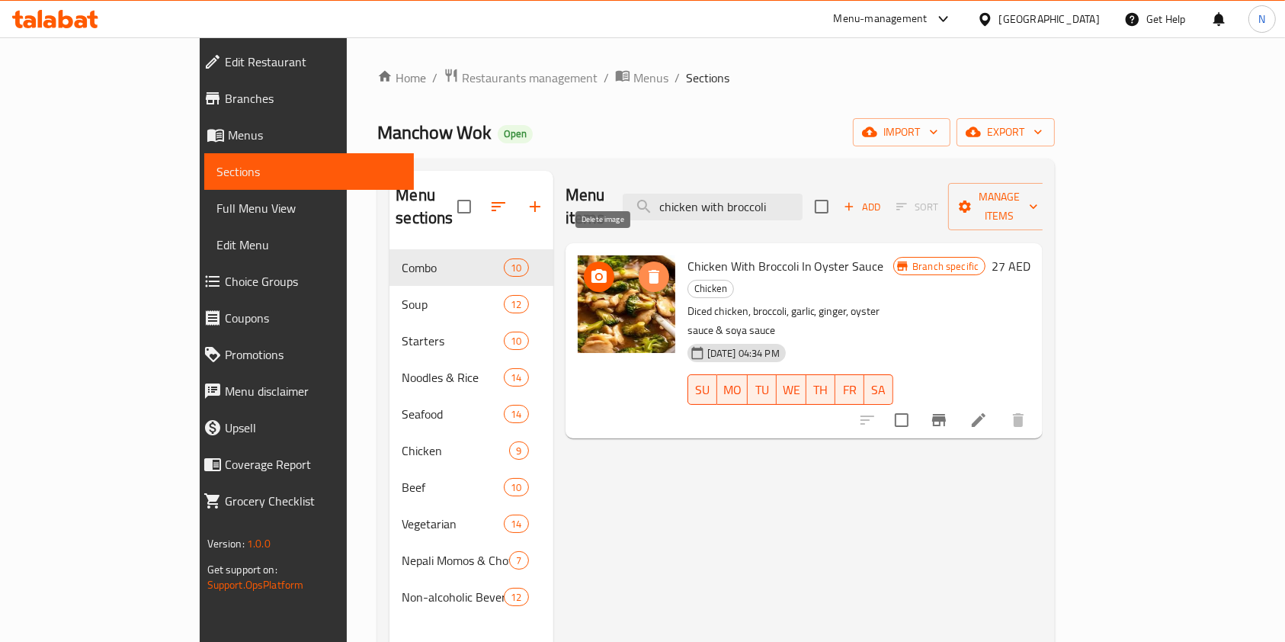
click at [639, 264] on button "delete image" at bounding box center [654, 276] width 30 height 30
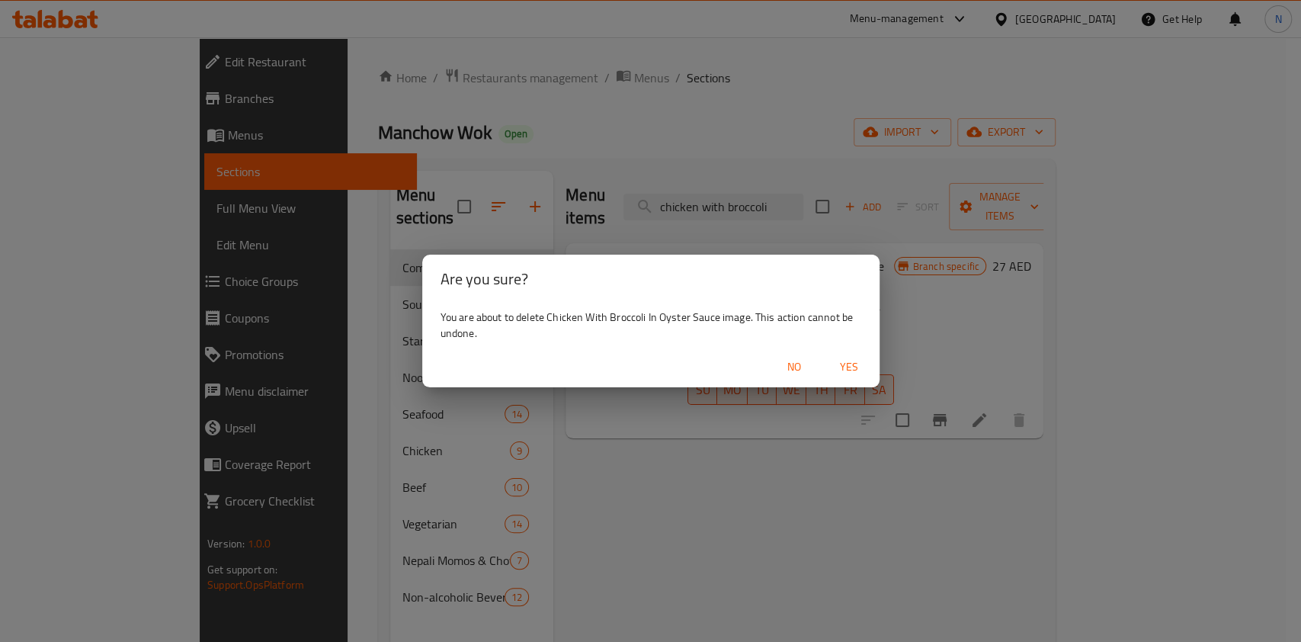
click at [846, 372] on span "Yes" at bounding box center [849, 366] width 37 height 19
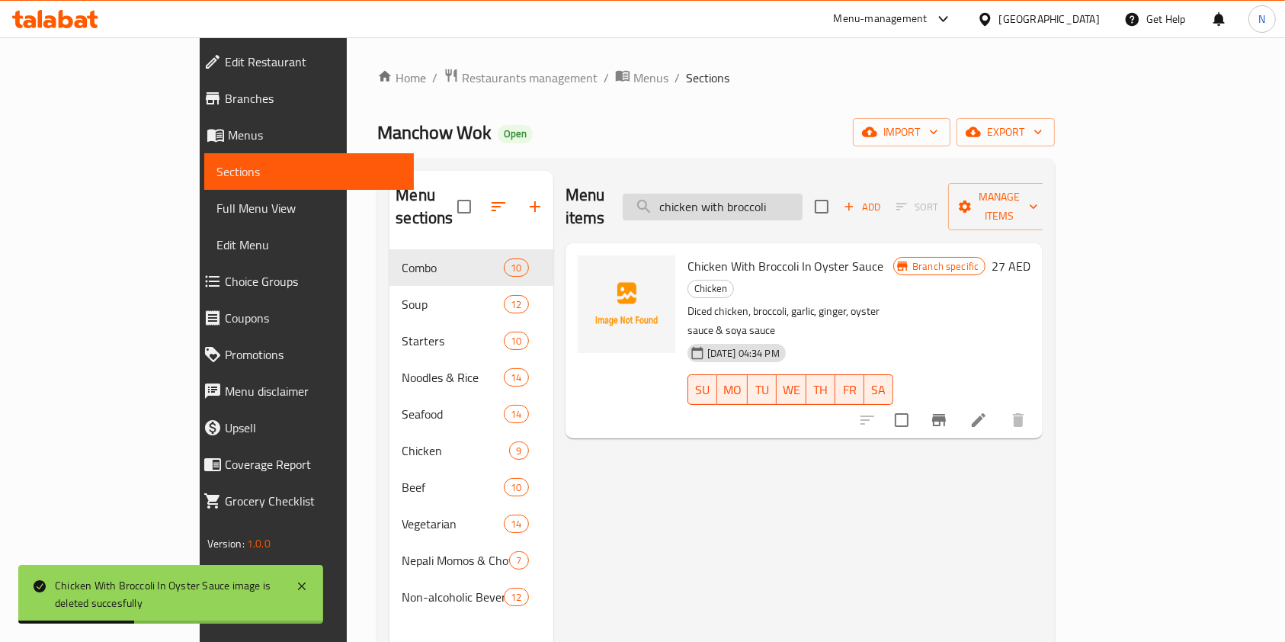
click at [768, 195] on input "chicken with broccoli" at bounding box center [713, 207] width 180 height 27
paste input "chicken hot garlic"
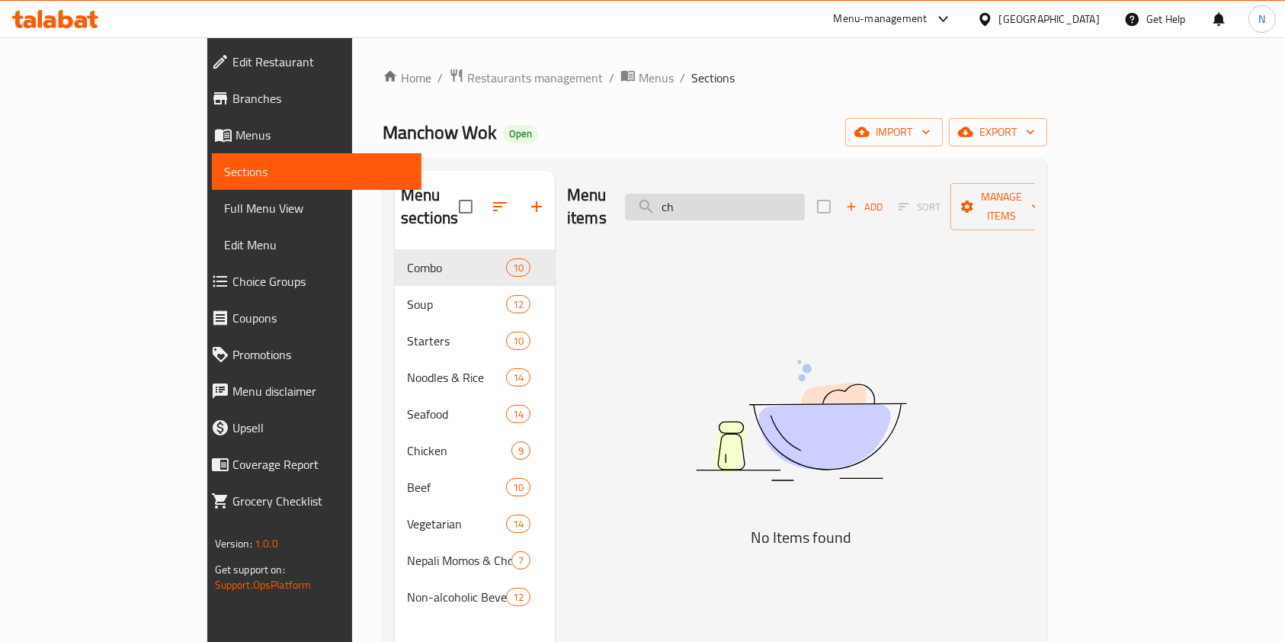
type input "c"
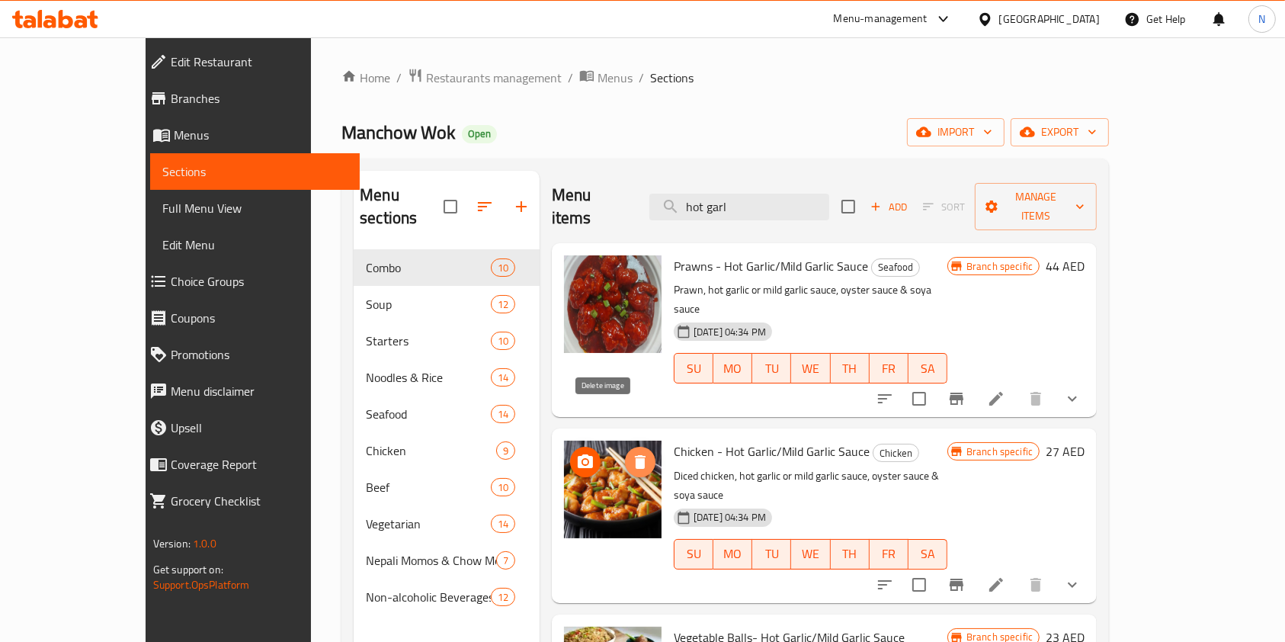
click at [631, 453] on icon "delete image" at bounding box center [640, 462] width 18 height 18
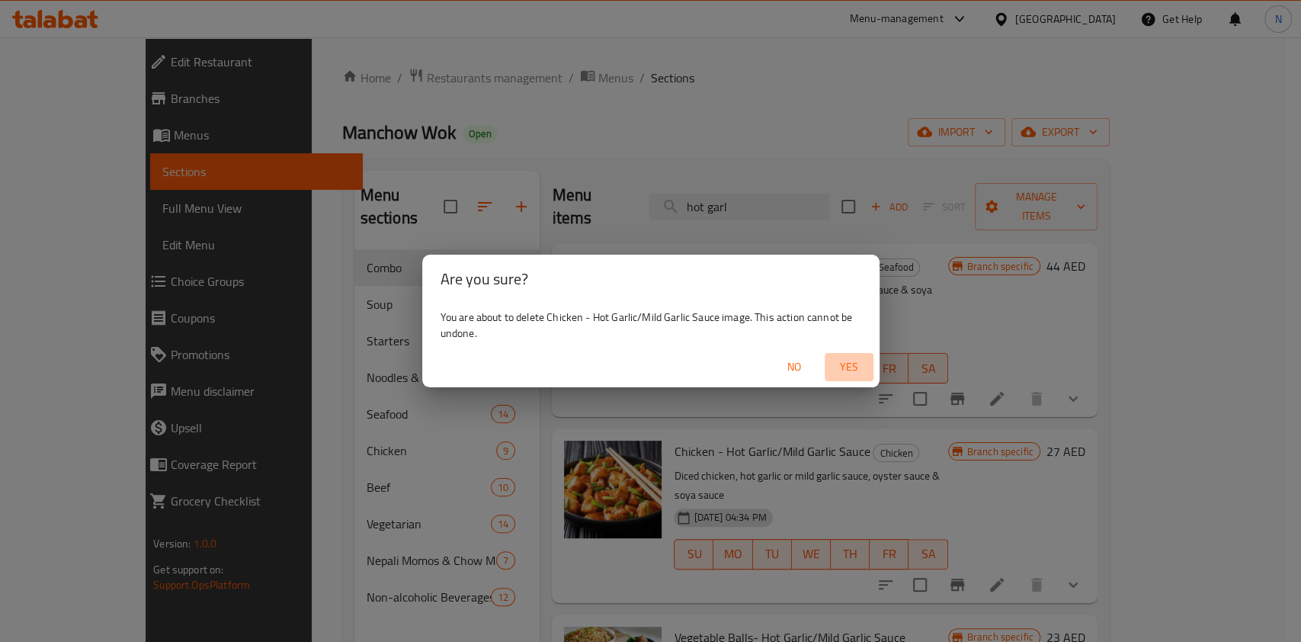
click at [846, 360] on span "Yes" at bounding box center [849, 366] width 37 height 19
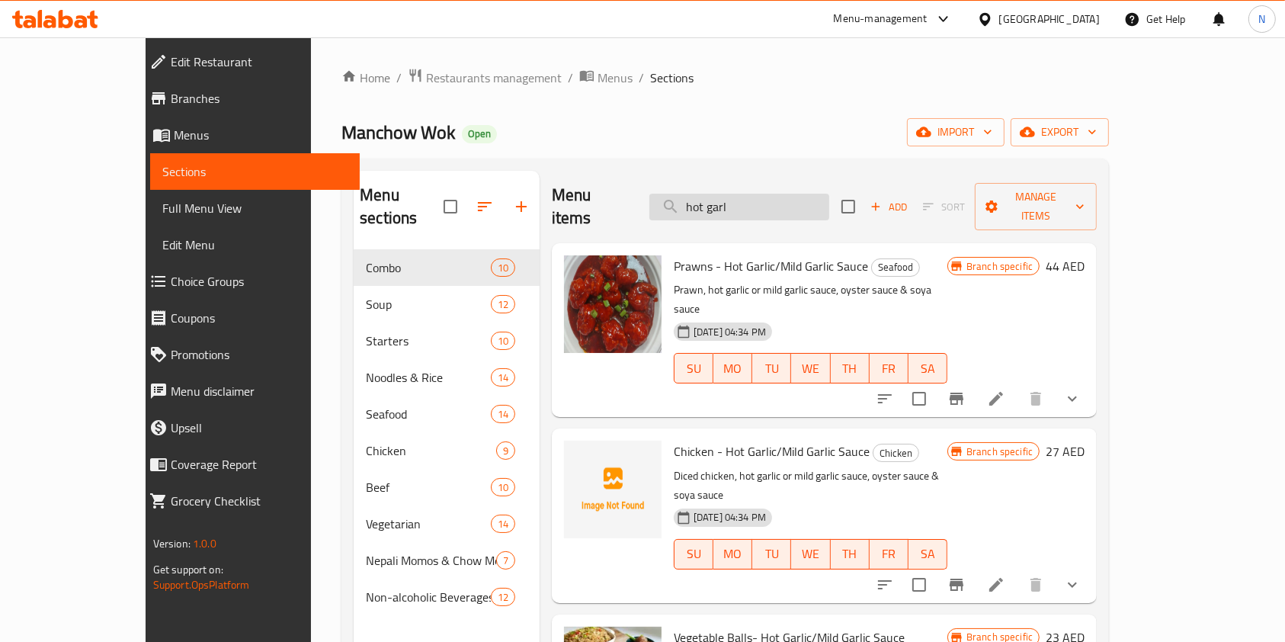
click at [798, 194] on input "hot garl" at bounding box center [739, 207] width 180 height 27
paste input "chicken hot garlic"
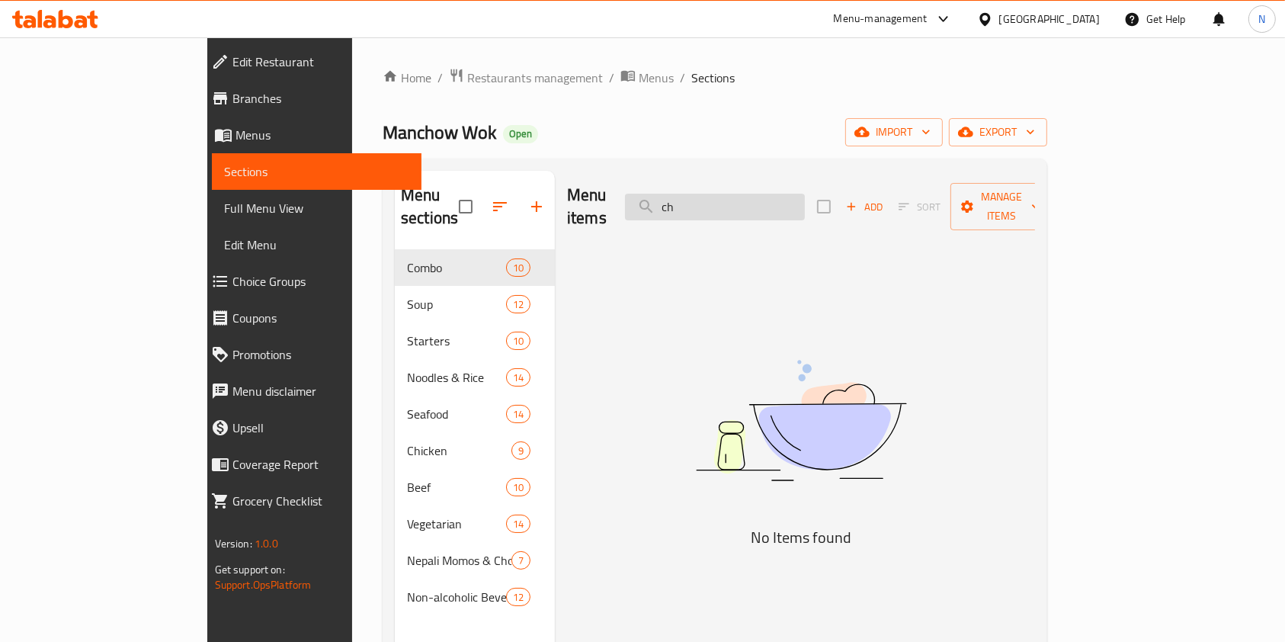
type input "c"
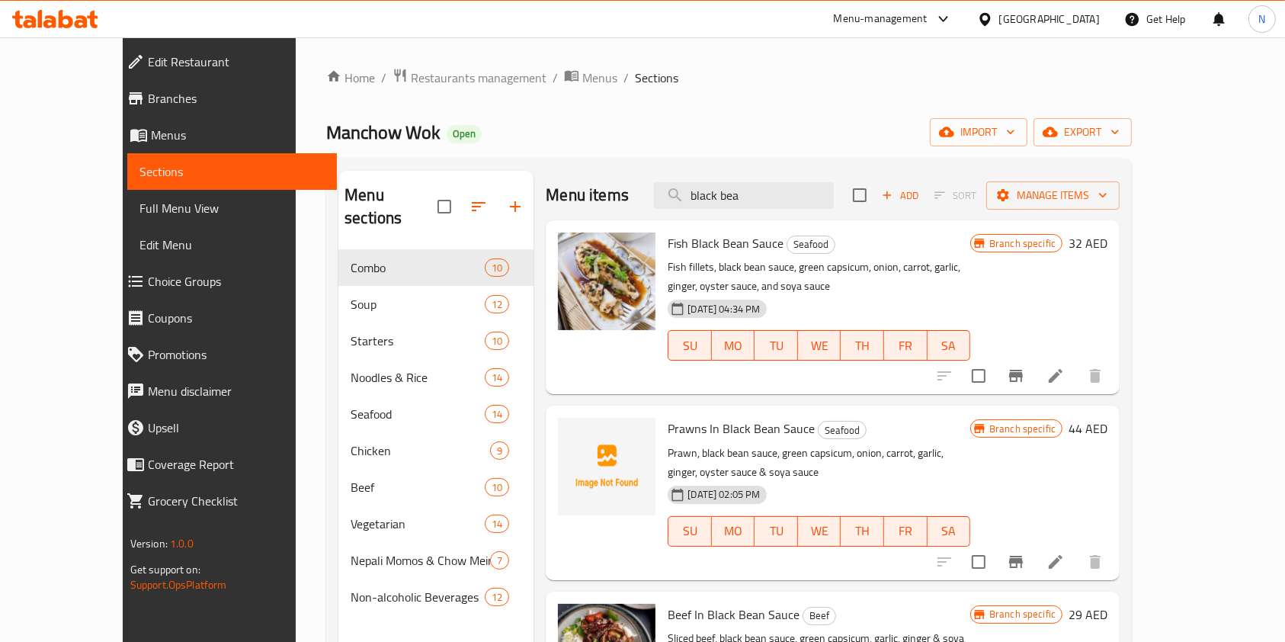
scroll to position [213, 0]
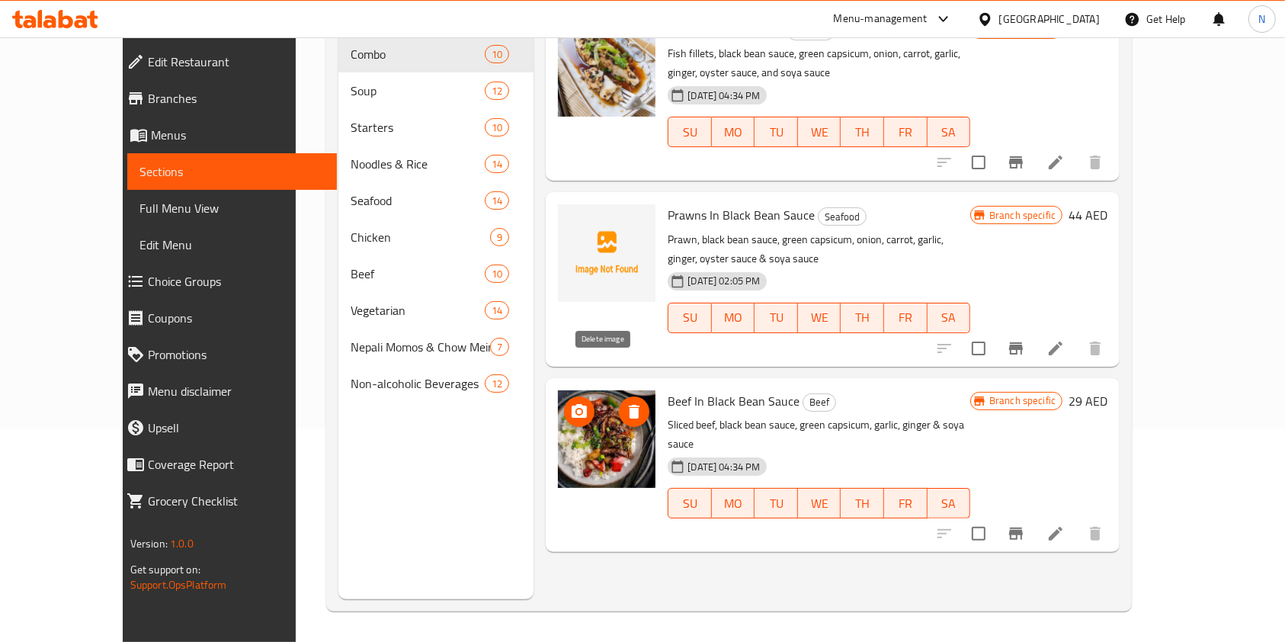
click at [625, 402] on icon "delete image" at bounding box center [634, 411] width 18 height 18
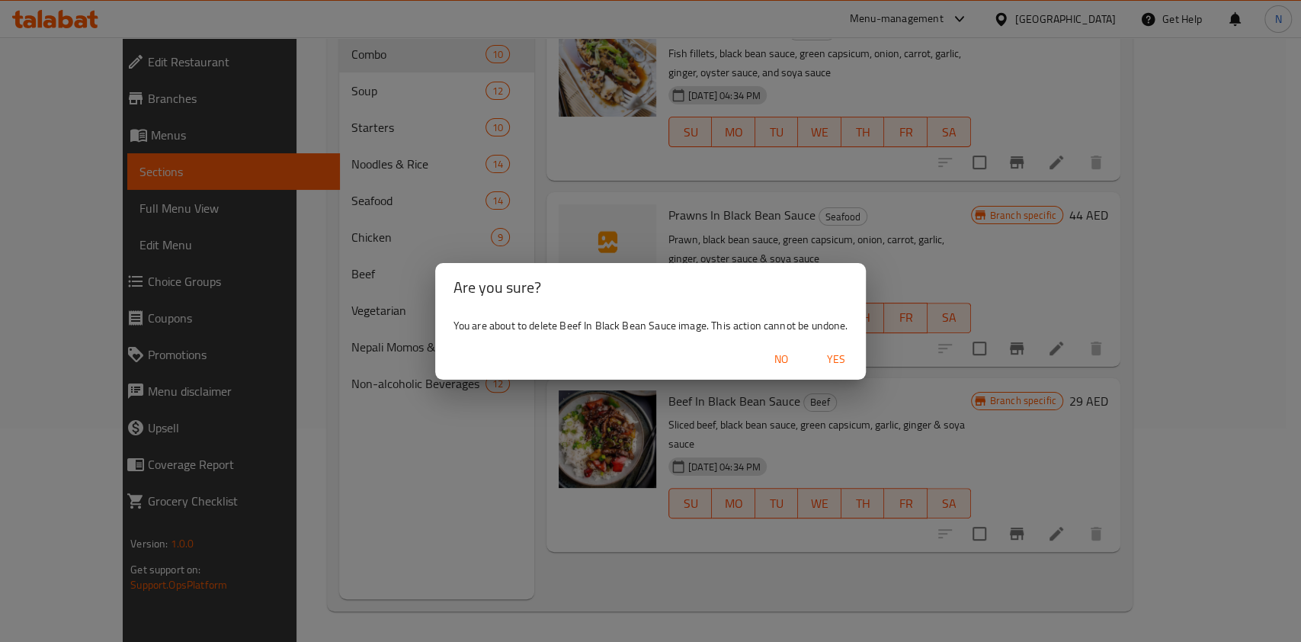
click at [833, 358] on span "Yes" at bounding box center [835, 359] width 37 height 19
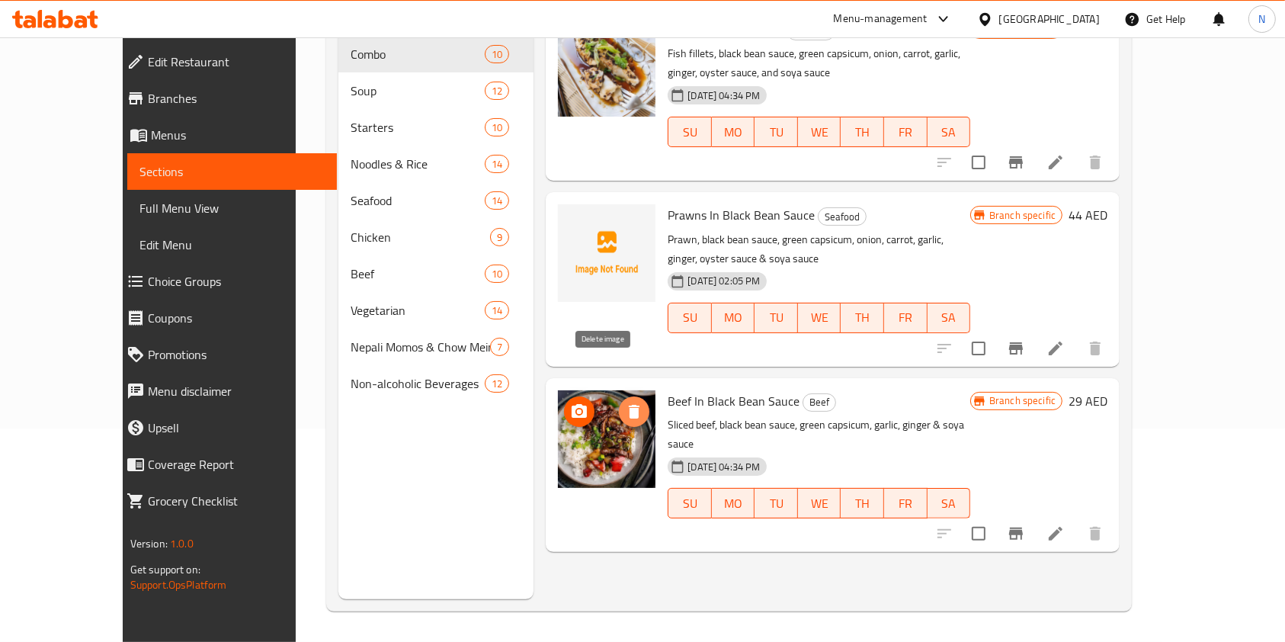
click at [629, 405] on icon "delete image" at bounding box center [634, 412] width 11 height 14
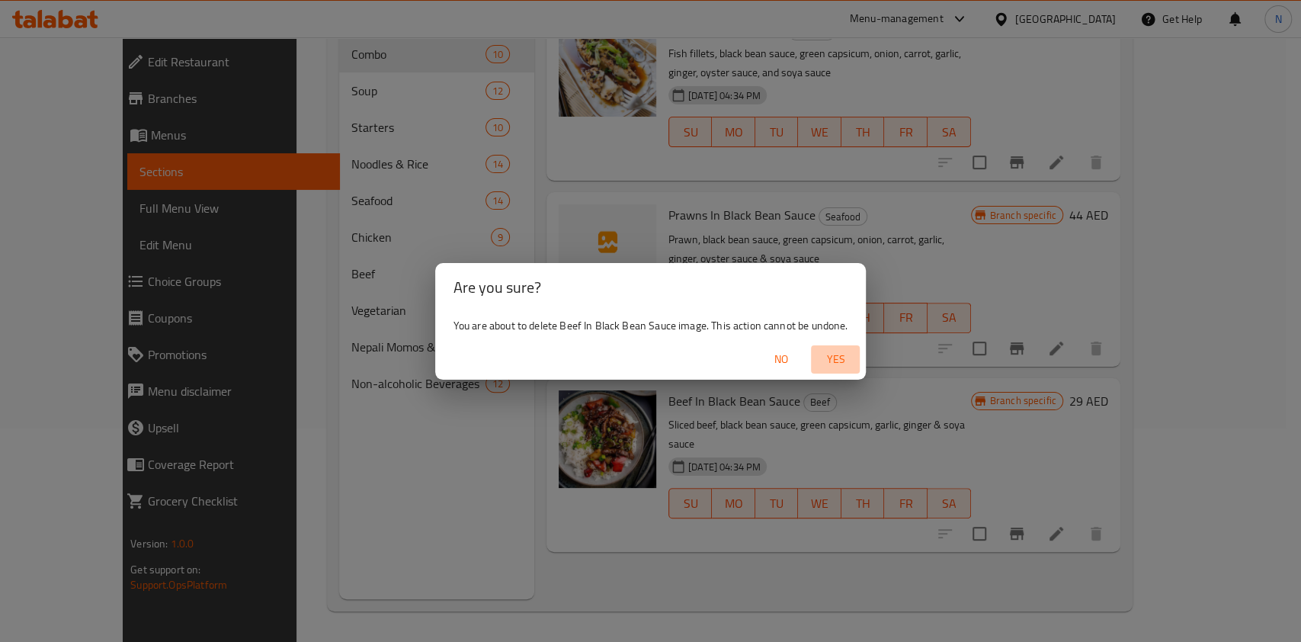
click at [835, 357] on span "Yes" at bounding box center [835, 359] width 37 height 19
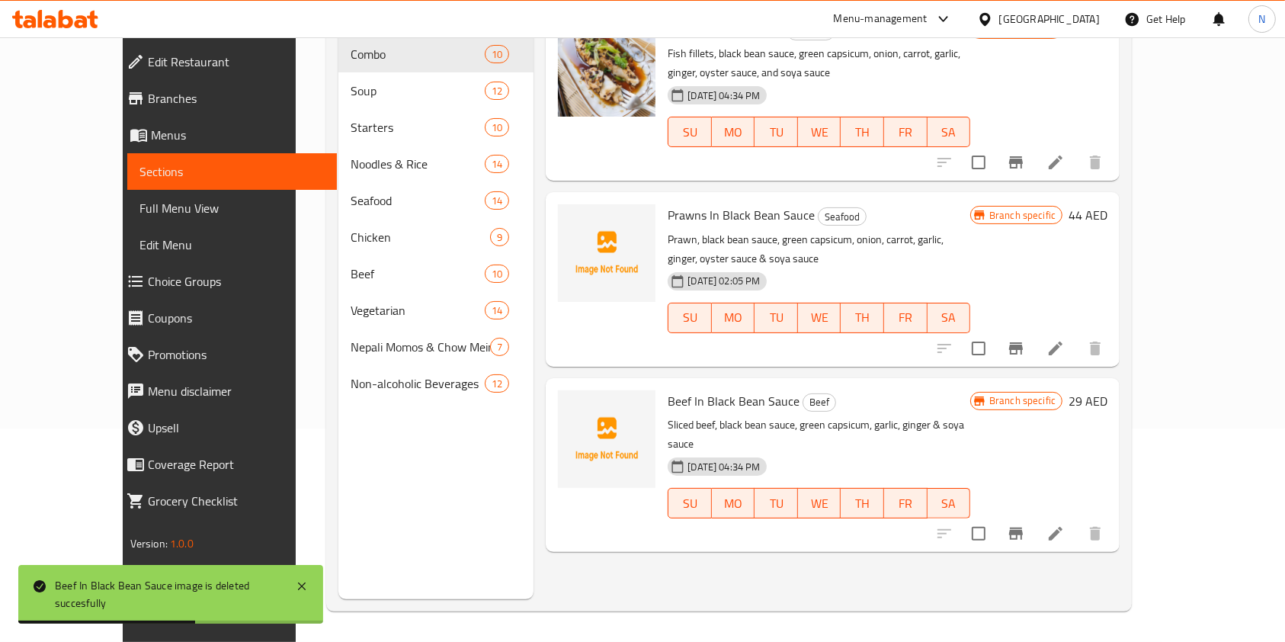
scroll to position [0, 0]
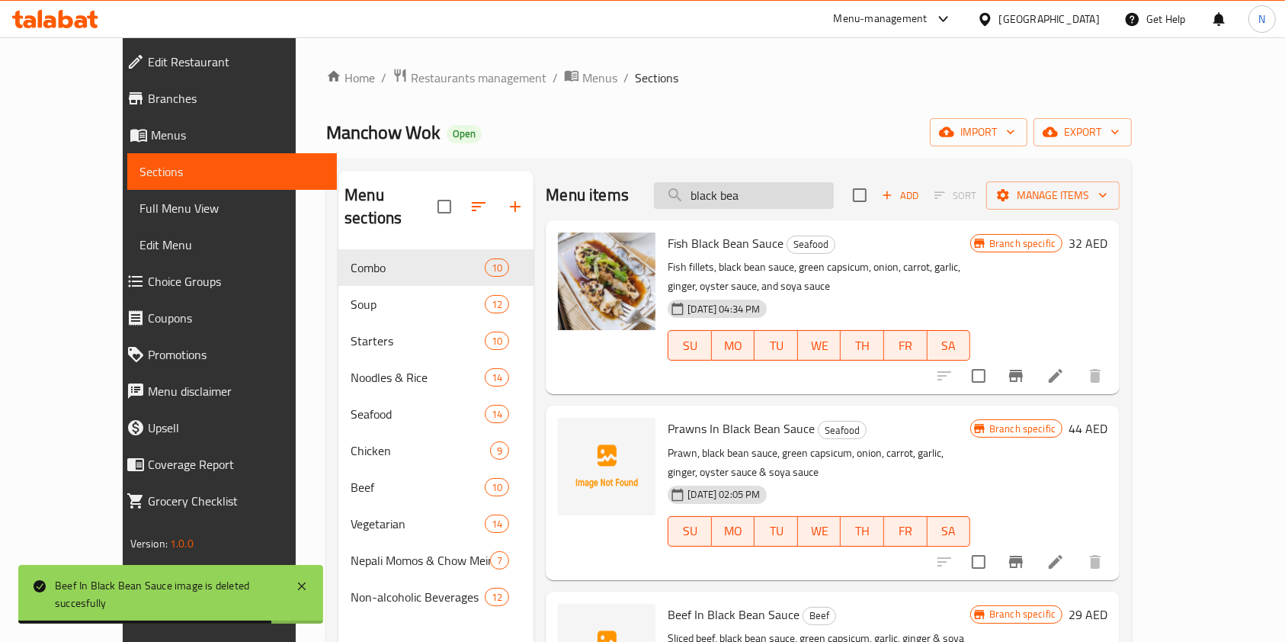
click at [780, 198] on input "black bea" at bounding box center [744, 195] width 180 height 27
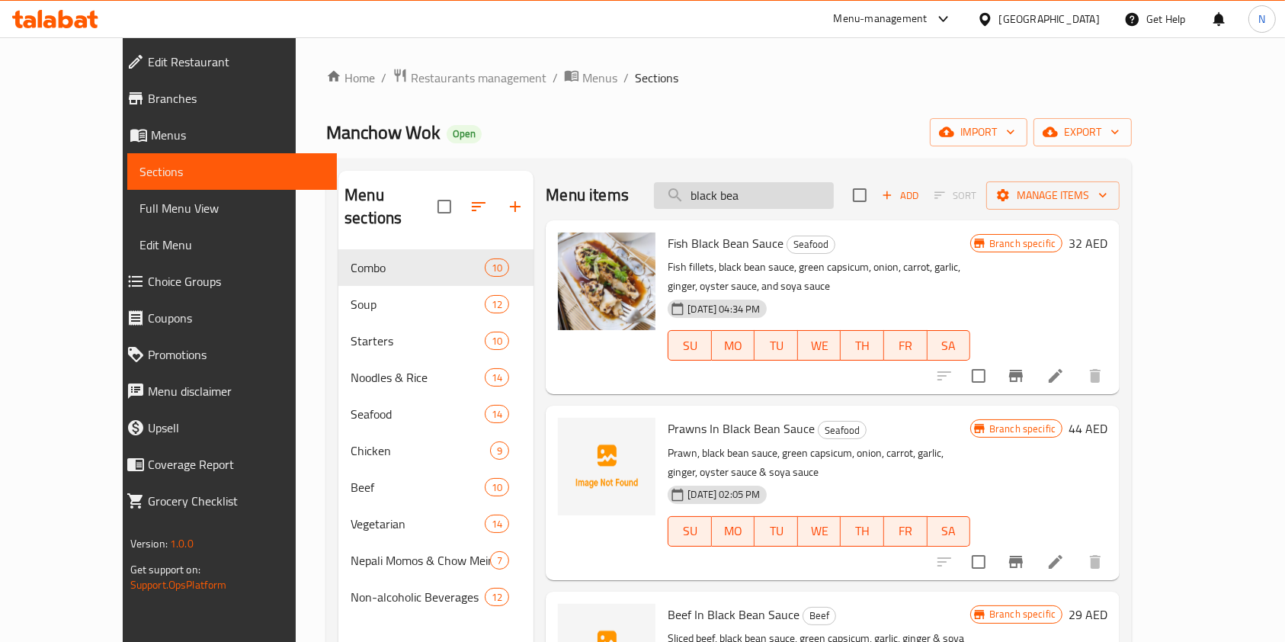
click at [819, 195] on input "black bea" at bounding box center [744, 195] width 180 height 27
paste input "eef szechuan"
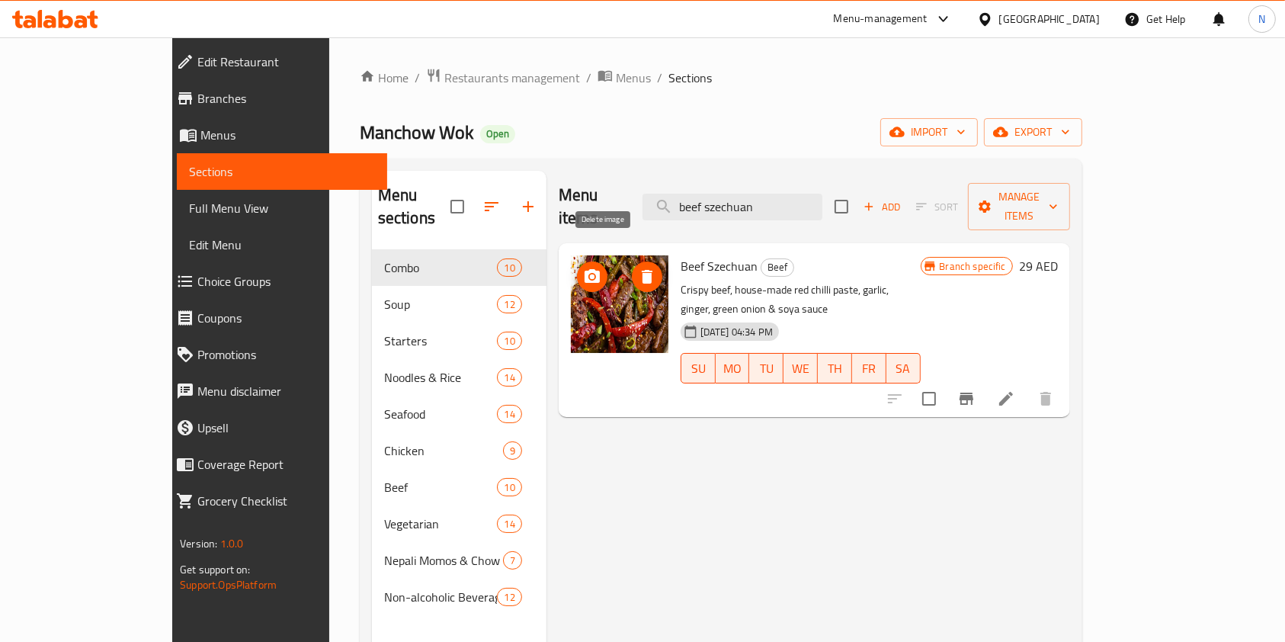
click at [642, 270] on icon "delete image" at bounding box center [647, 277] width 11 height 14
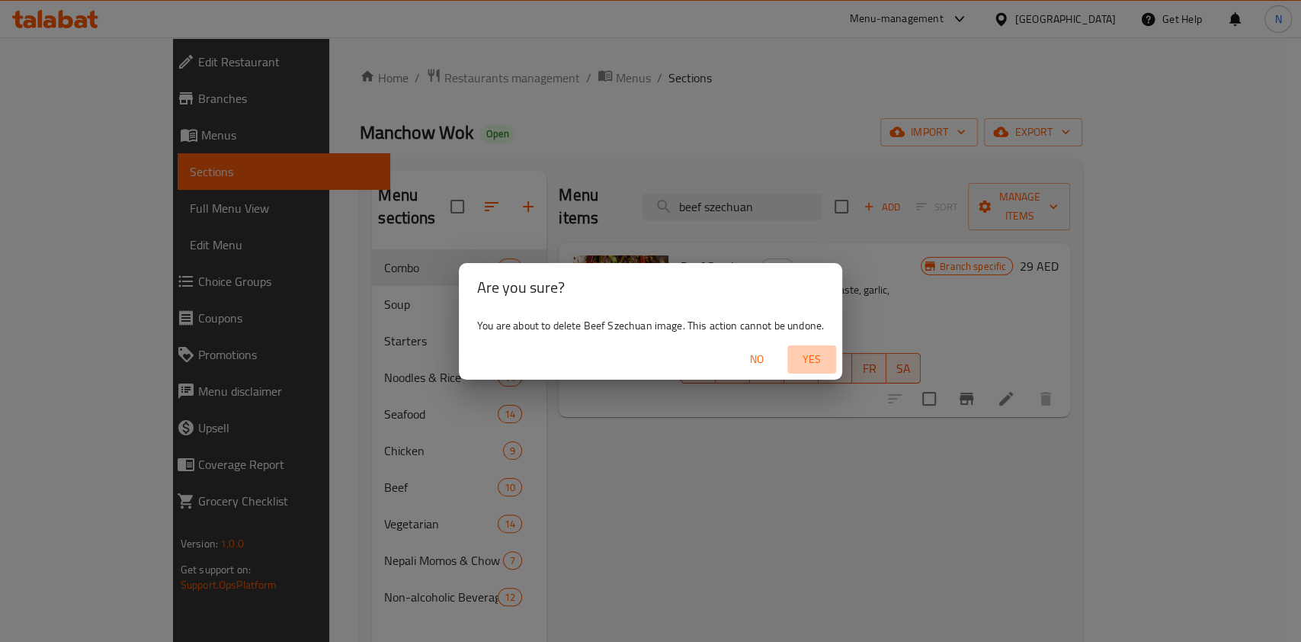
click at [819, 351] on span "Yes" at bounding box center [811, 359] width 37 height 19
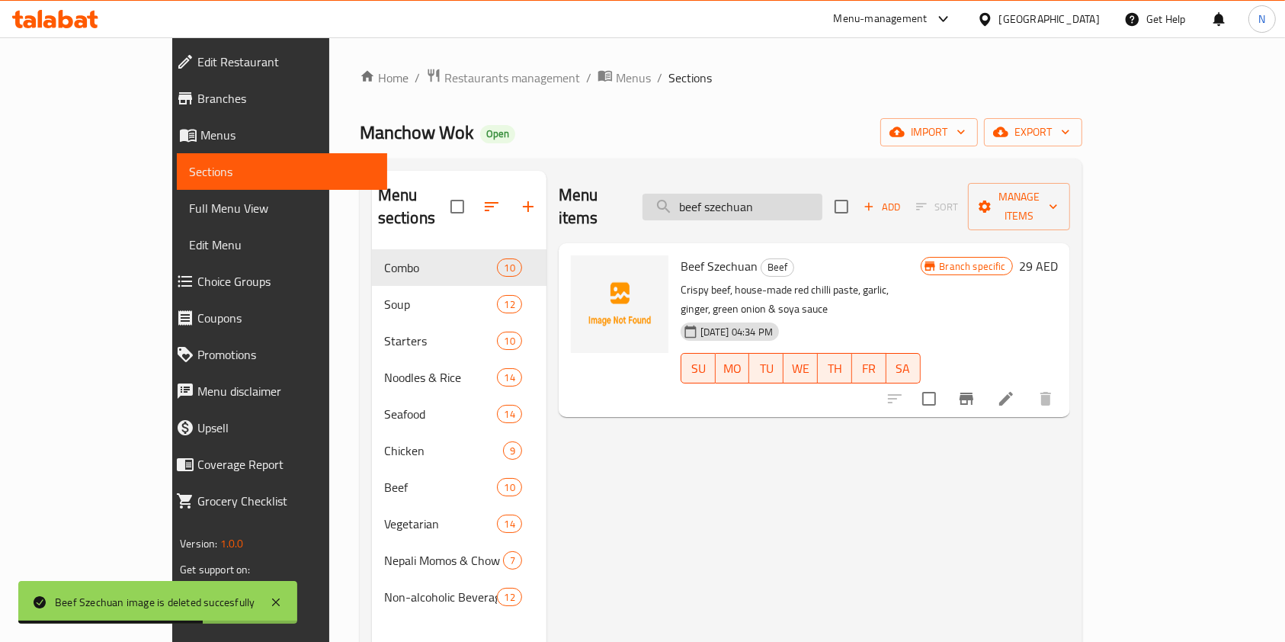
drag, startPoint x: 827, startPoint y: 196, endPoint x: 699, endPoint y: 199, distance: 128.1
click at [699, 199] on input "beef szechuan" at bounding box center [732, 207] width 180 height 27
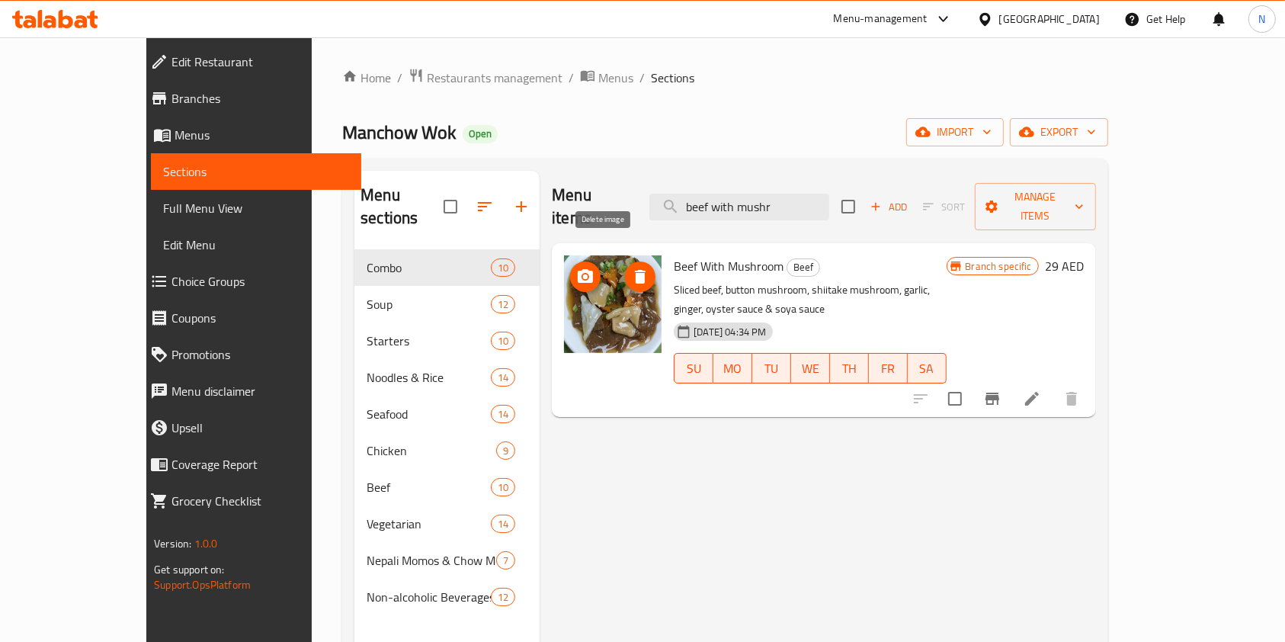
click at [635, 270] on icon "delete image" at bounding box center [640, 277] width 11 height 14
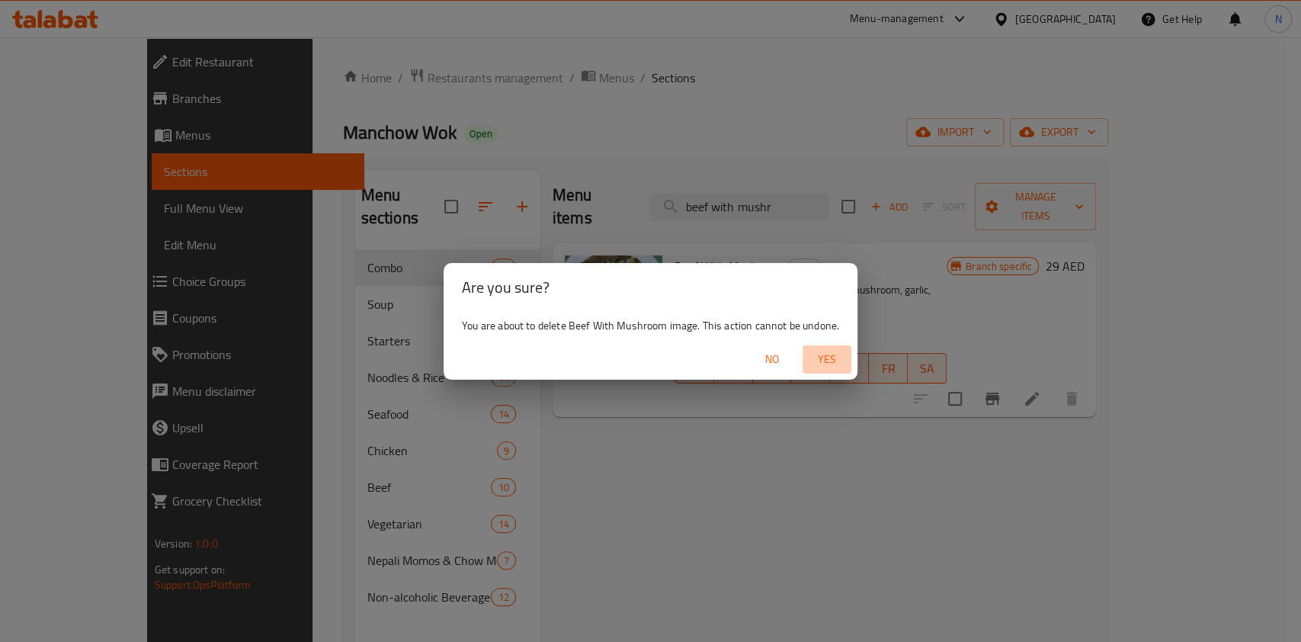
click at [822, 357] on span "Yes" at bounding box center [827, 359] width 37 height 19
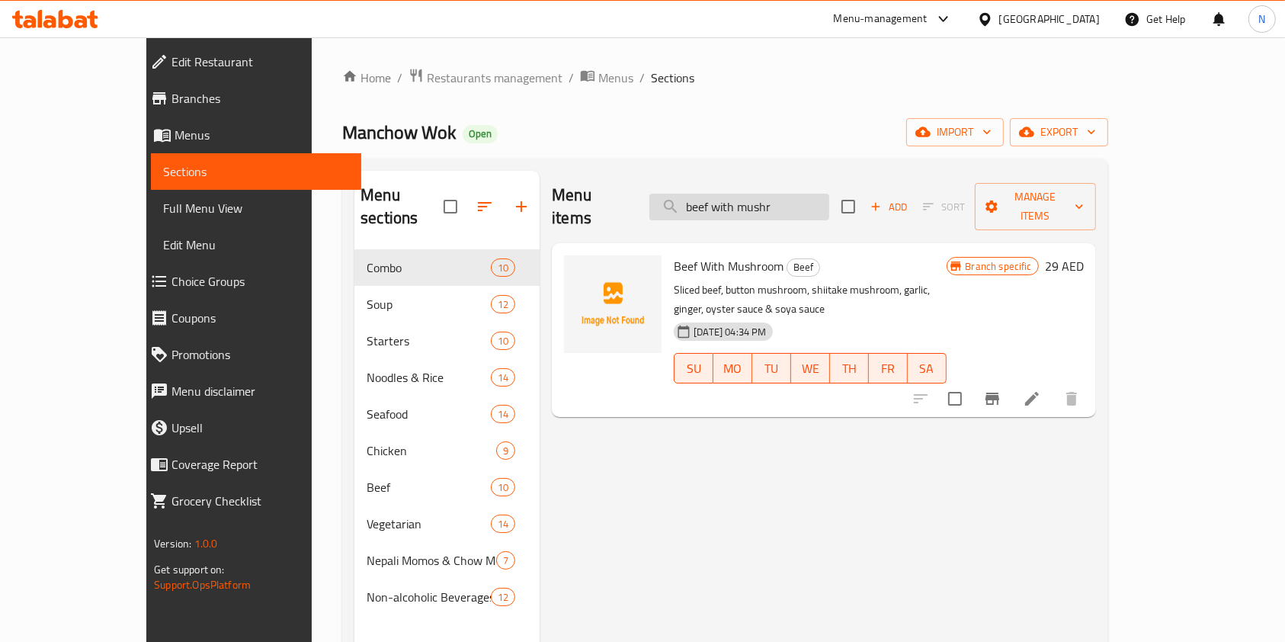
click at [829, 201] on input "beef with mushr" at bounding box center [739, 207] width 180 height 27
click at [780, 202] on input "beef with mushroom" at bounding box center [739, 207] width 180 height 27
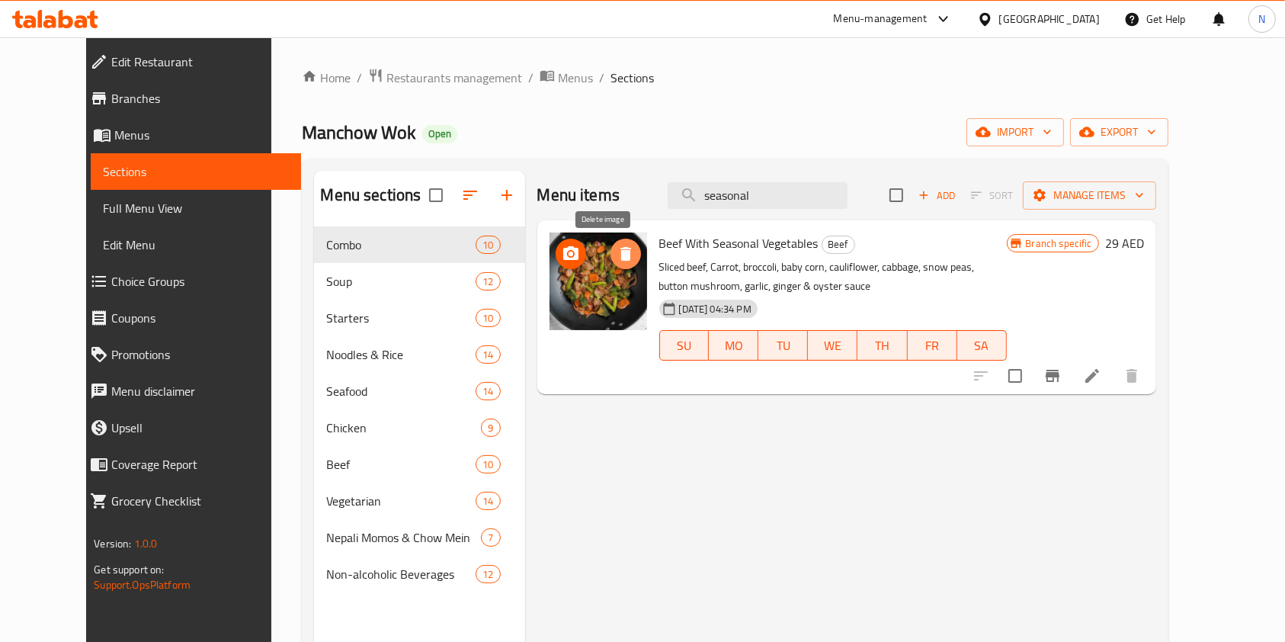
click at [620, 255] on icon "delete image" at bounding box center [625, 254] width 11 height 14
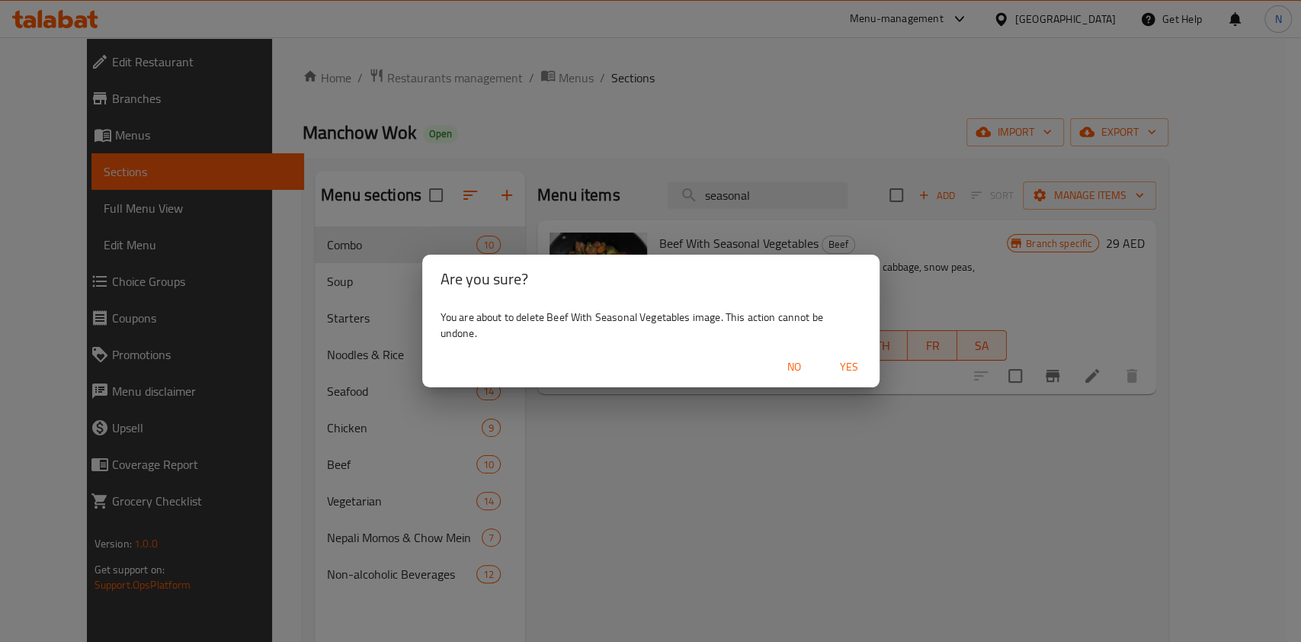
click at [843, 362] on span "Yes" at bounding box center [849, 366] width 37 height 19
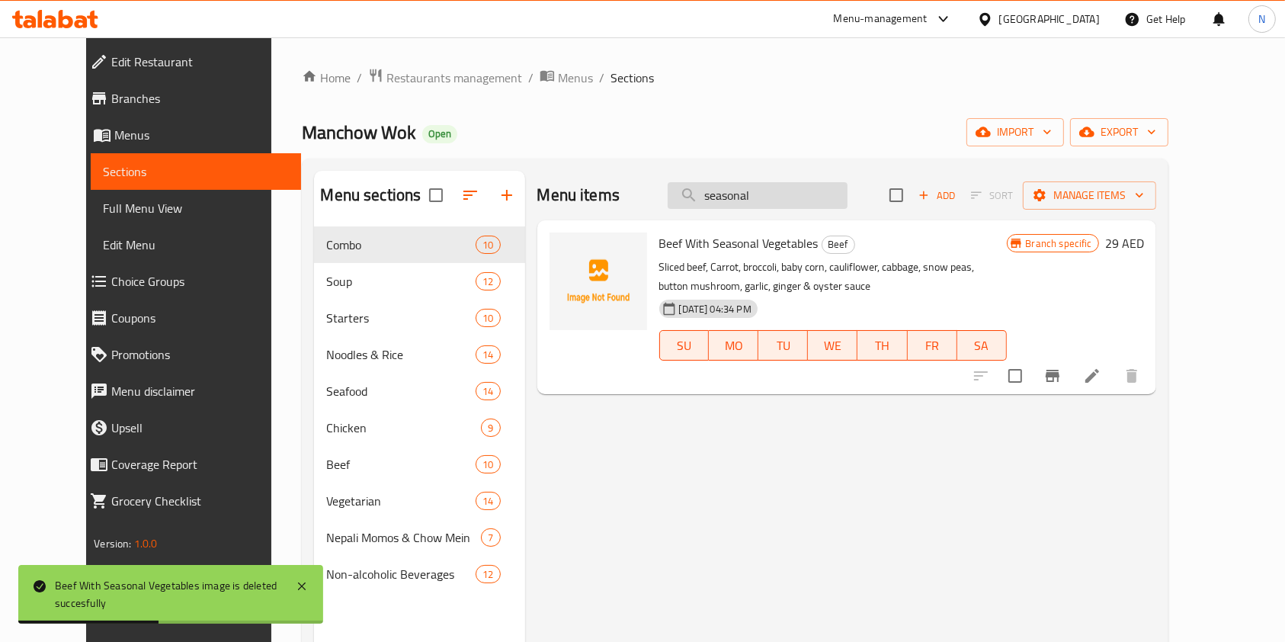
click at [784, 194] on input "seasonal" at bounding box center [758, 195] width 180 height 27
paste input "beef with ginger"
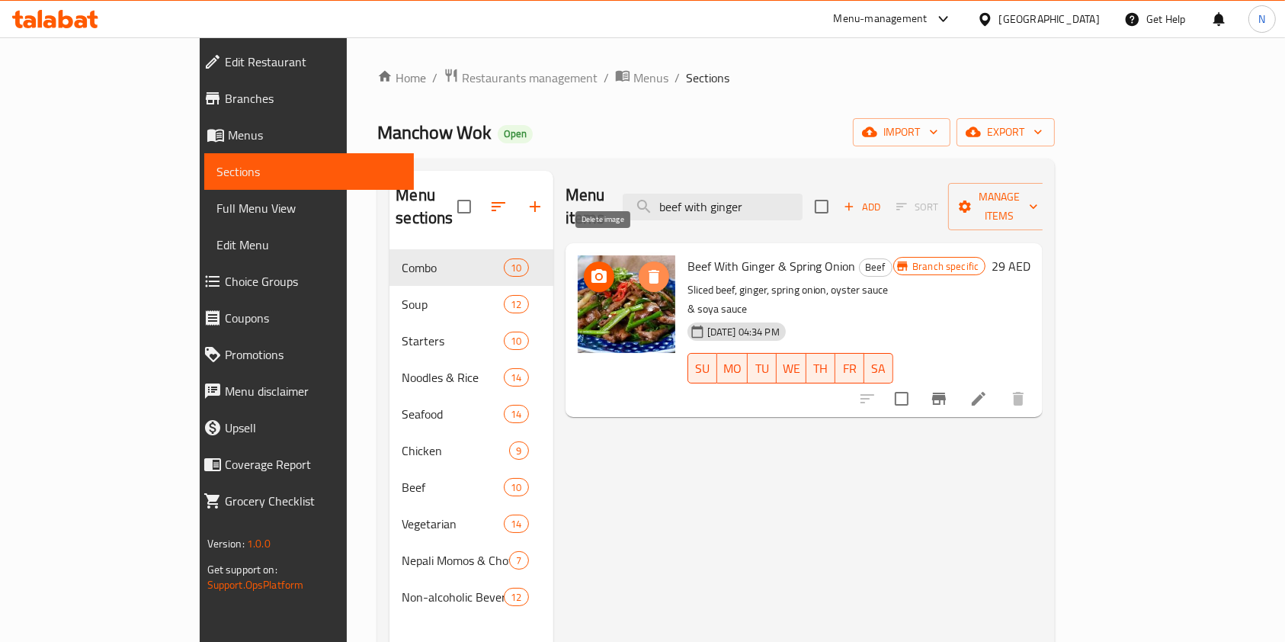
click at [645, 268] on icon "delete image" at bounding box center [654, 277] width 18 height 18
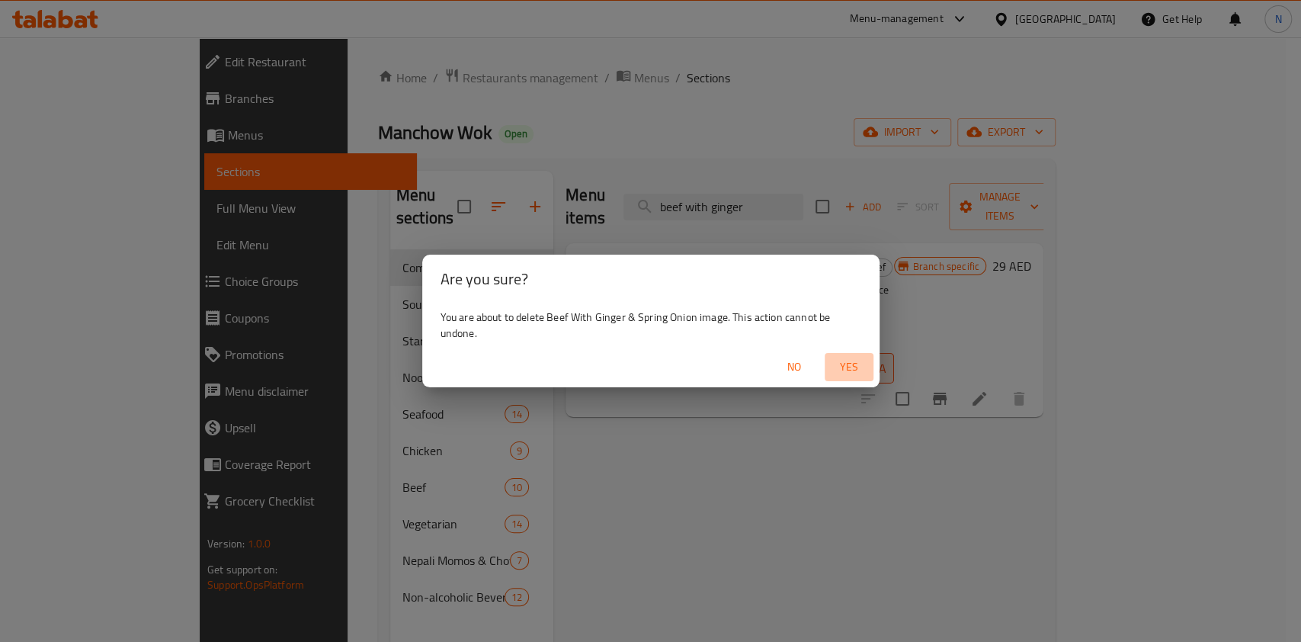
click at [856, 369] on span "Yes" at bounding box center [849, 366] width 37 height 19
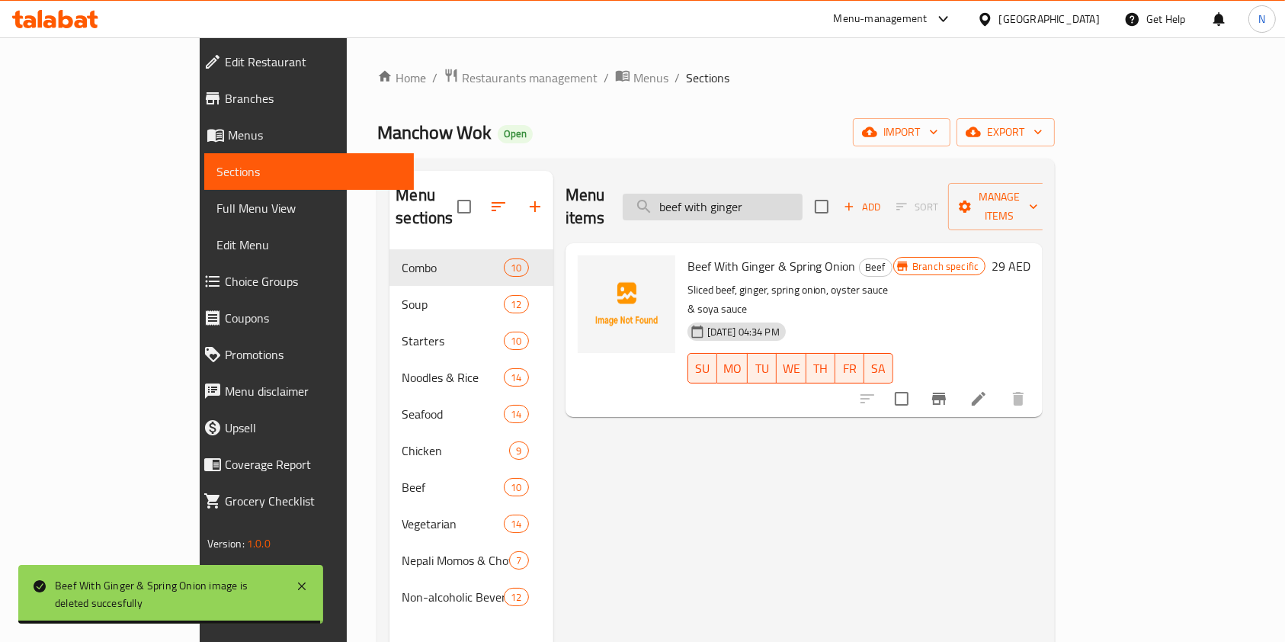
click at [783, 194] on input "beef with ginger" at bounding box center [713, 207] width 180 height 27
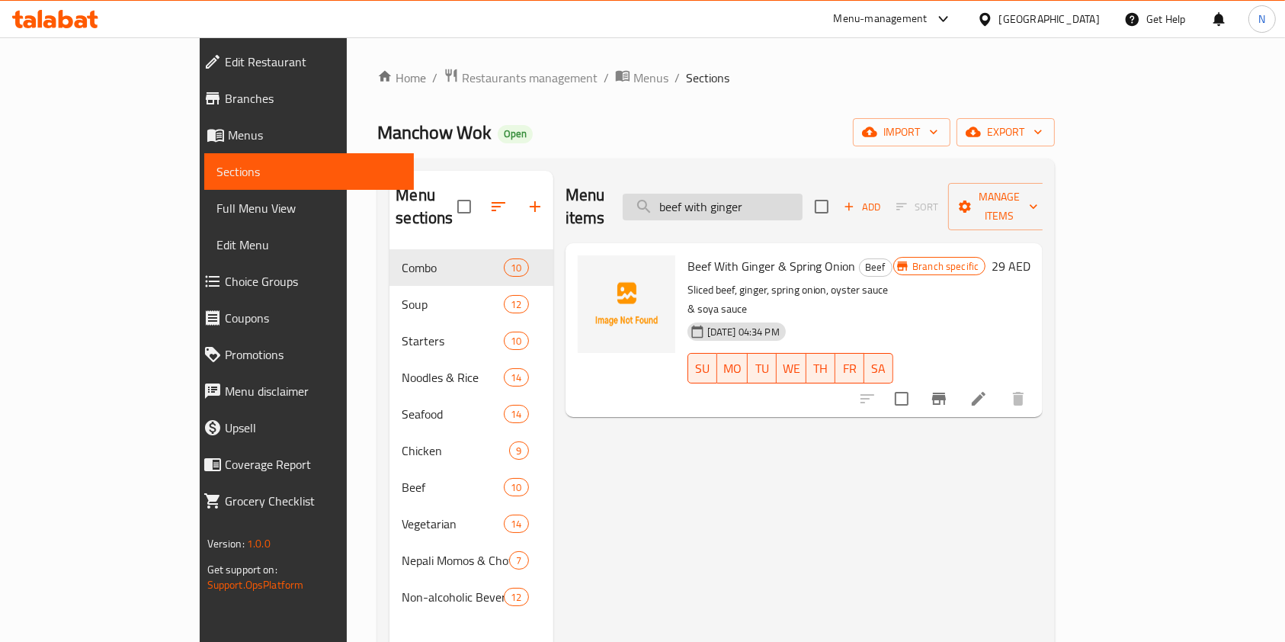
click at [783, 194] on input "beef with ginger" at bounding box center [713, 207] width 180 height 27
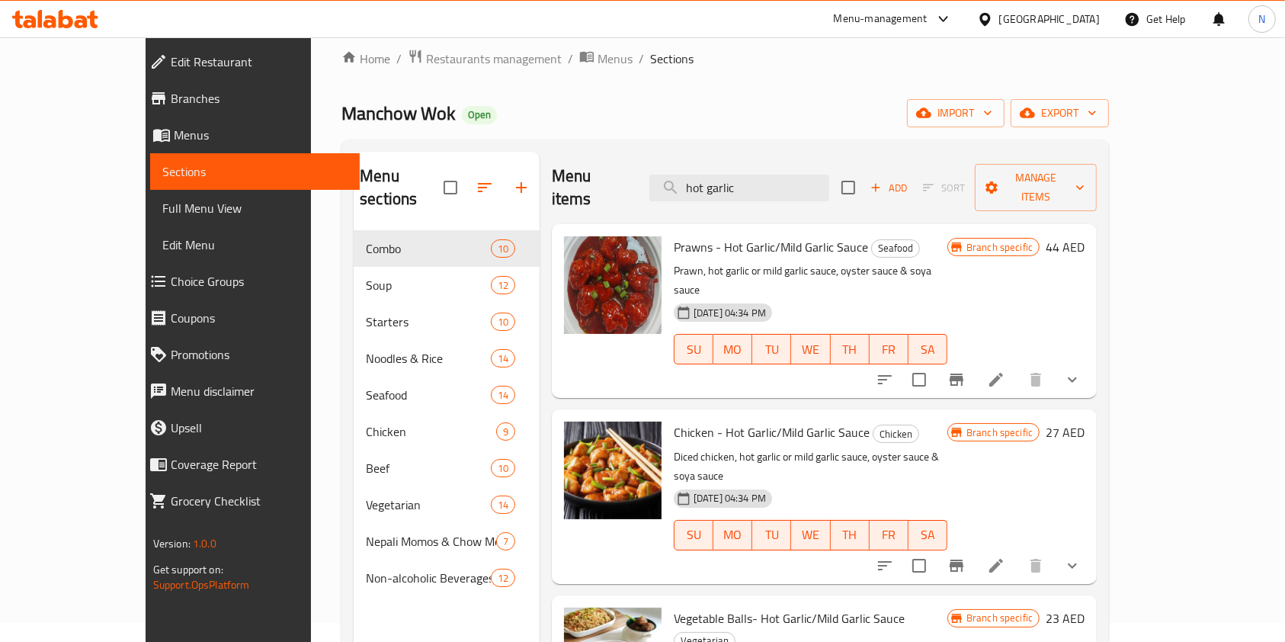
scroll to position [109, 0]
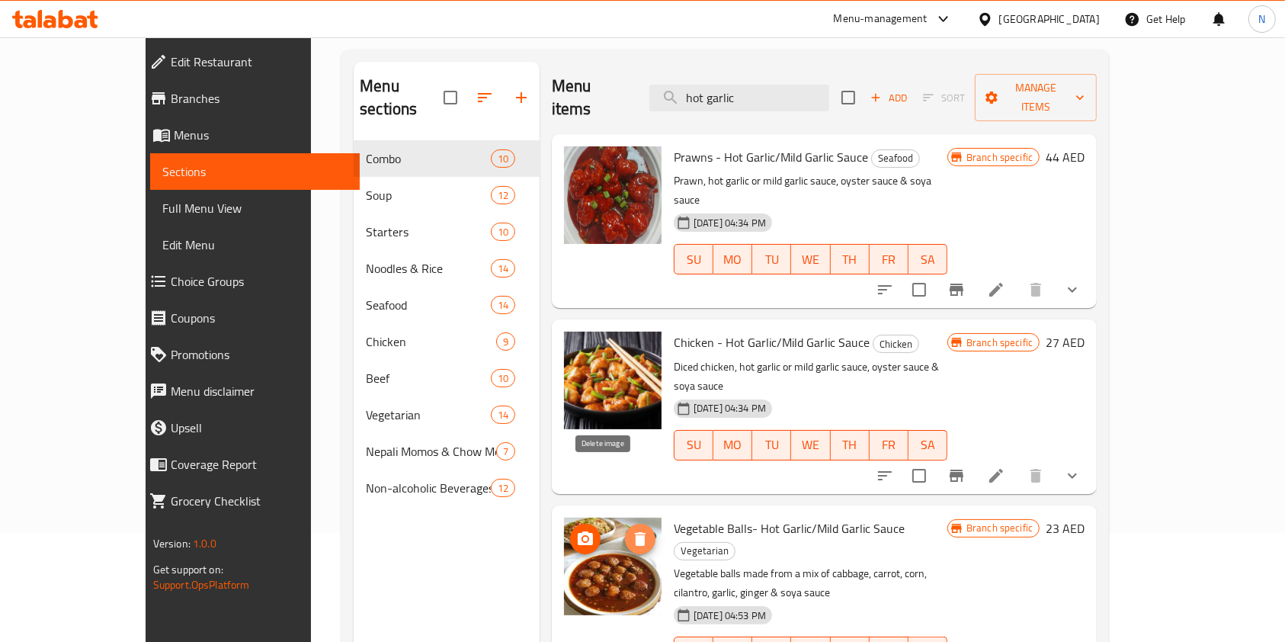
click at [631, 530] on icon "delete image" at bounding box center [640, 539] width 18 height 18
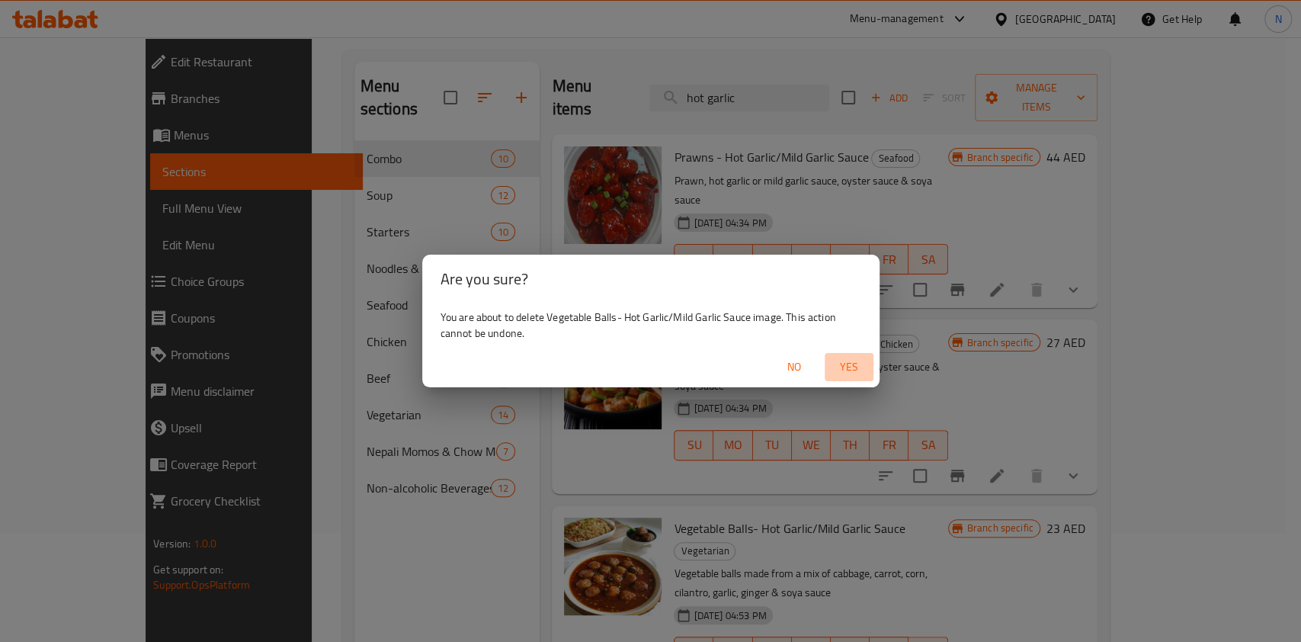
click at [866, 371] on span "Yes" at bounding box center [849, 366] width 37 height 19
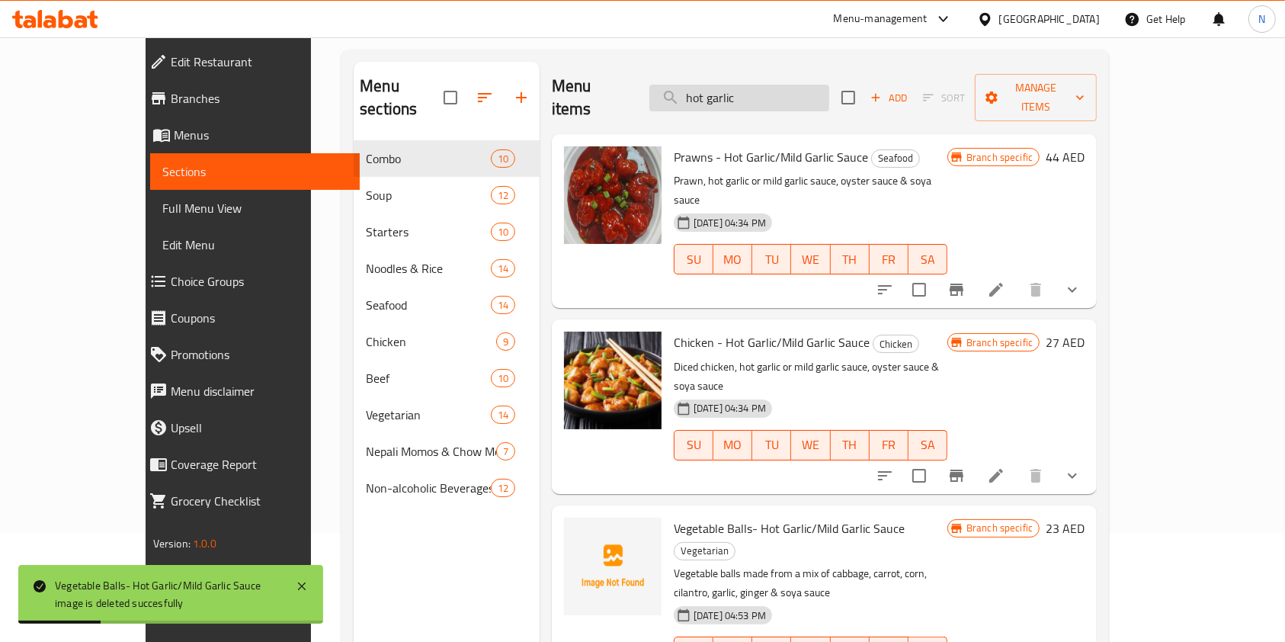
click at [806, 88] on input "hot garlic" at bounding box center [739, 98] width 180 height 27
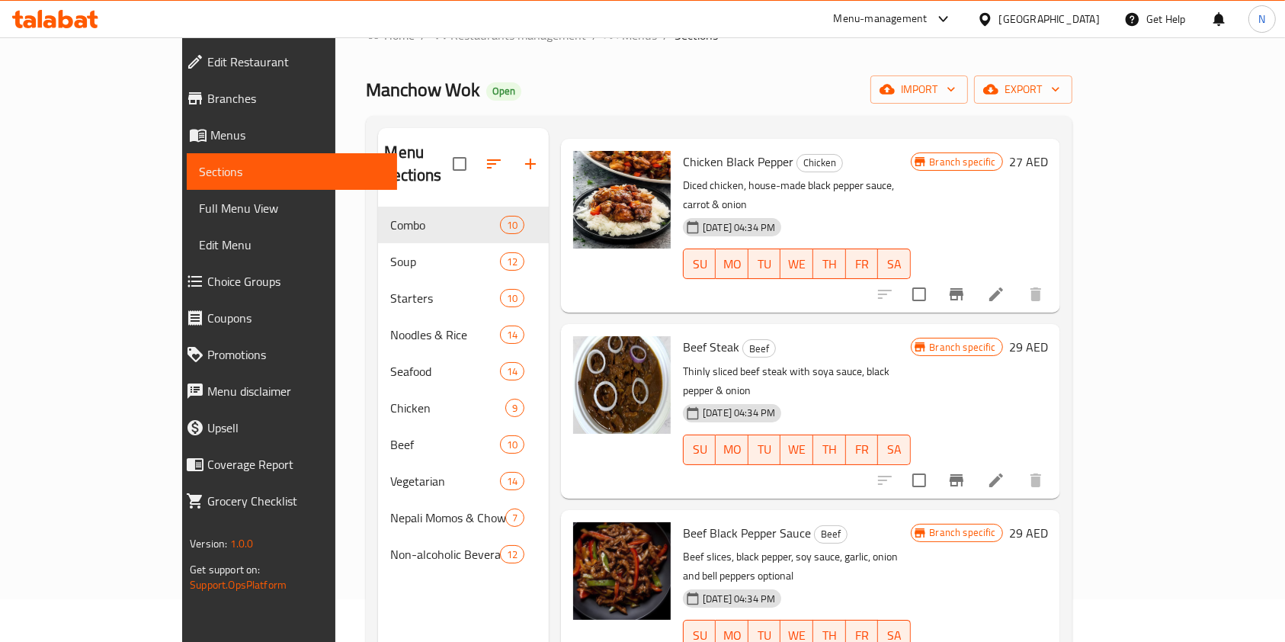
scroll to position [213, 0]
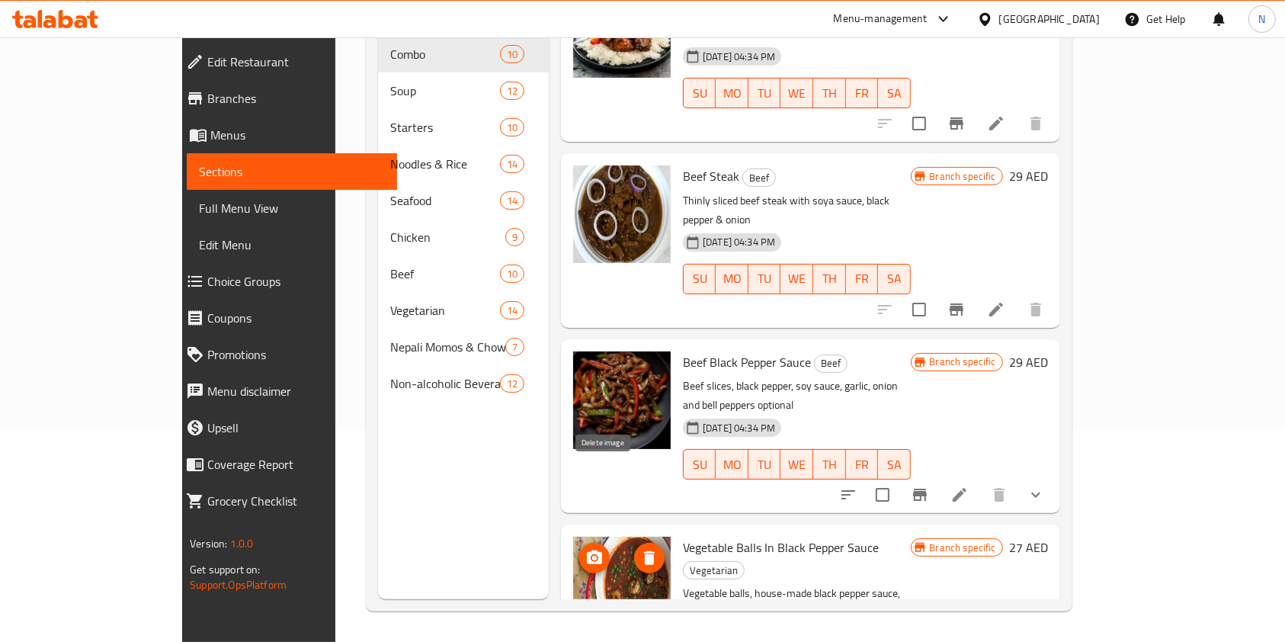
click at [644, 551] on icon "delete image" at bounding box center [649, 558] width 11 height 14
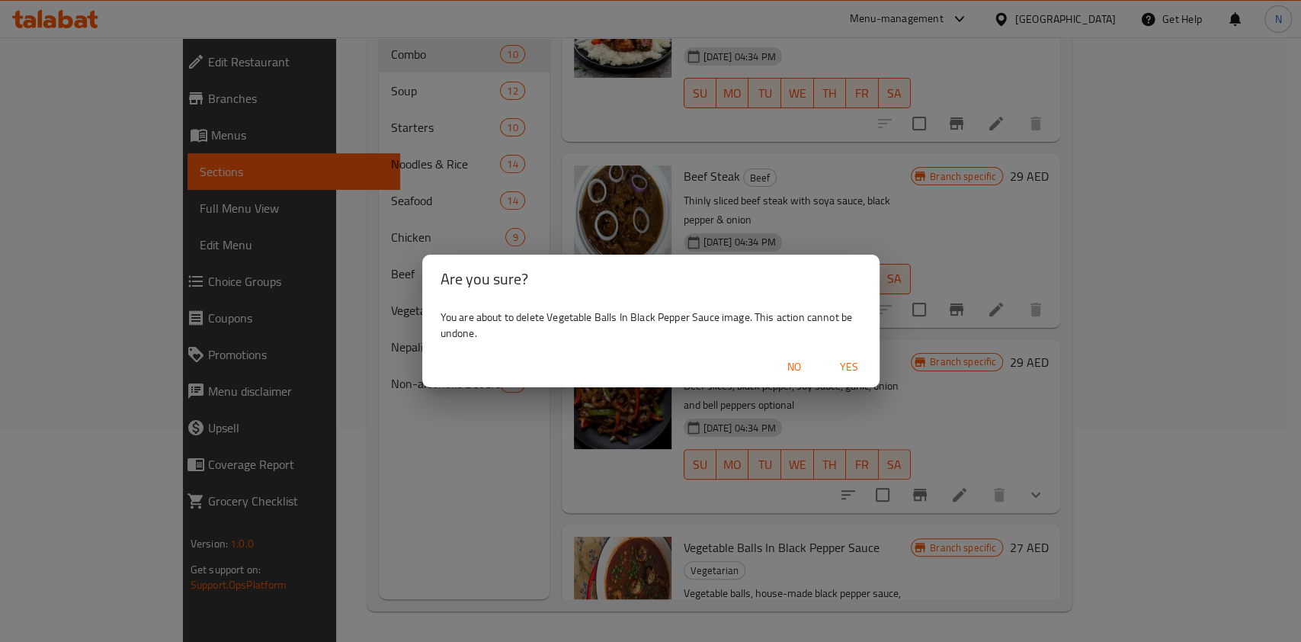
click at [851, 354] on button "Yes" at bounding box center [849, 367] width 49 height 28
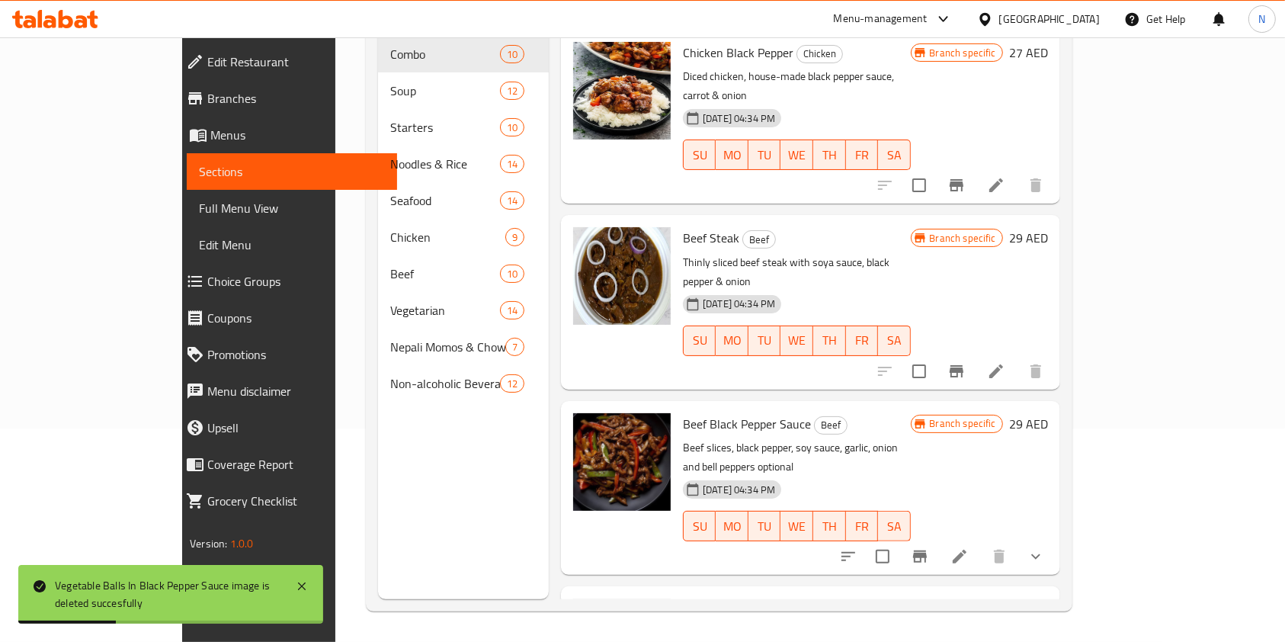
scroll to position [0, 0]
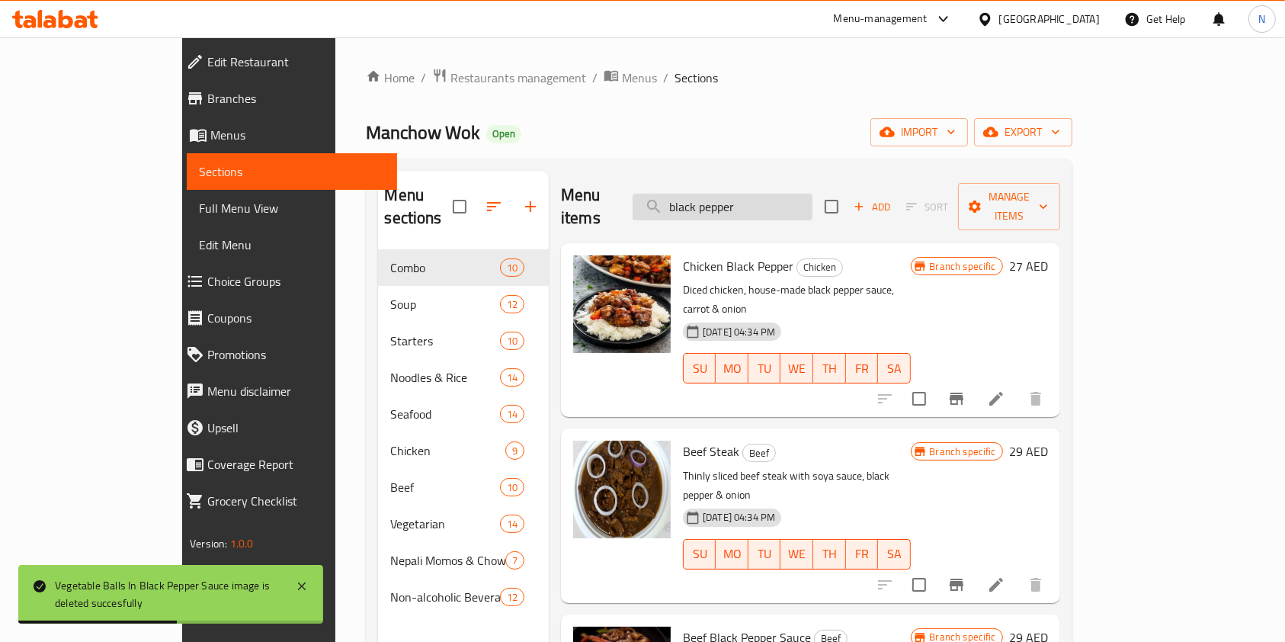
click at [777, 194] on input "black pepper" at bounding box center [723, 207] width 180 height 27
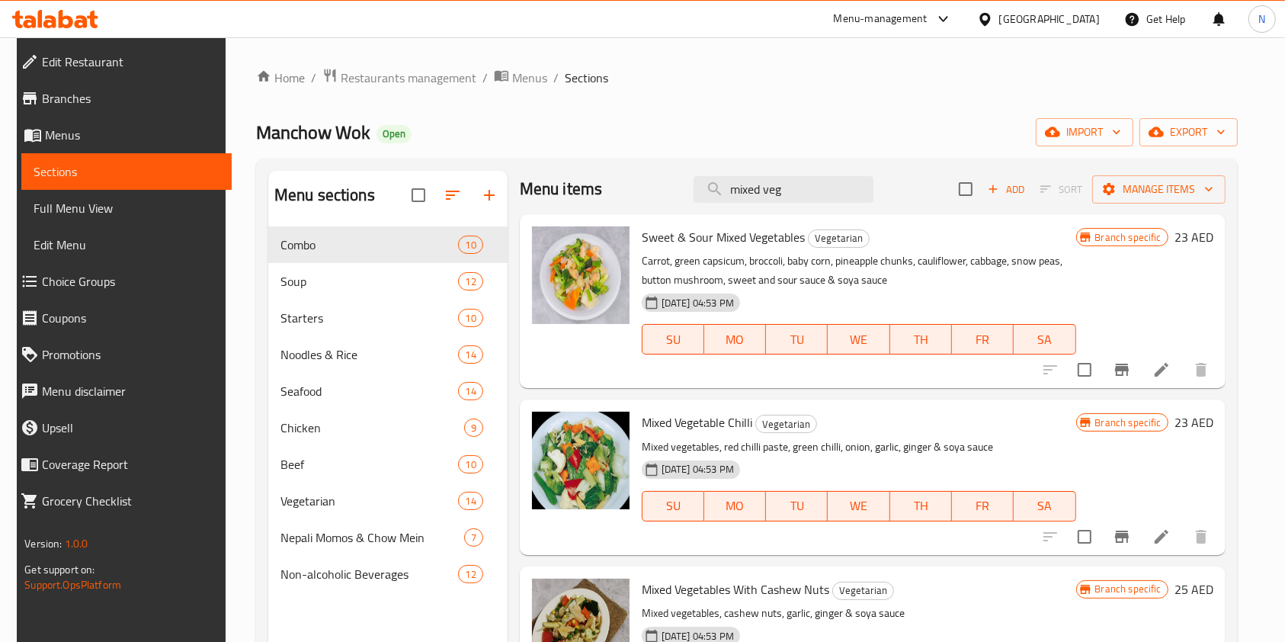
scroll to position [55, 0]
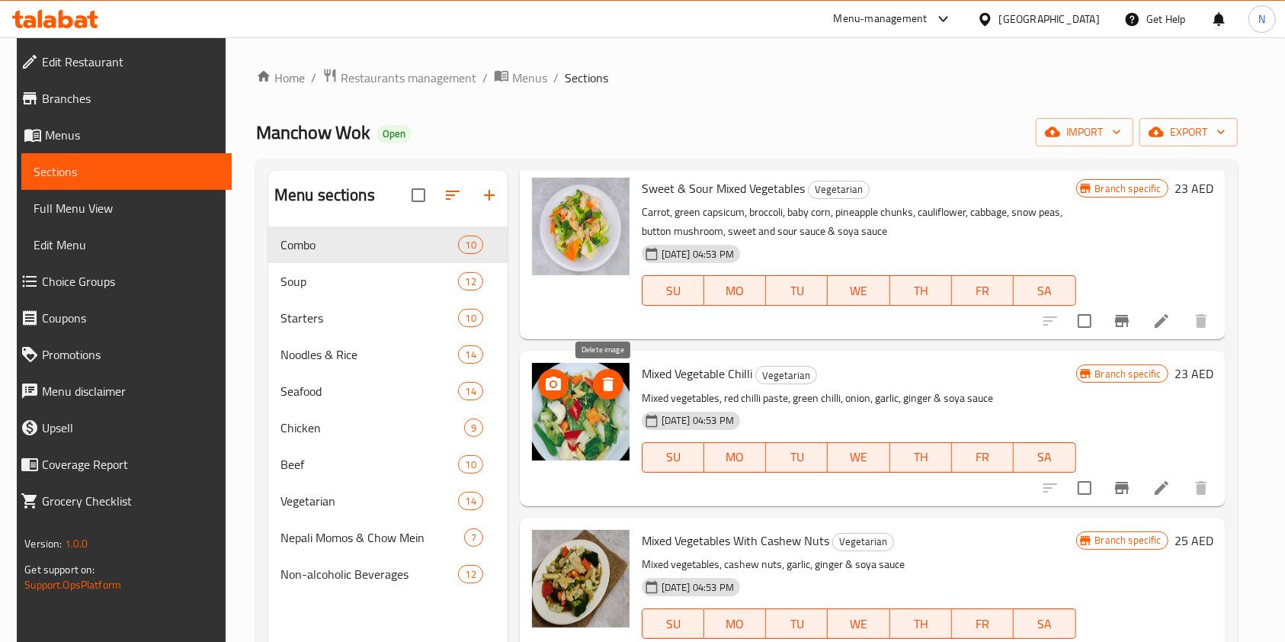
click at [604, 387] on icon "delete image" at bounding box center [608, 384] width 11 height 14
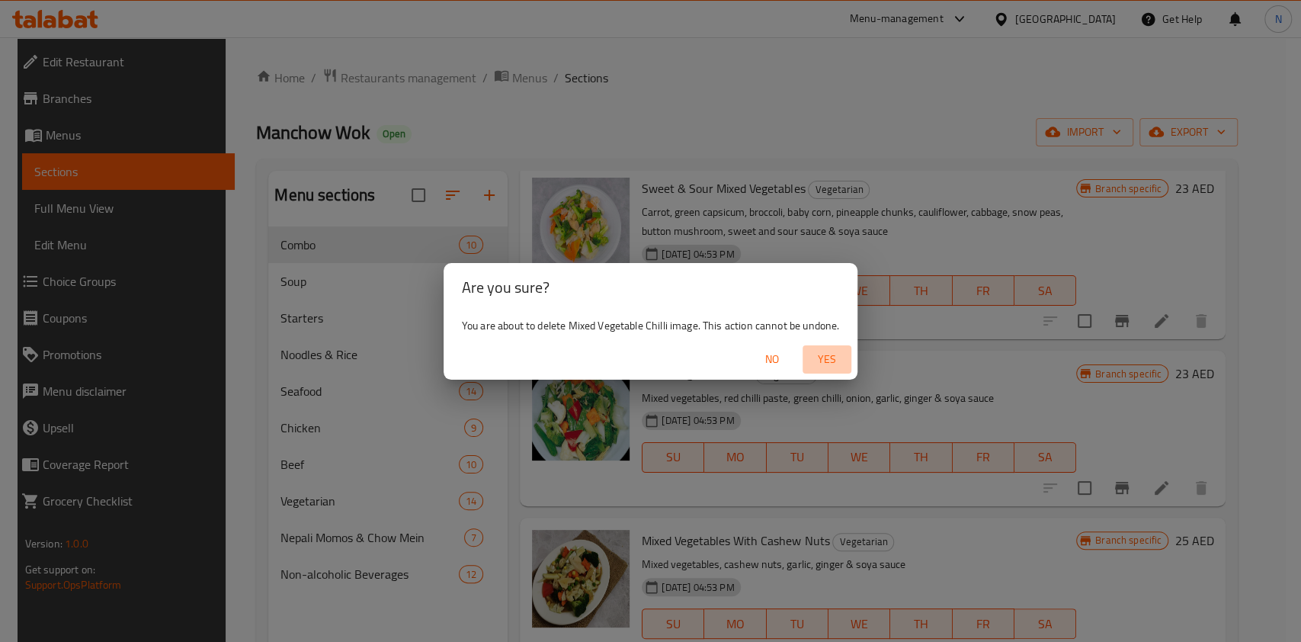
click at [838, 360] on span "Yes" at bounding box center [827, 359] width 37 height 19
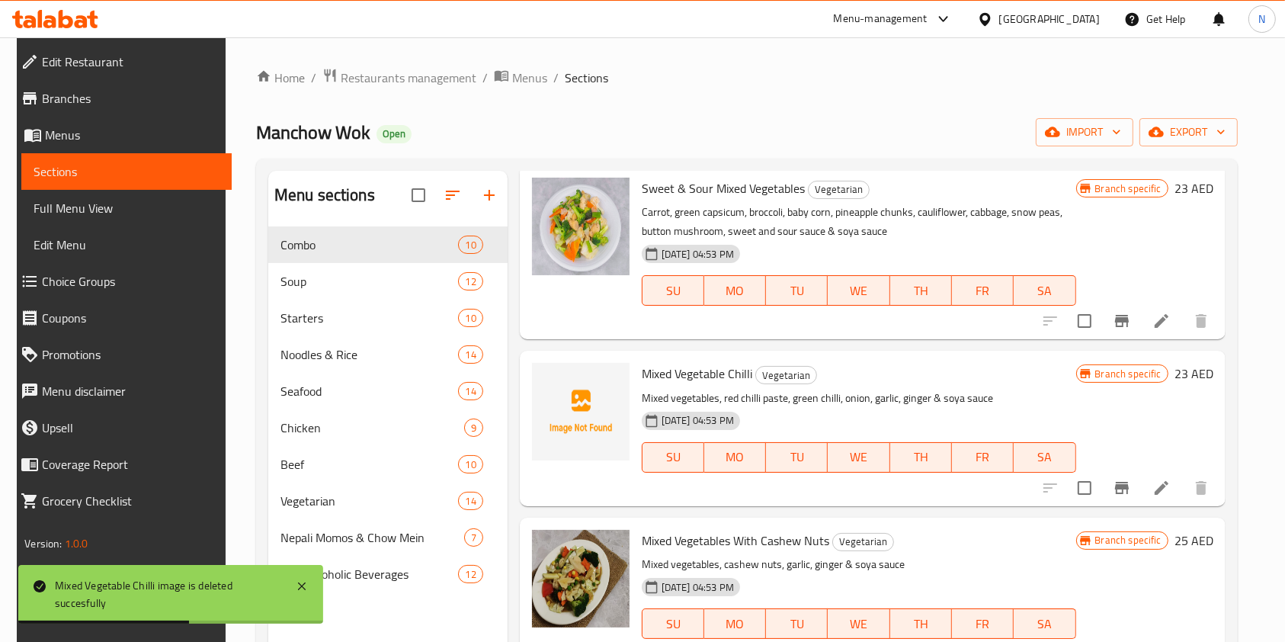
scroll to position [0, 0]
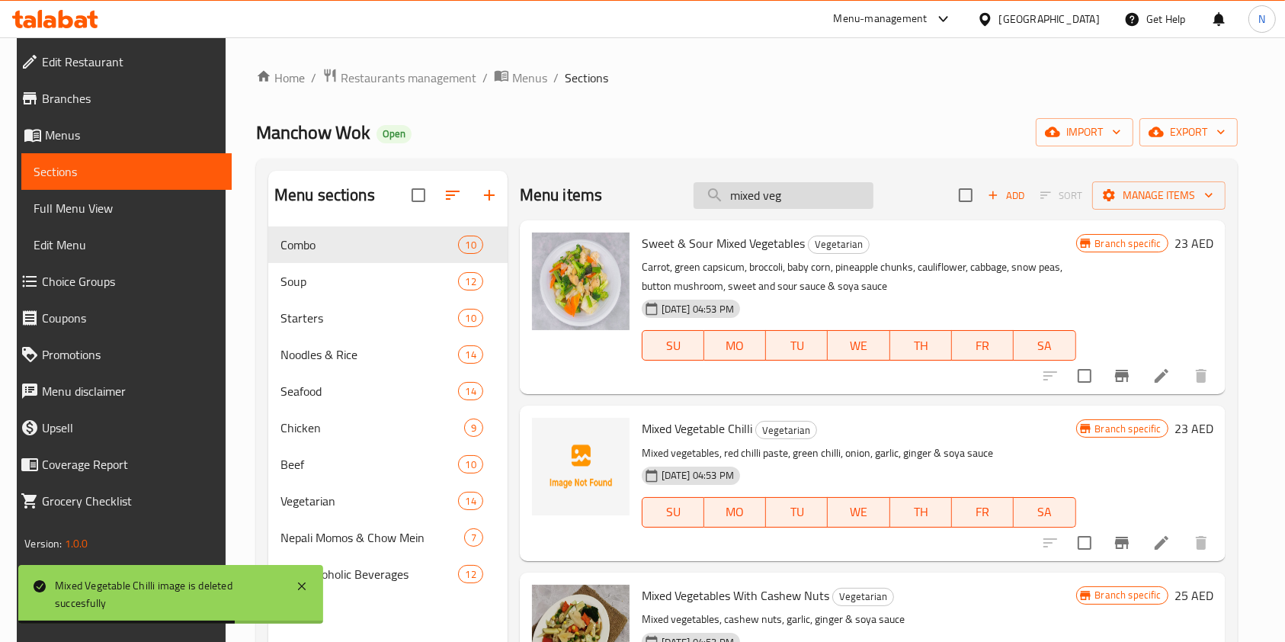
click at [761, 197] on input "mixed veg" at bounding box center [784, 195] width 180 height 27
paste input "veg balls szechuan mixed veg cashew"
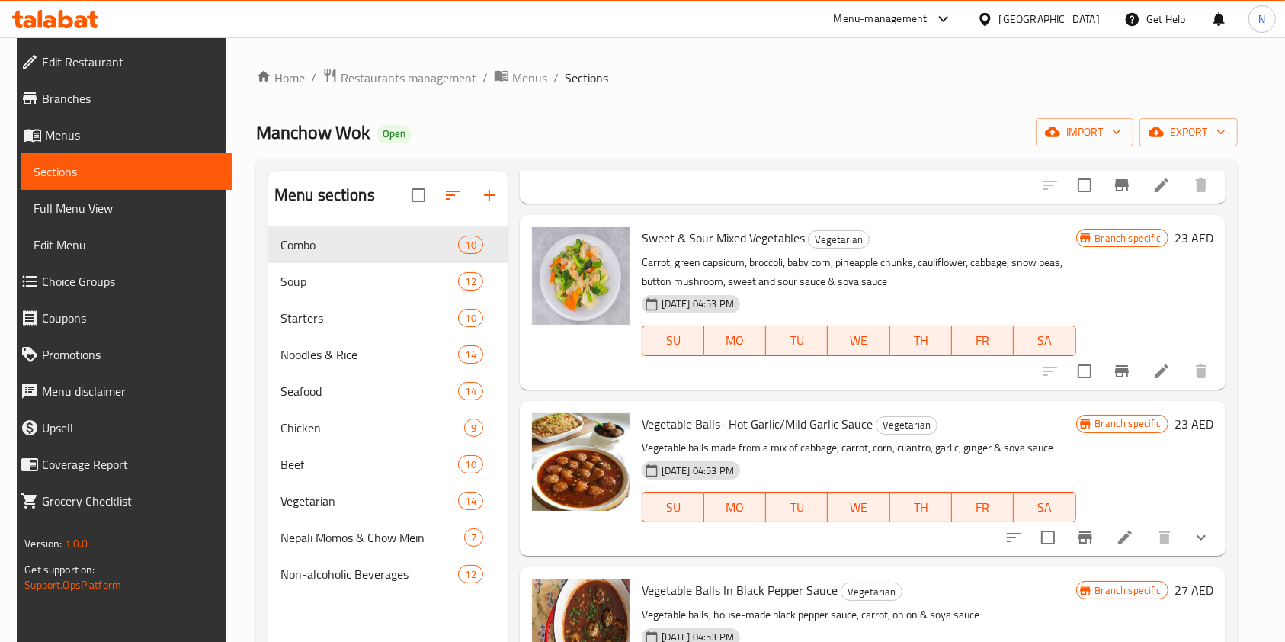
scroll to position [382, 0]
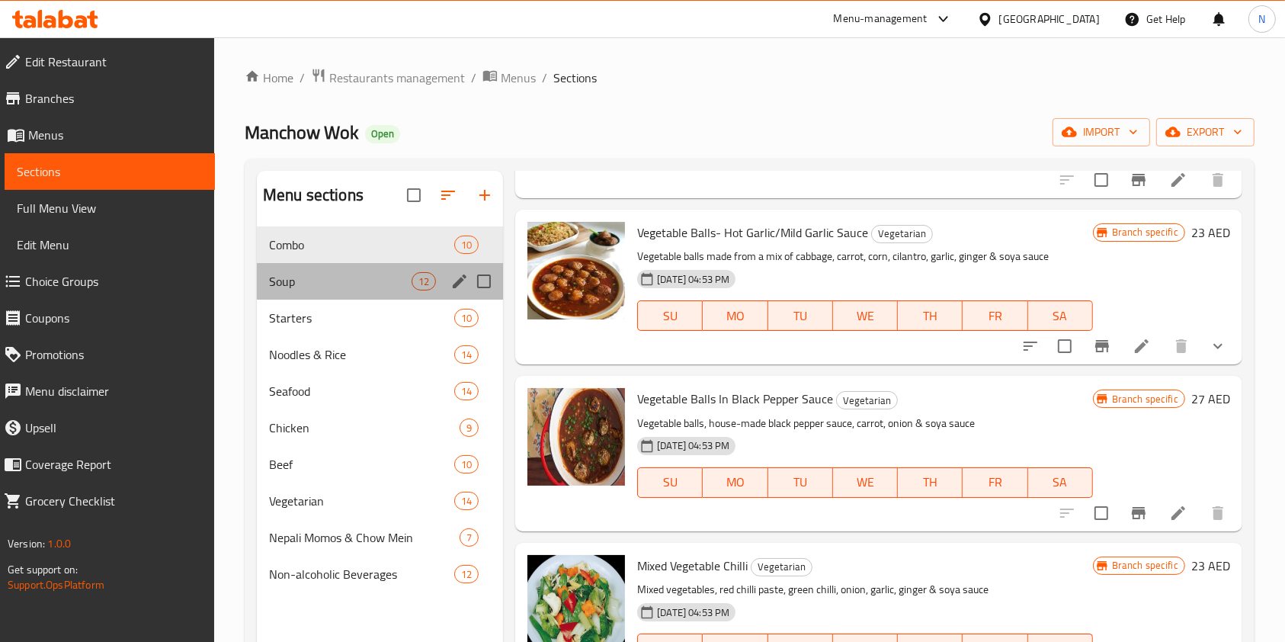
click at [333, 265] on div "Soup 12" at bounding box center [380, 281] width 246 height 37
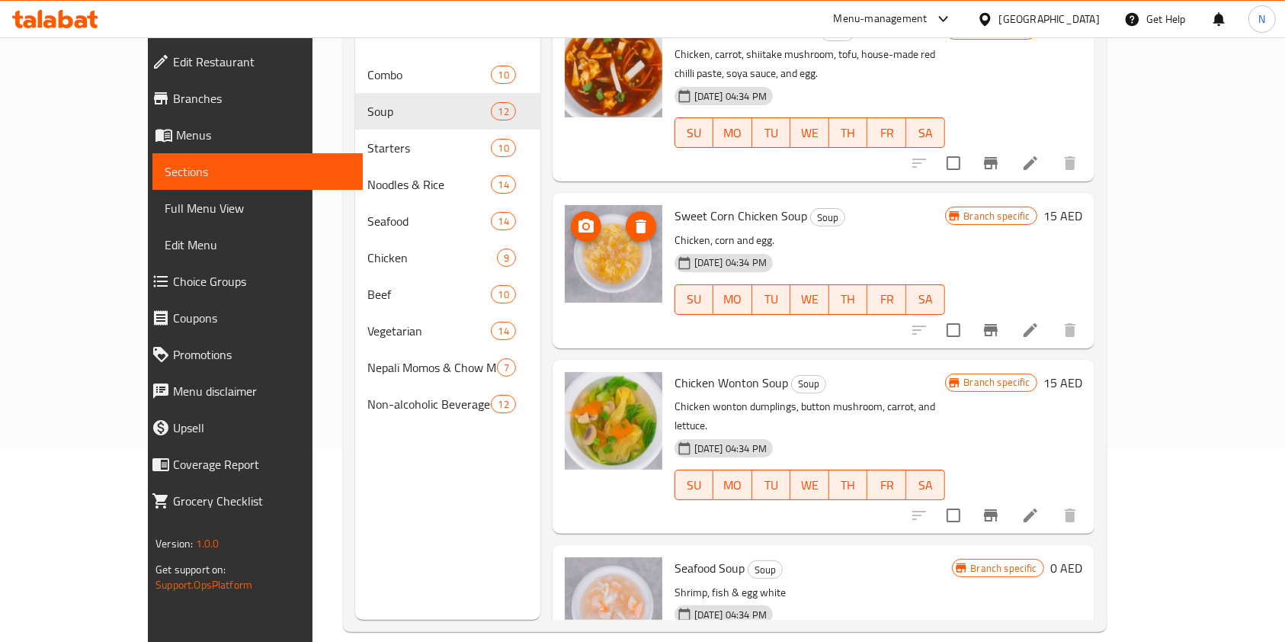
scroll to position [213, 0]
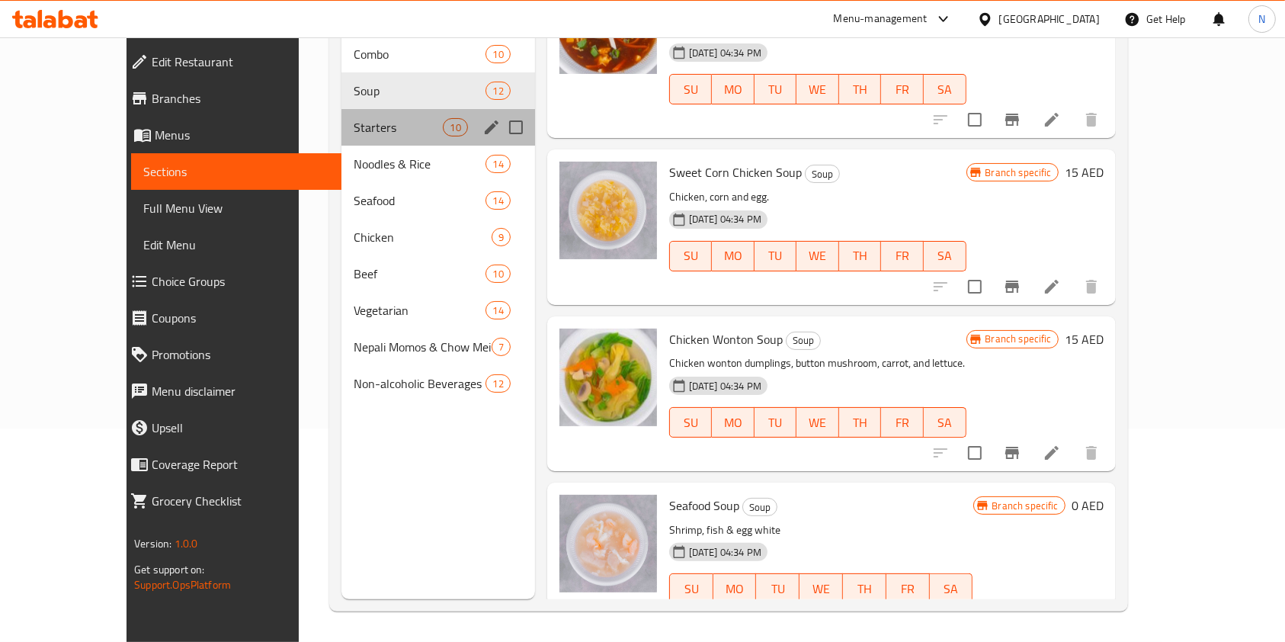
click at [341, 109] on div "Starters 10" at bounding box center [438, 127] width 194 height 37
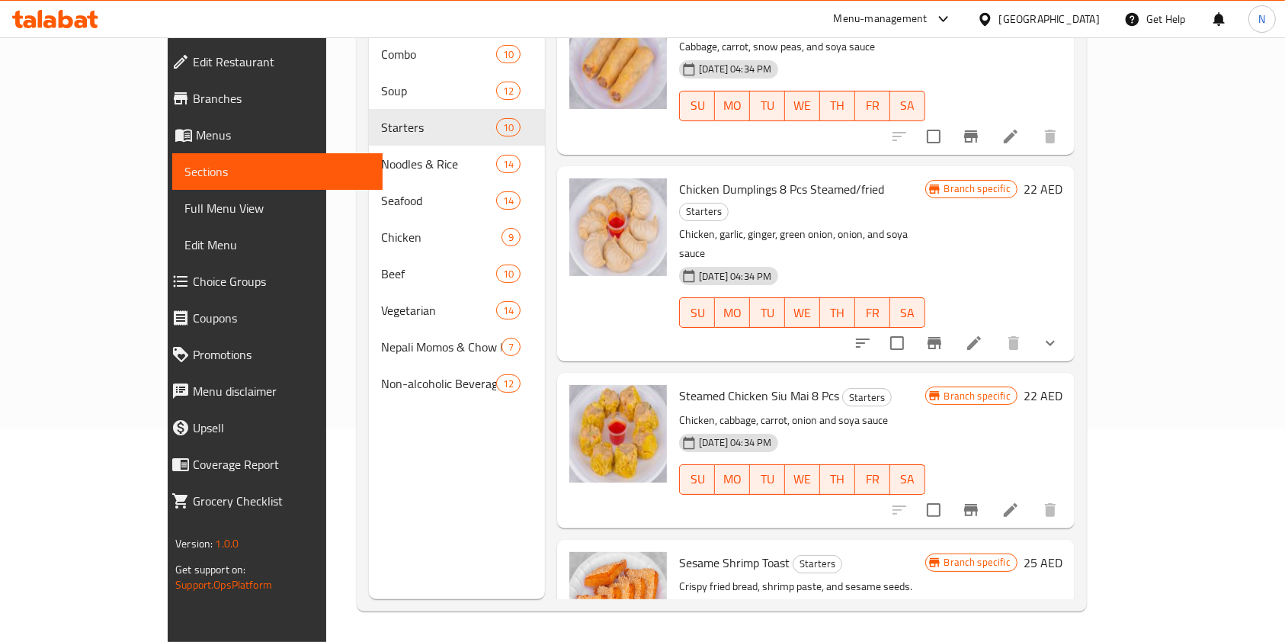
scroll to position [1061, 0]
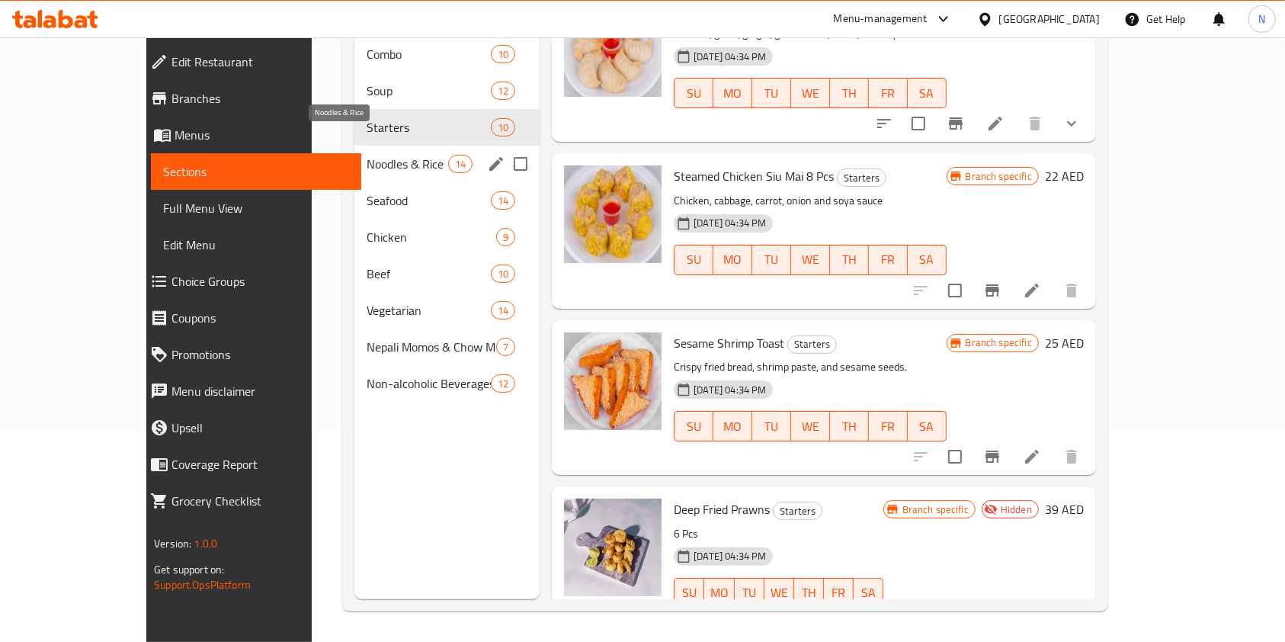
click at [382, 155] on span "Noodles & Rice" at bounding box center [408, 164] width 82 height 18
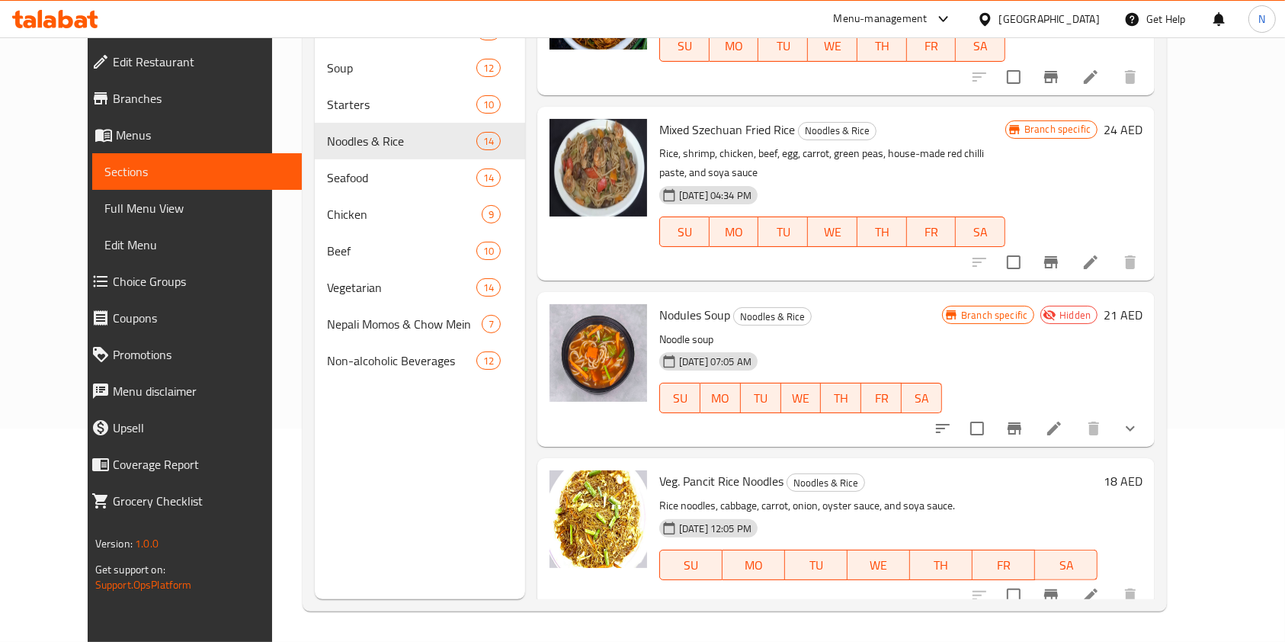
scroll to position [1746, 0]
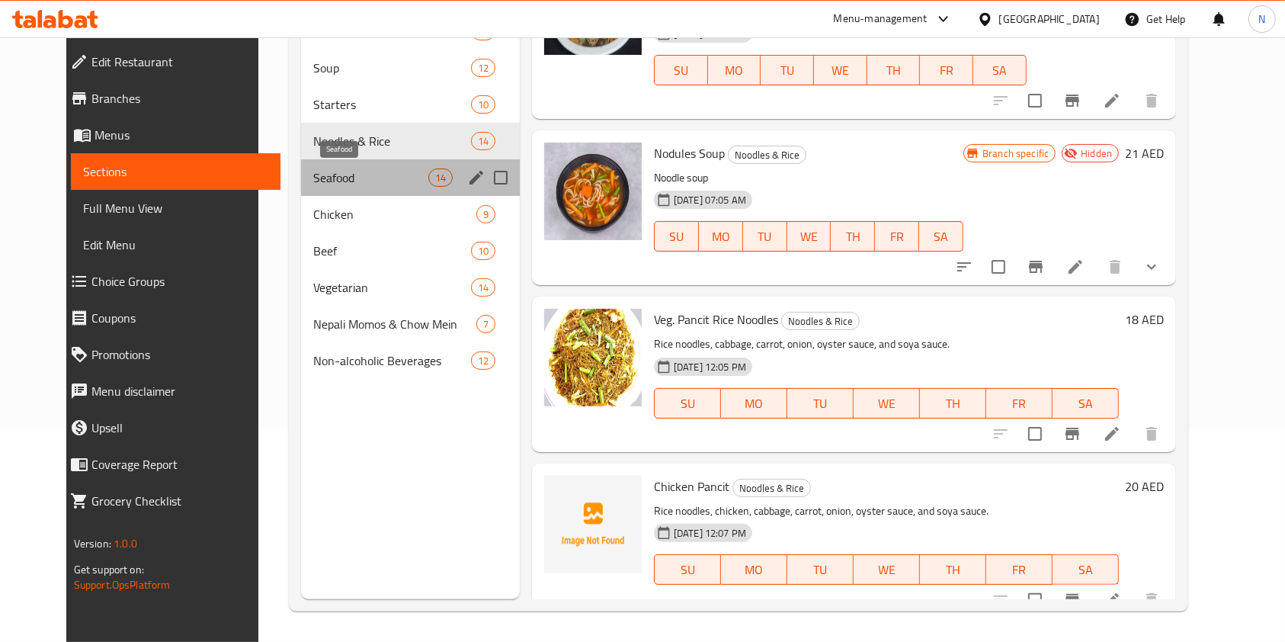
click at [315, 181] on span "Seafood" at bounding box center [370, 177] width 115 height 18
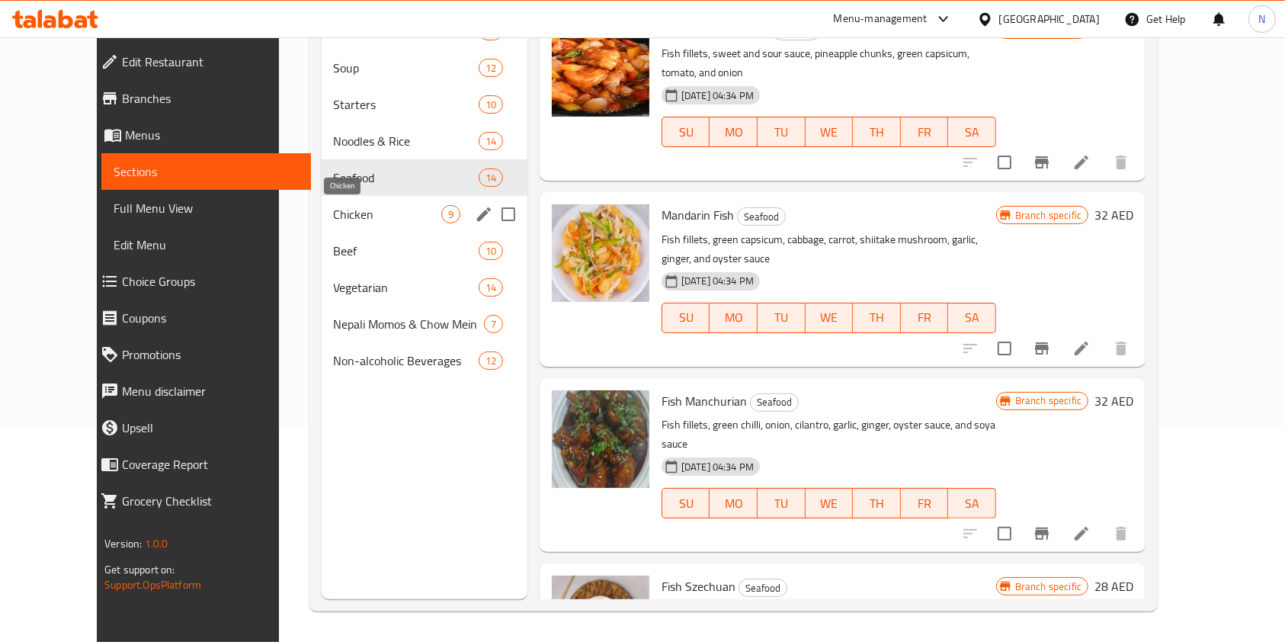
click at [341, 216] on span "Chicken" at bounding box center [387, 214] width 107 height 18
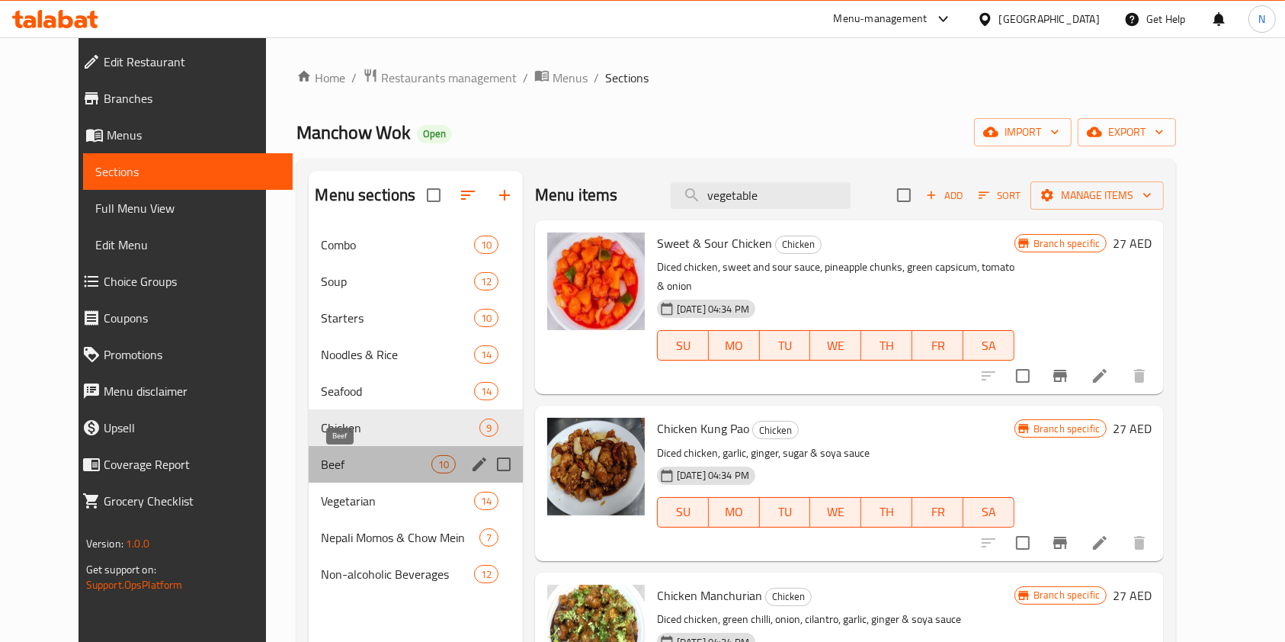
click at [347, 460] on span "Beef" at bounding box center [376, 464] width 110 height 18
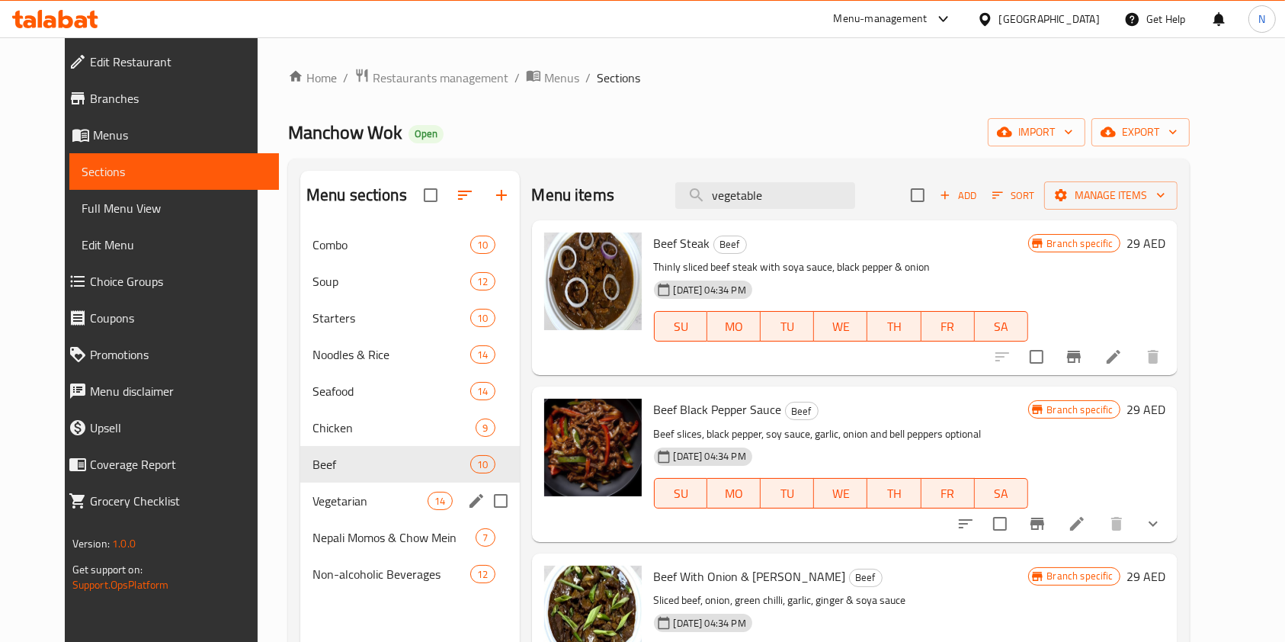
click at [354, 490] on div "Vegetarian 14" at bounding box center [409, 500] width 219 height 37
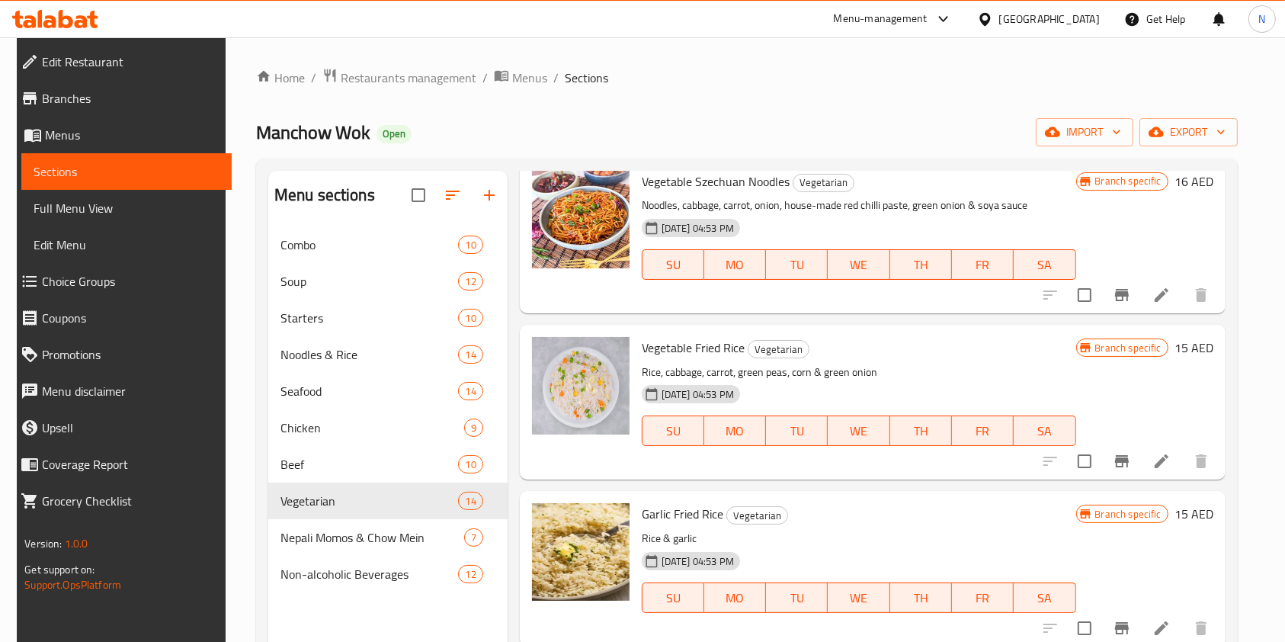
scroll to position [213, 0]
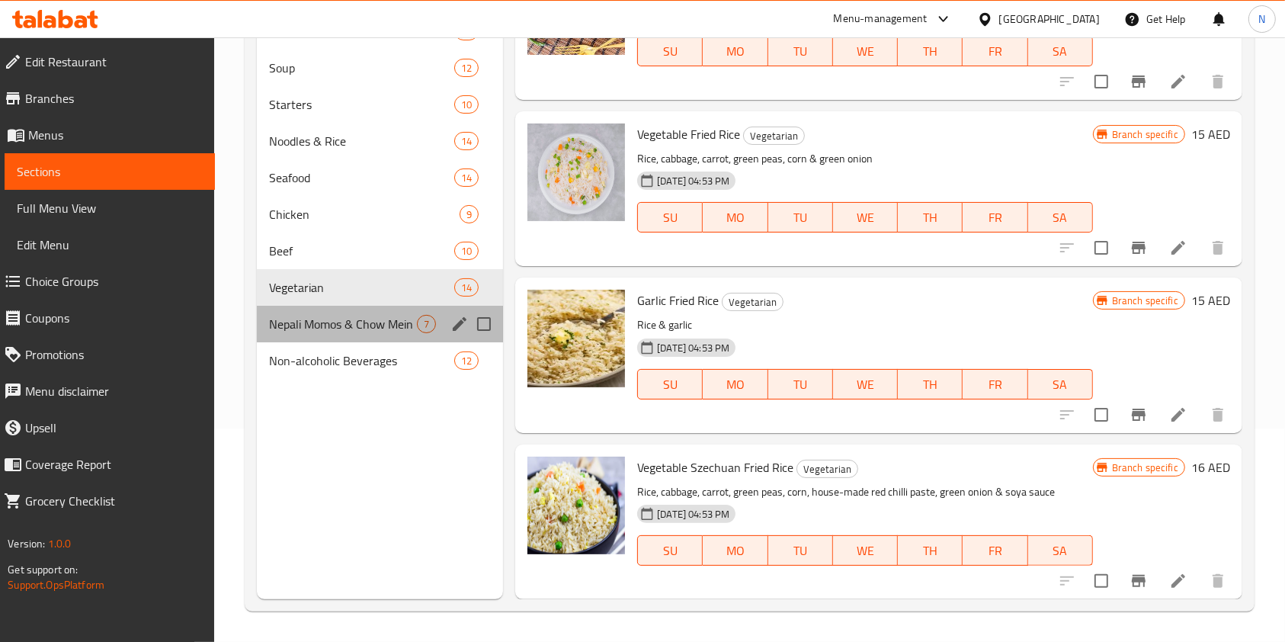
click at [354, 312] on div "Nepali Momos & Chow Mein 7" at bounding box center [380, 324] width 246 height 37
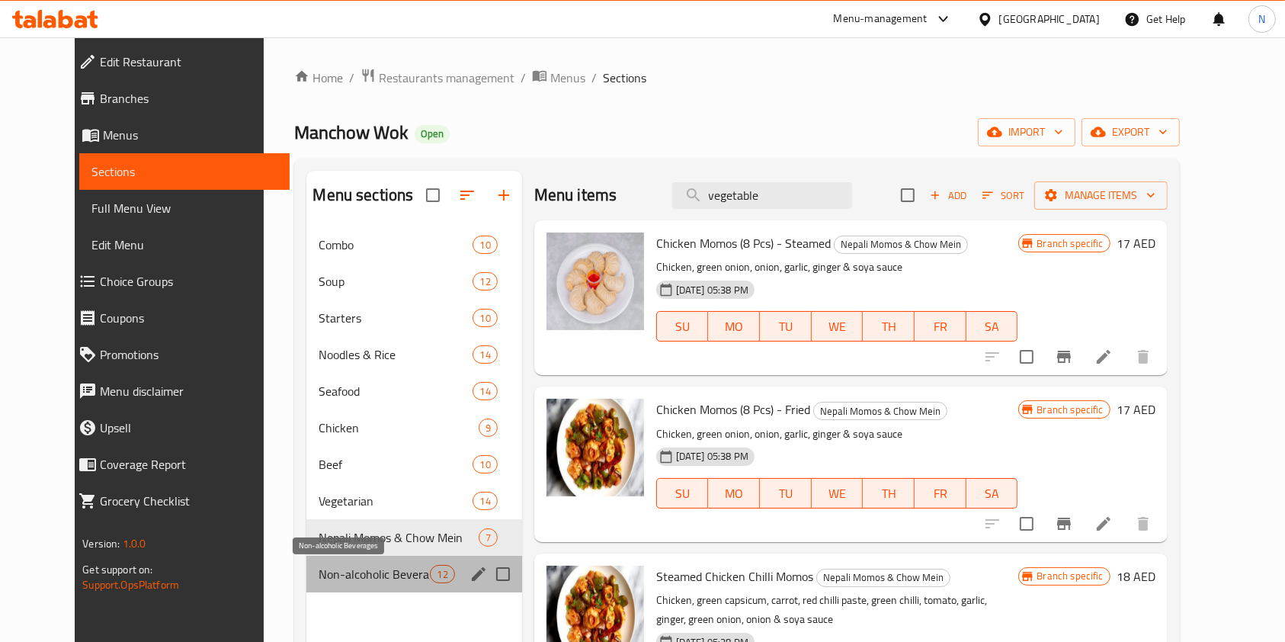
click at [348, 581] on span "Non-alcoholic Beverages" at bounding box center [374, 574] width 111 height 18
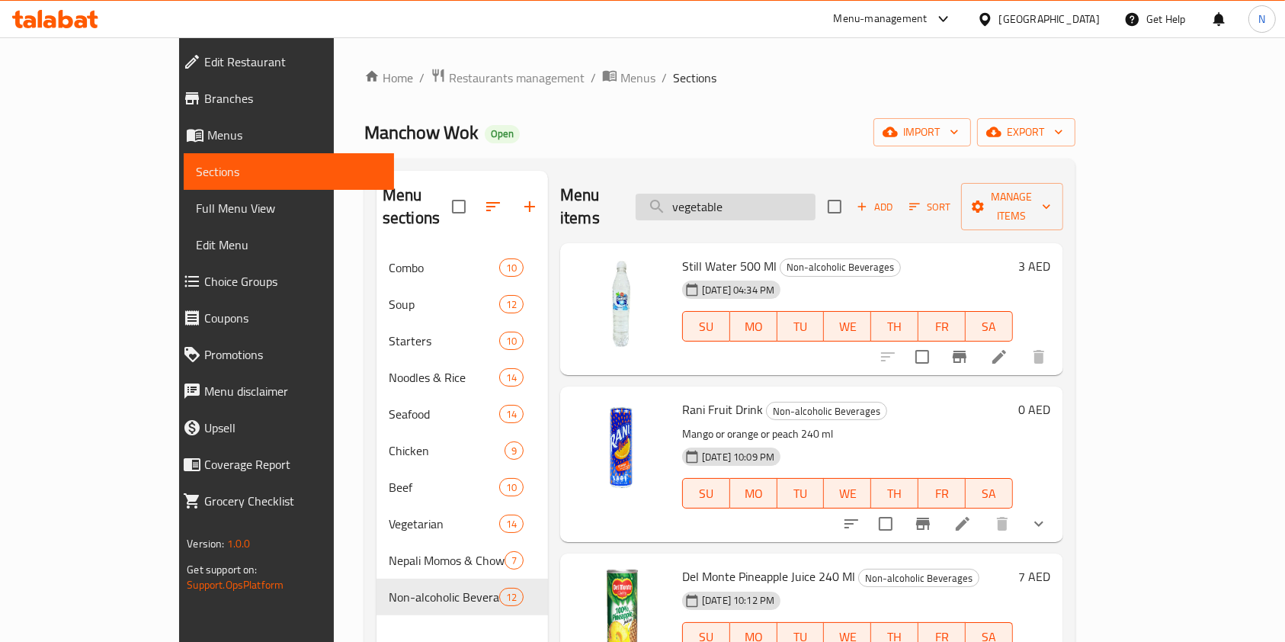
click at [801, 200] on input "vegetable" at bounding box center [726, 207] width 180 height 27
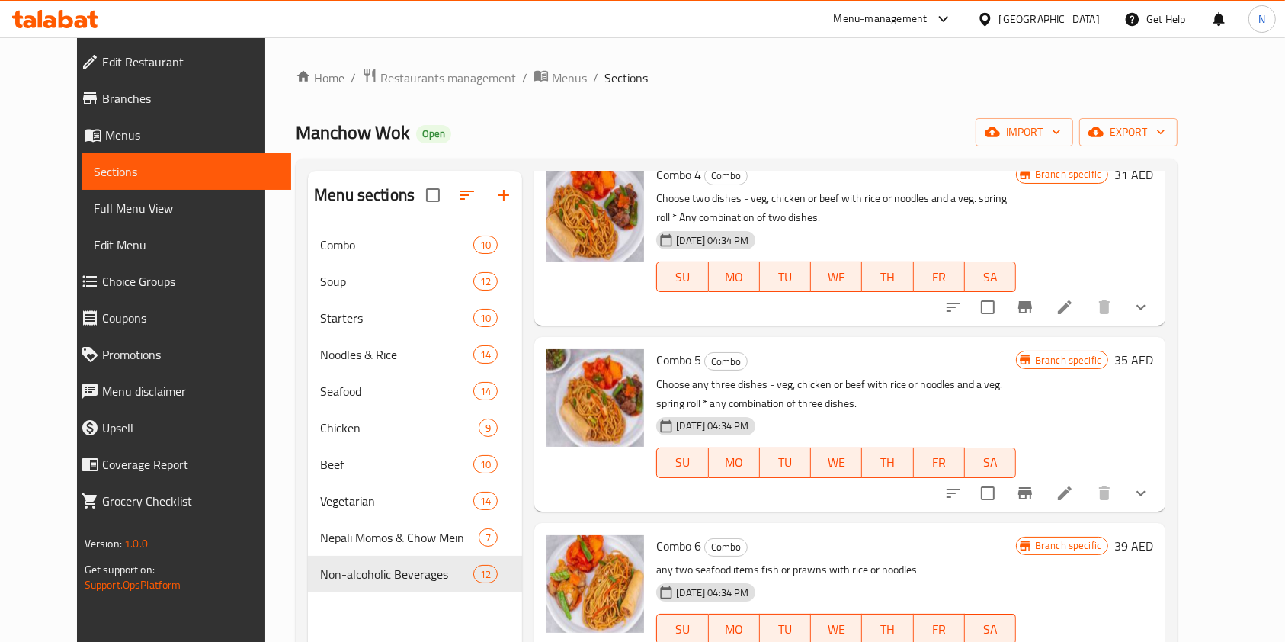
scroll to position [735, 0]
type input "combo"
